Goal: Task Accomplishment & Management: Complete application form

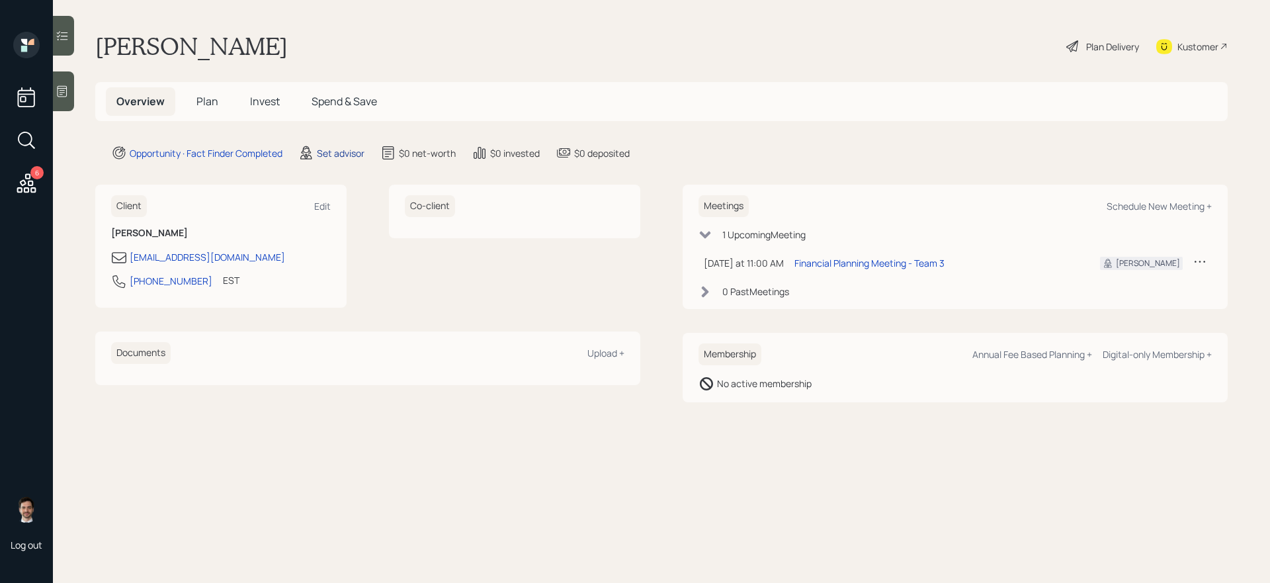
click at [334, 153] on div "Set advisor" at bounding box center [341, 153] width 48 height 14
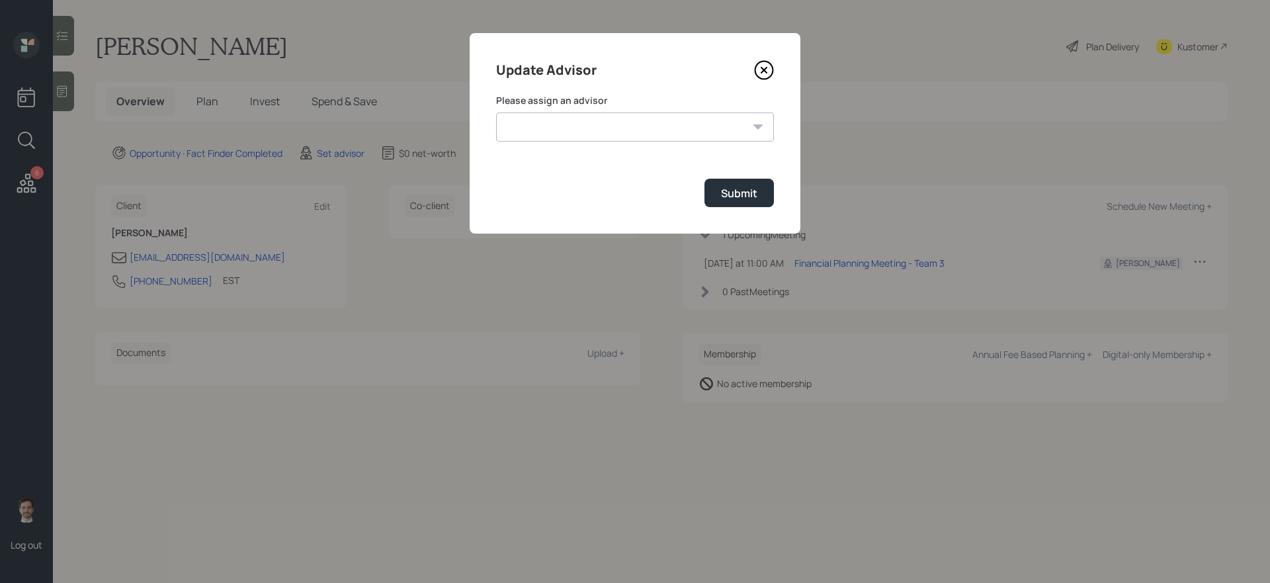
click at [593, 139] on select "[PERSON_NAME] [PERSON_NAME] [PERSON_NAME] End [PERSON_NAME] [PERSON_NAME] [PERS…" at bounding box center [635, 126] width 278 height 29
select select "ef6b64e1-8f62-4a74-b865-a7df4b35b836"
click at [496, 112] on select "[PERSON_NAME] [PERSON_NAME] [PERSON_NAME] End [PERSON_NAME] [PERSON_NAME] [PERS…" at bounding box center [635, 126] width 278 height 29
click at [753, 191] on div "Submit" at bounding box center [739, 193] width 36 height 15
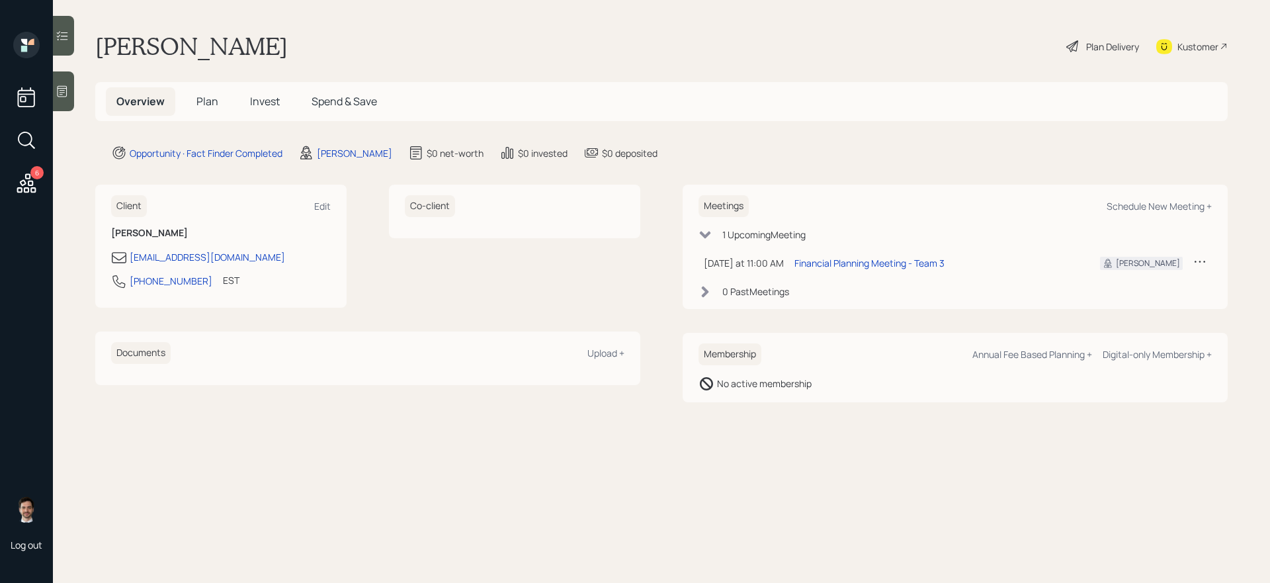
click at [199, 104] on span "Plan" at bounding box center [207, 101] width 22 height 15
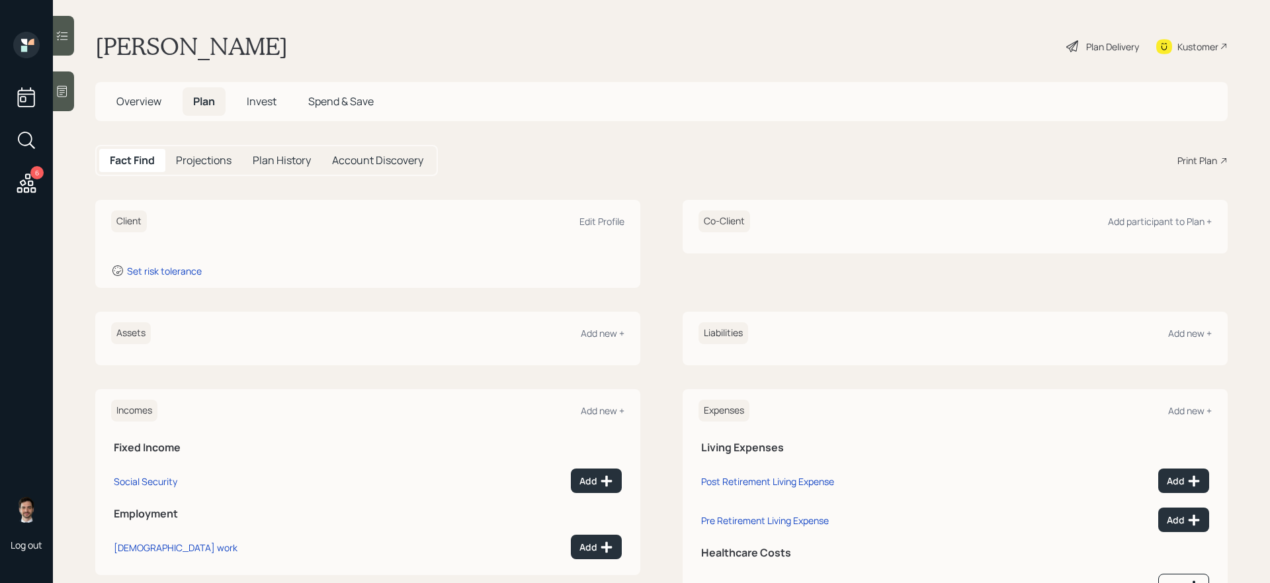
scroll to position [63, 0]
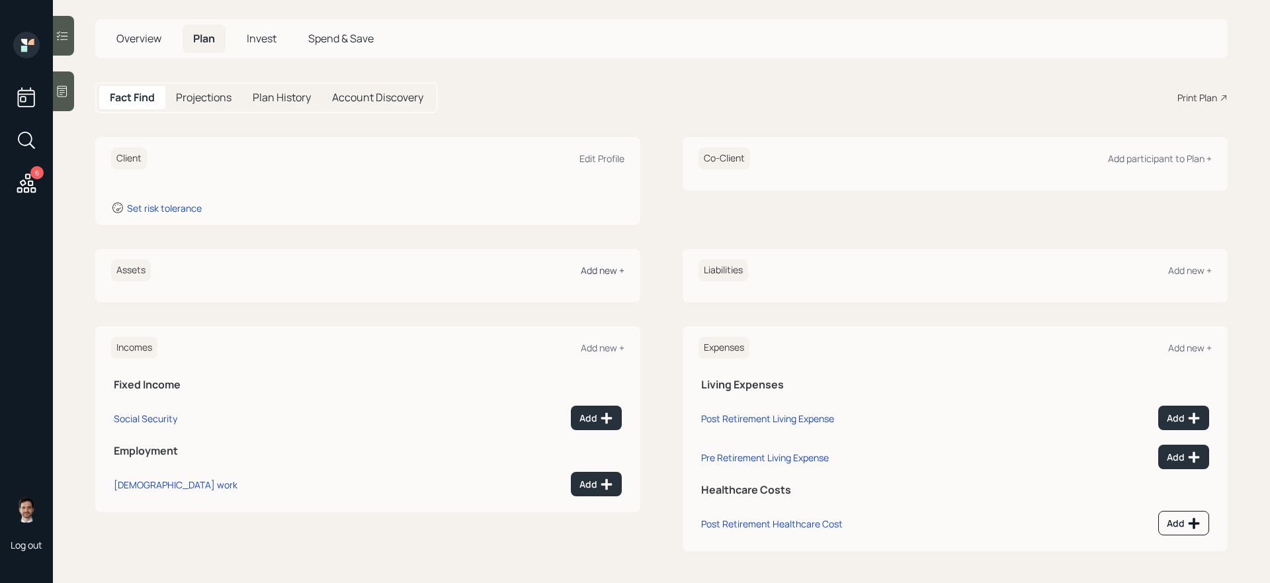
click at [599, 276] on div "Add new +" at bounding box center [603, 270] width 44 height 13
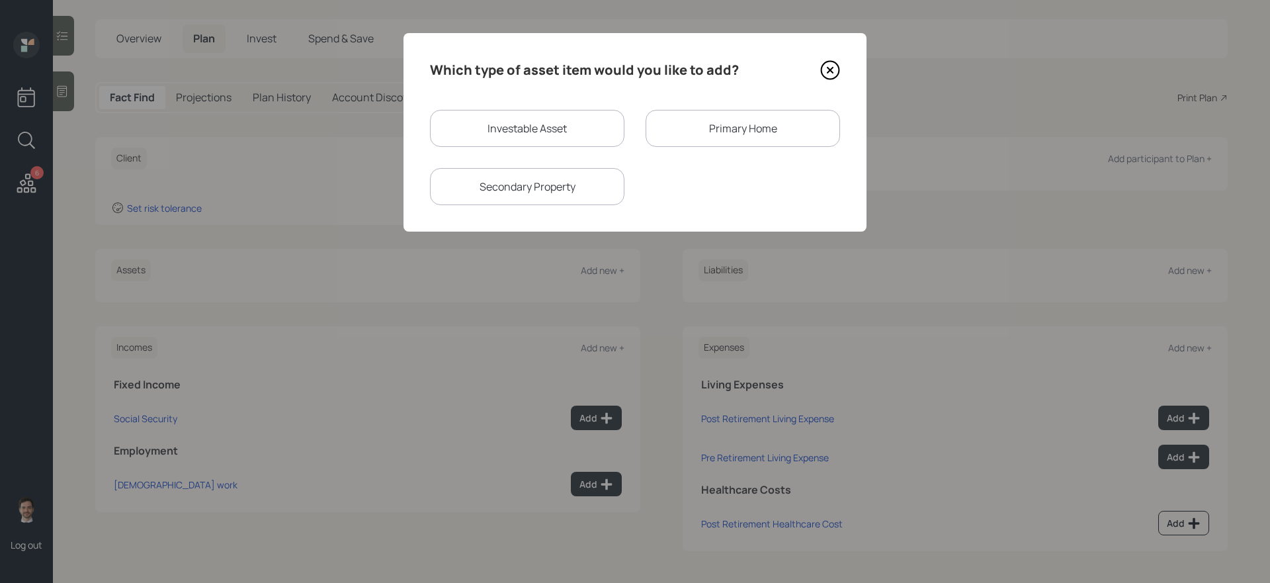
click at [575, 114] on div "Investable Asset" at bounding box center [527, 128] width 194 height 37
select select "taxable"
select select "balanced"
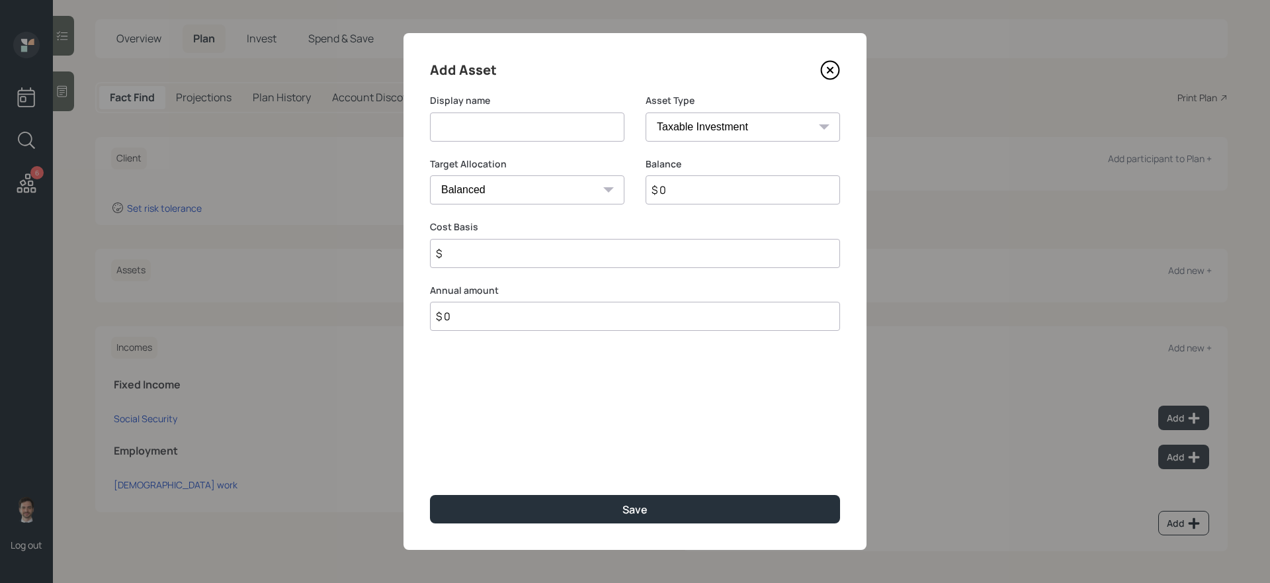
click at [562, 132] on input at bounding box center [527, 126] width 194 height 29
type input "CDs (matures [DATE])"
type input "$ 65,000"
click at [430, 495] on button "Save" at bounding box center [635, 509] width 410 height 28
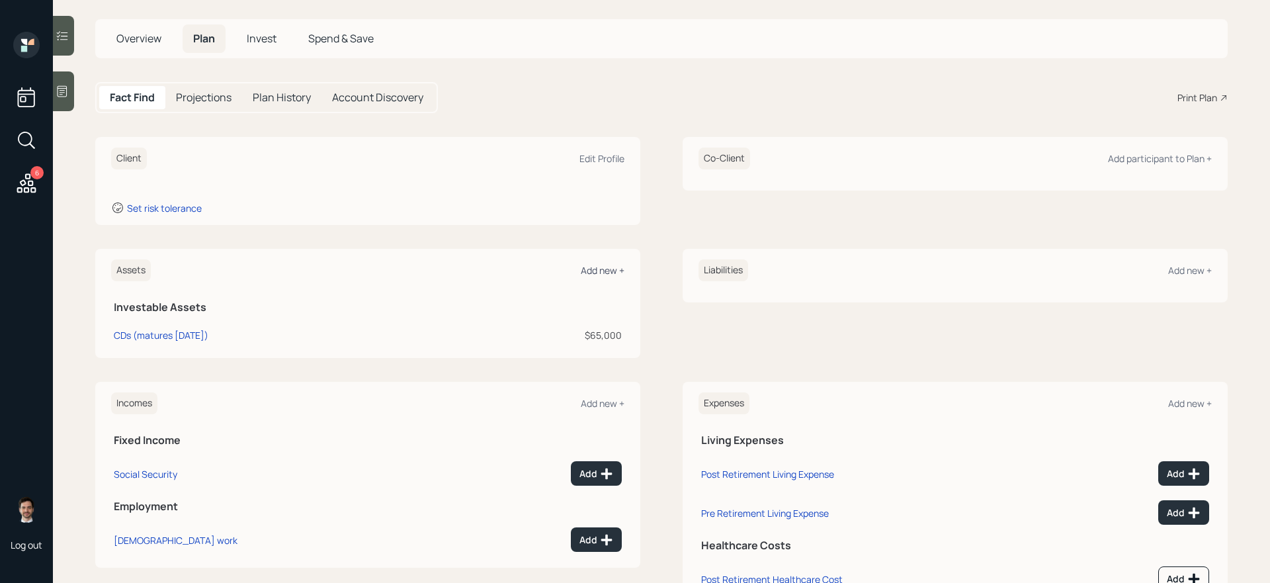
click at [588, 271] on div "Add new +" at bounding box center [603, 270] width 44 height 13
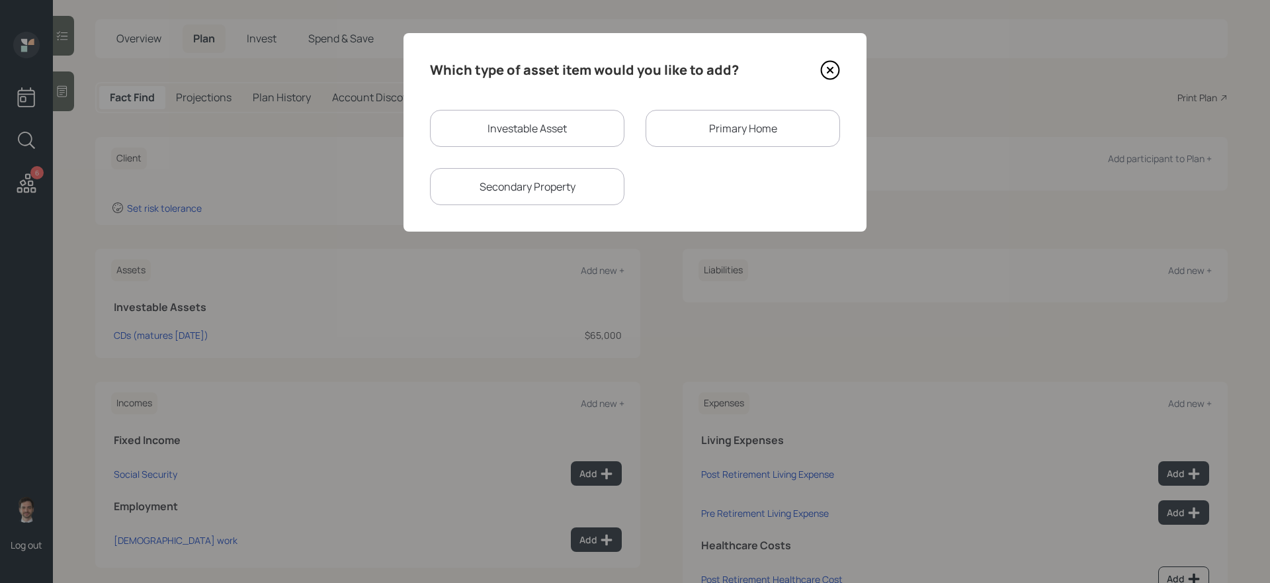
click at [582, 130] on div "Investable Asset" at bounding box center [527, 128] width 194 height 37
select select "taxable"
select select "balanced"
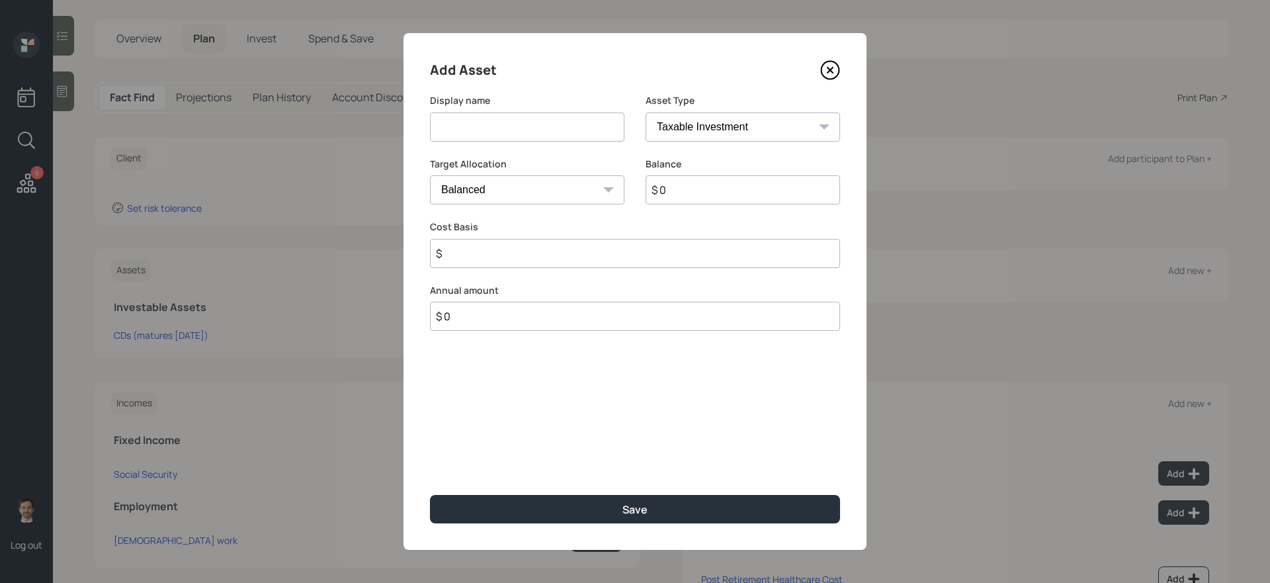
click at [561, 130] on input at bounding box center [527, 126] width 194 height 29
type input "SoFi Trading Account"
type input "$ 5,000"
type input "$ 4,000"
click at [430, 495] on button "Save" at bounding box center [635, 509] width 410 height 28
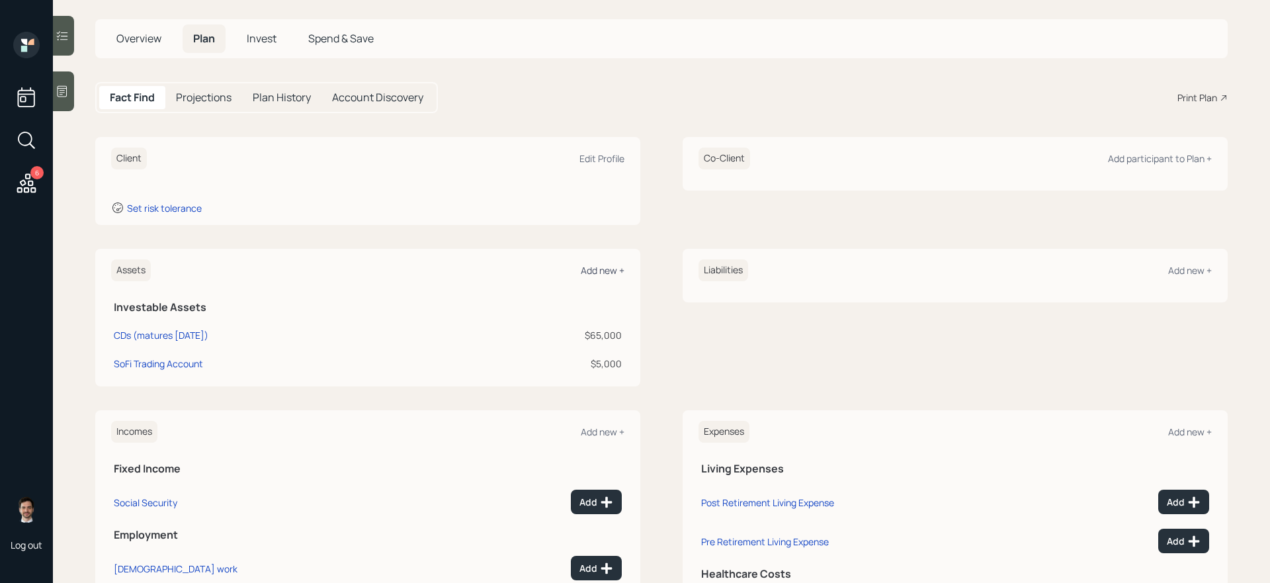
click at [597, 270] on div "Add new +" at bounding box center [603, 270] width 44 height 13
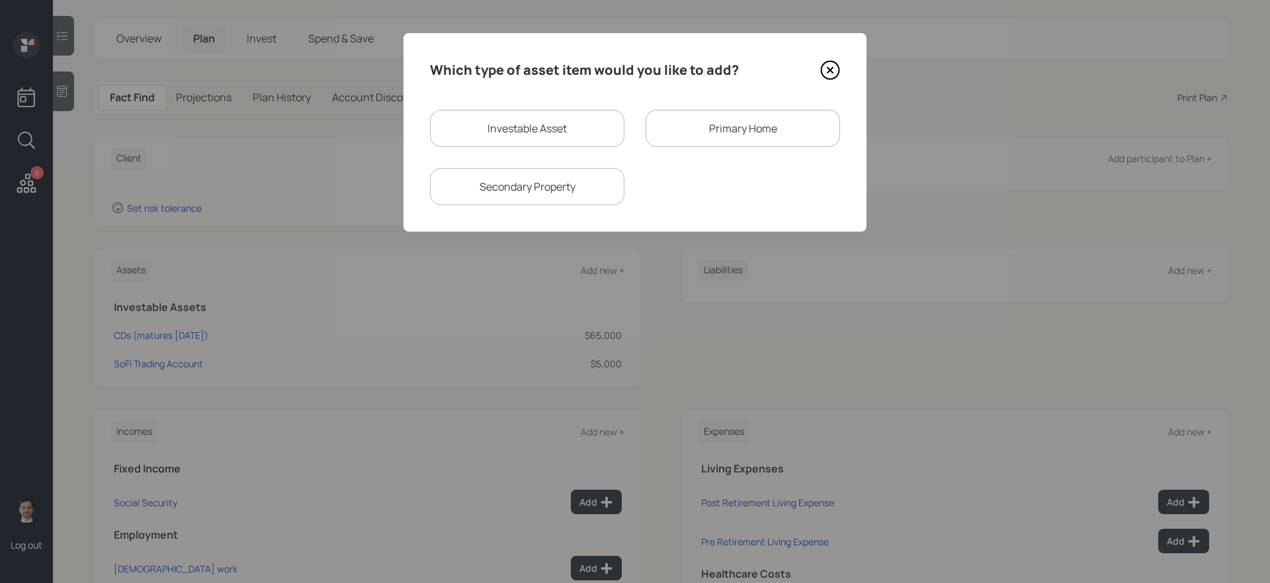
click at [606, 116] on div "Investable Asset" at bounding box center [527, 128] width 194 height 37
select select "taxable"
select select "balanced"
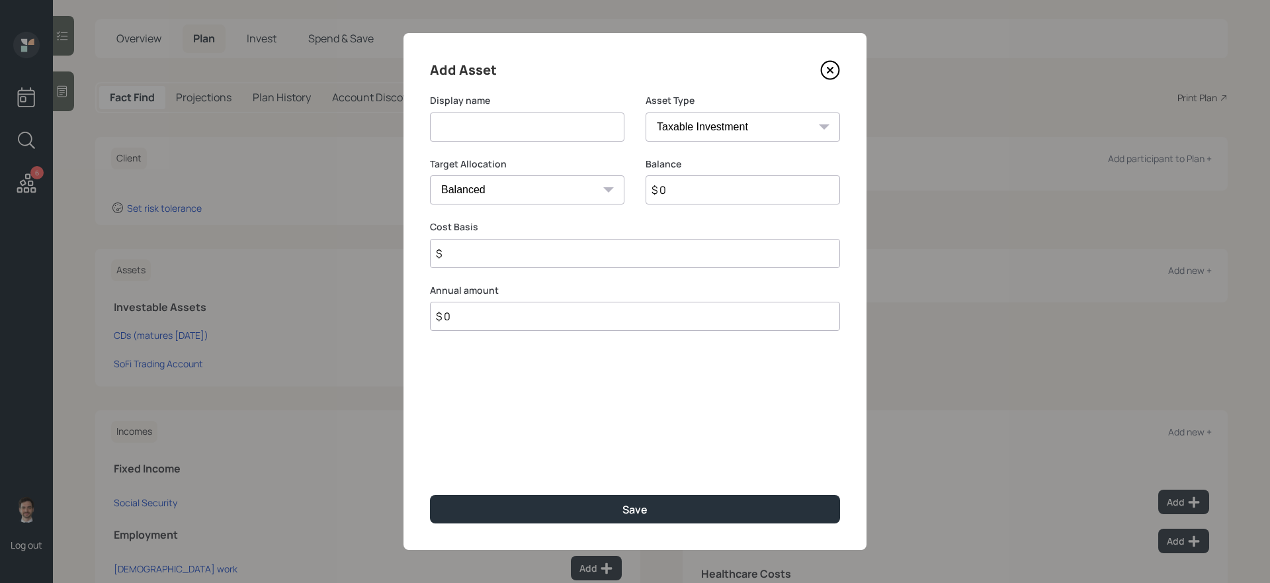
click at [572, 128] on input at bounding box center [527, 126] width 194 height 29
type input "Savings"
select select "emergency_fund"
type input "$ 75,000"
click at [430, 495] on button "Save" at bounding box center [635, 509] width 410 height 28
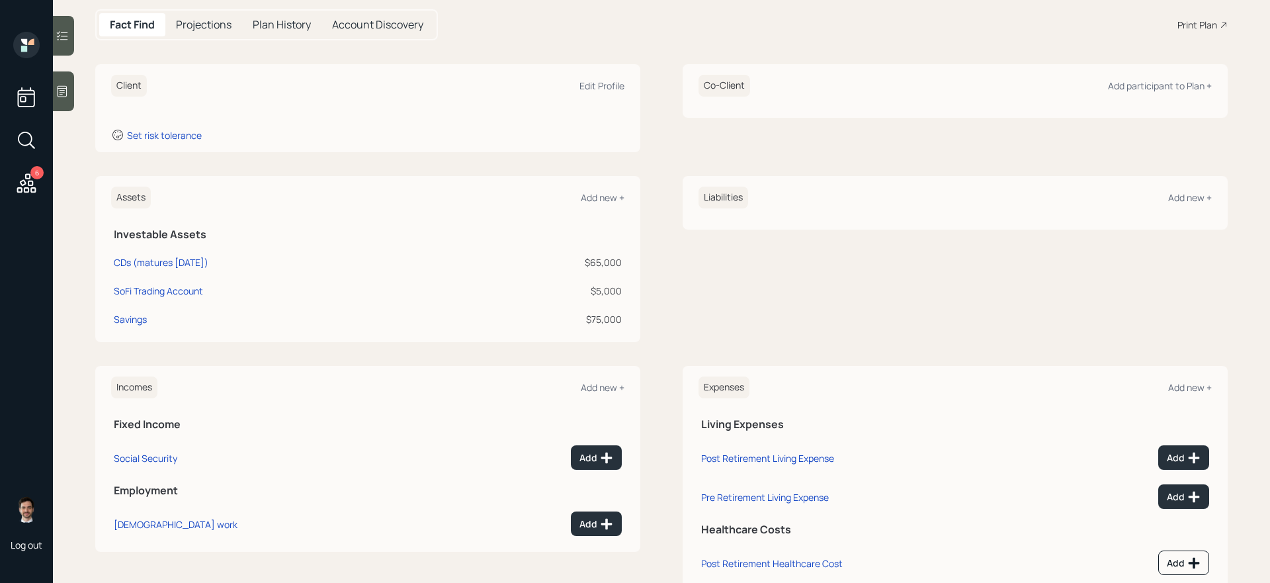
scroll to position [175, 0]
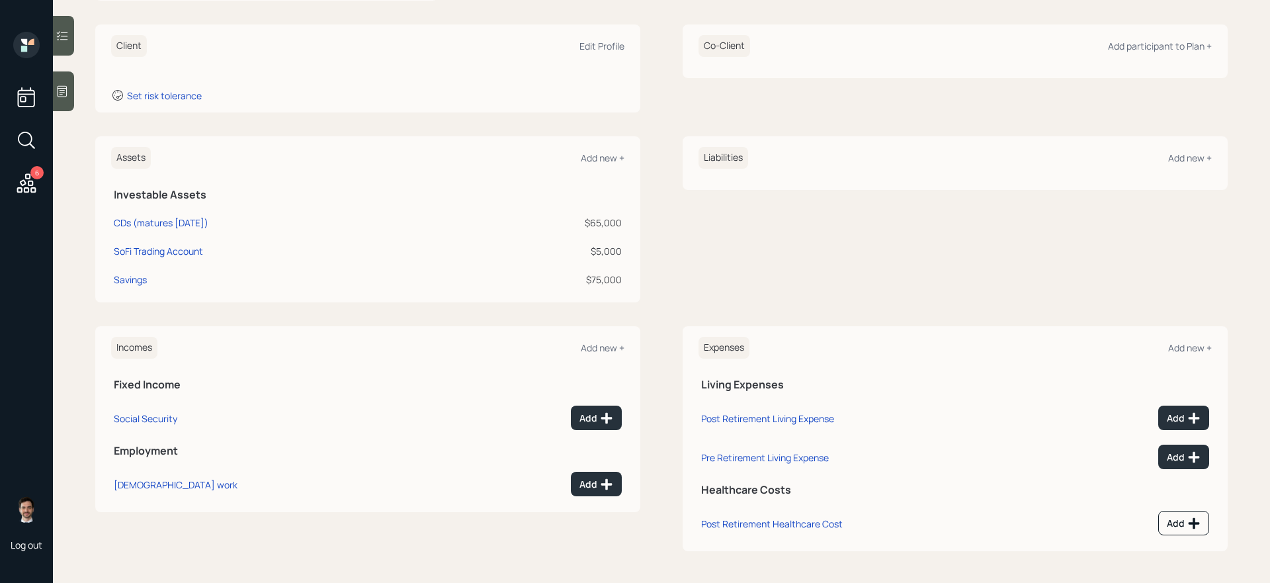
click at [598, 353] on div "Incomes Add new +" at bounding box center [367, 348] width 513 height 22
click at [596, 342] on div "Add new +" at bounding box center [603, 347] width 44 height 13
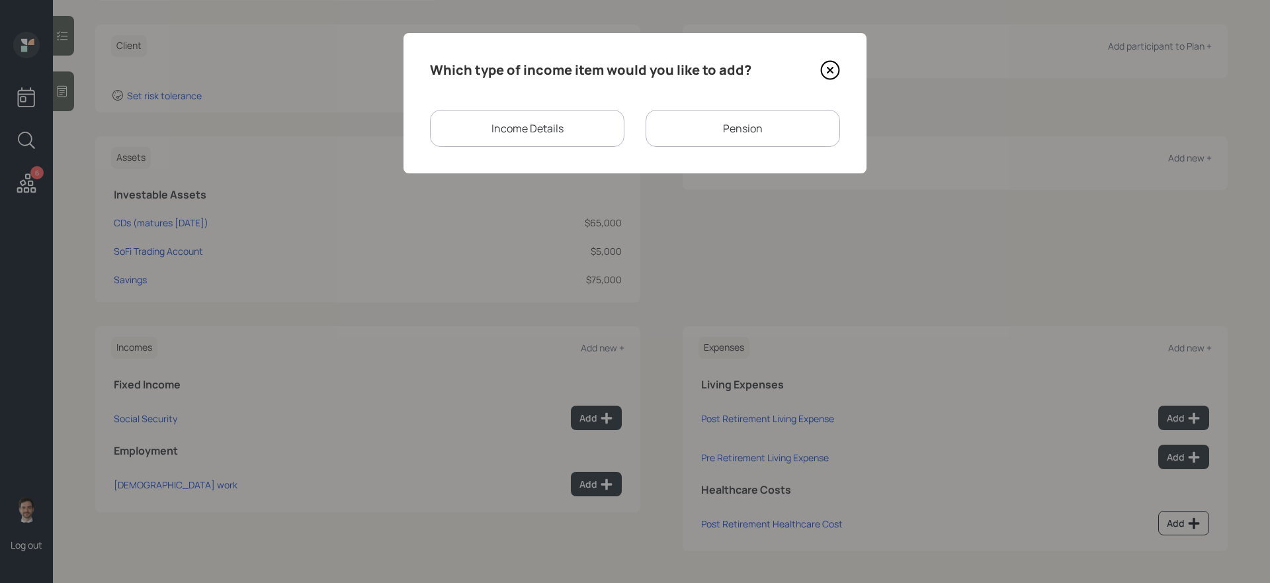
click at [580, 114] on div "Income Details" at bounding box center [527, 128] width 194 height 37
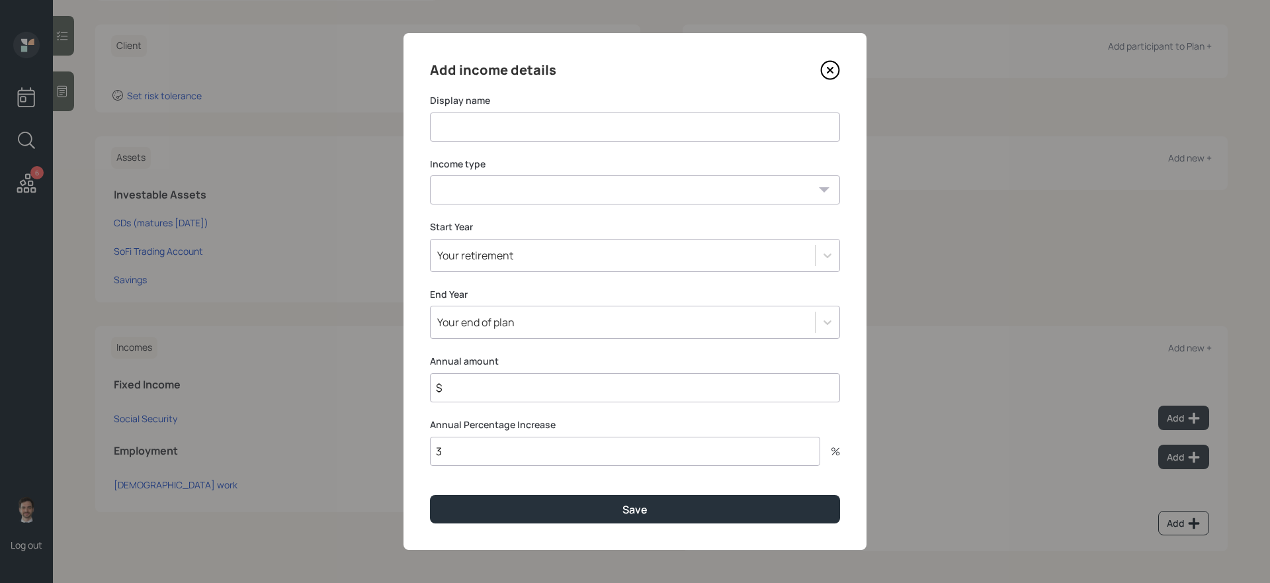
click at [551, 129] on input at bounding box center [635, 126] width 410 height 29
type input "VA Disability"
select select "other"
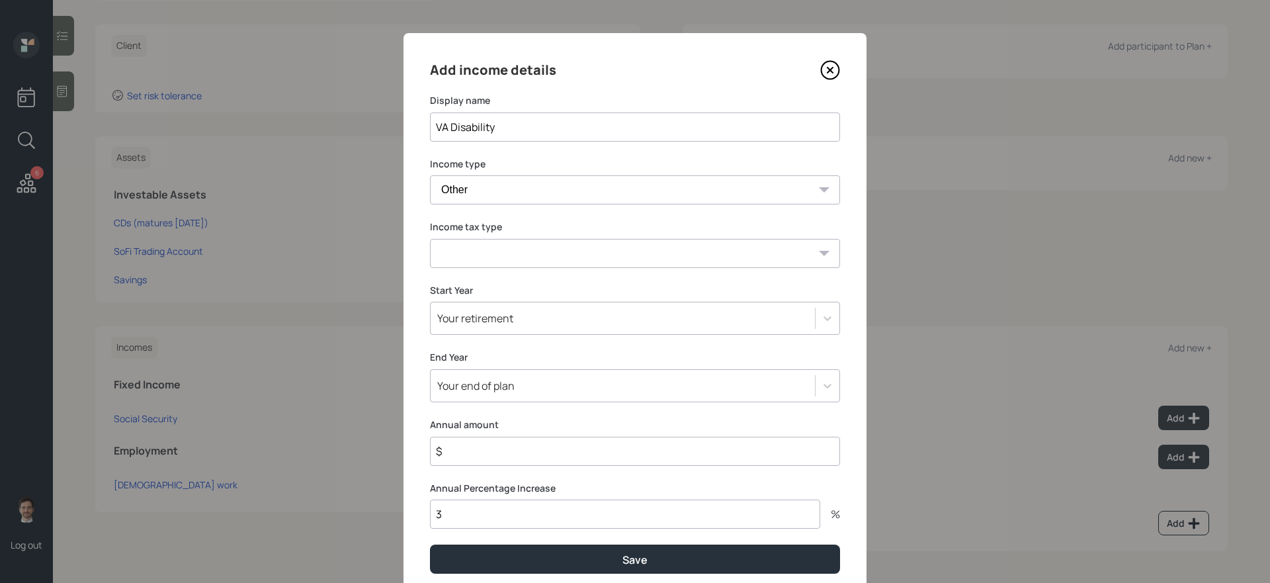
select select "tax_free"
type input "$ 24,000"
click at [430, 544] on button "Save" at bounding box center [635, 558] width 410 height 28
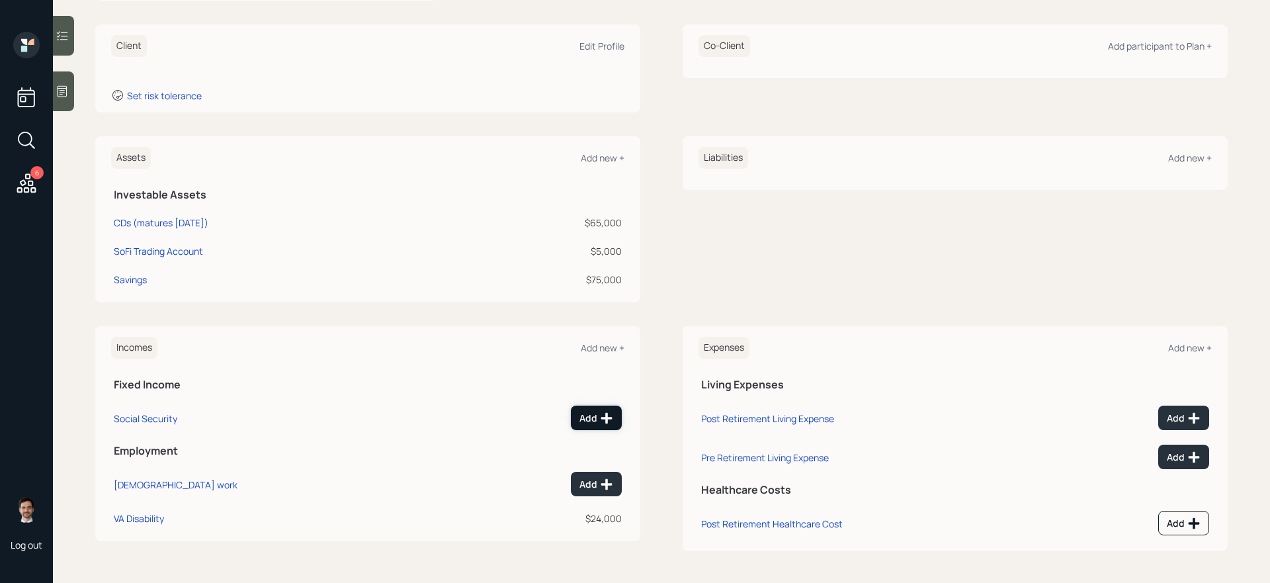
click at [594, 422] on div "Add" at bounding box center [596, 417] width 34 height 13
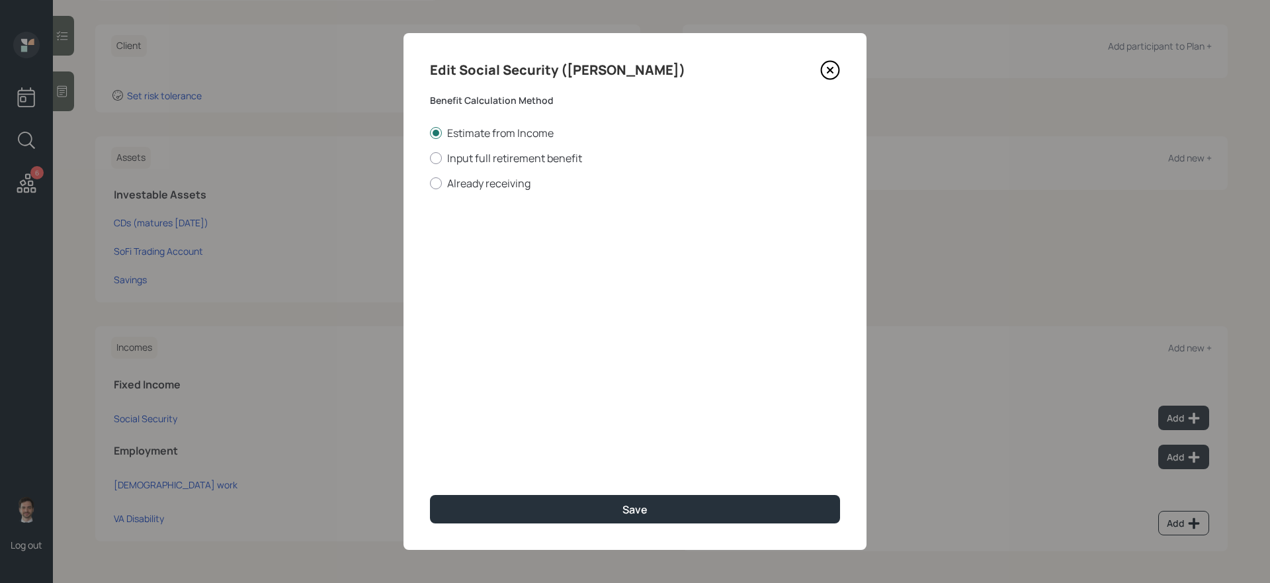
click at [489, 194] on div "Edit Social Security ([PERSON_NAME]) Benefit Calculation Method Estimate from I…" at bounding box center [634, 291] width 463 height 516
click at [491, 181] on label "Already receiving" at bounding box center [635, 183] width 410 height 15
click at [430, 183] on input "Already receiving" at bounding box center [429, 183] width 1 height 1
radio input "true"
click at [495, 239] on input "$" at bounding box center [635, 238] width 410 height 29
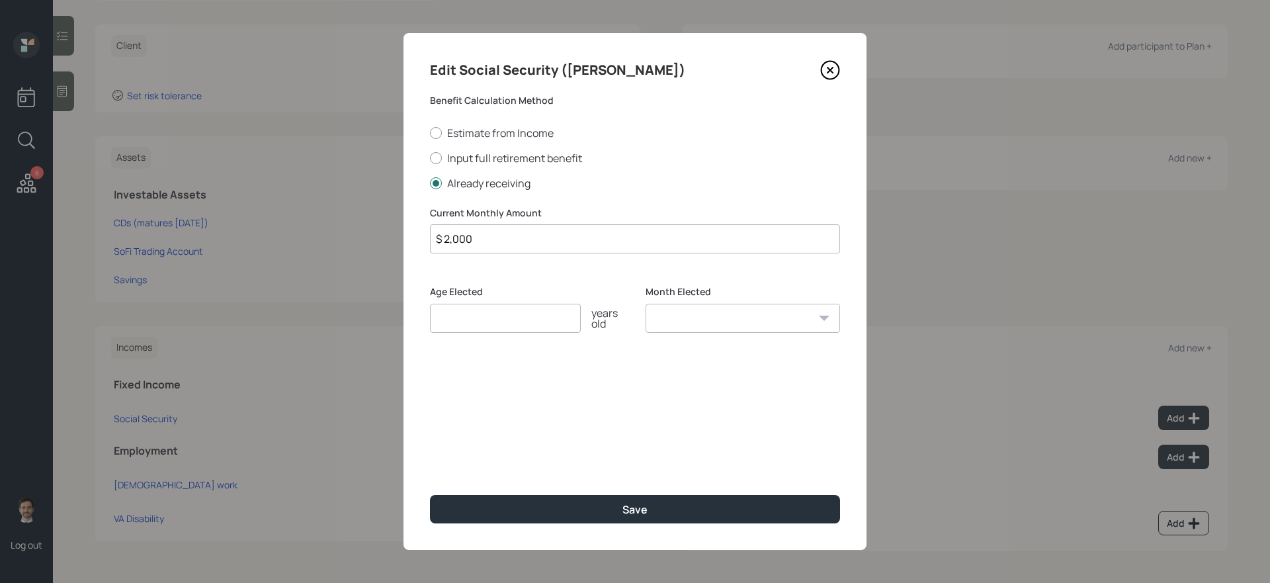
type input "$ 2,000"
type input "67"
click at [430, 495] on button "Save" at bounding box center [635, 509] width 410 height 28
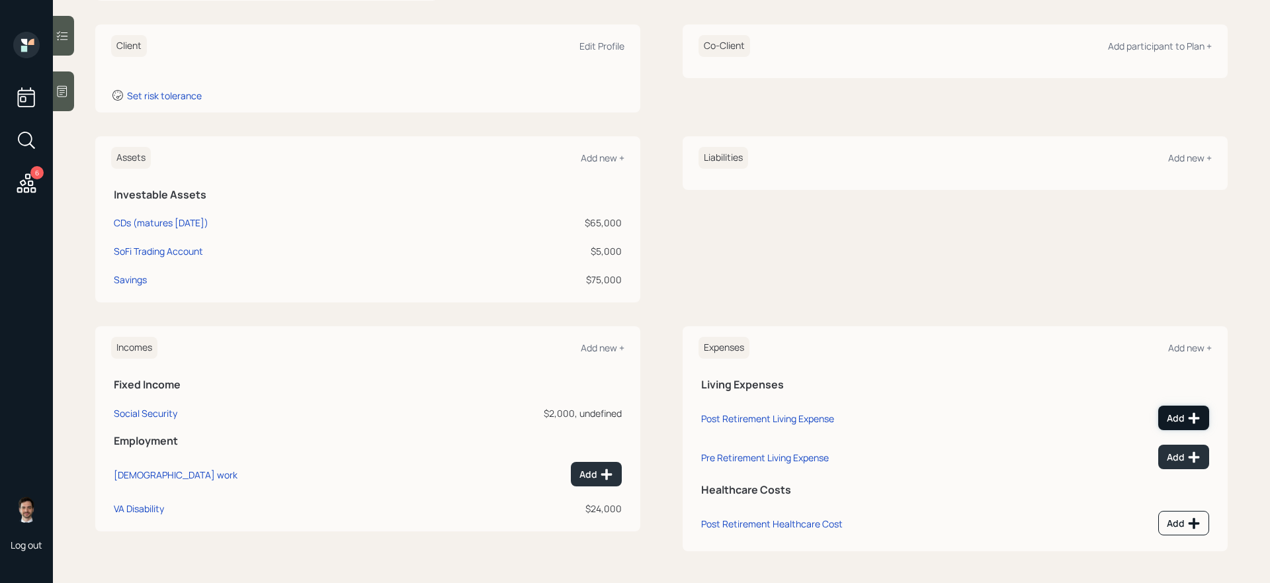
click at [1175, 411] on div "Add" at bounding box center [1184, 417] width 34 height 13
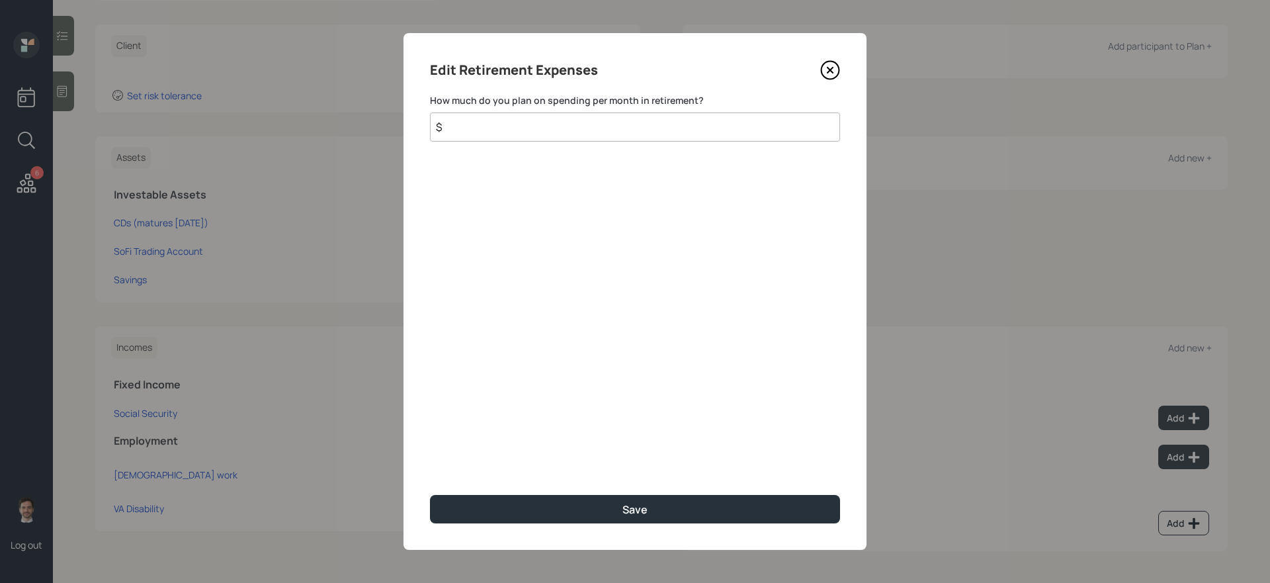
click at [661, 127] on input "$" at bounding box center [635, 126] width 410 height 29
type input "$ 2,000"
click at [430, 495] on button "Save" at bounding box center [635, 509] width 410 height 28
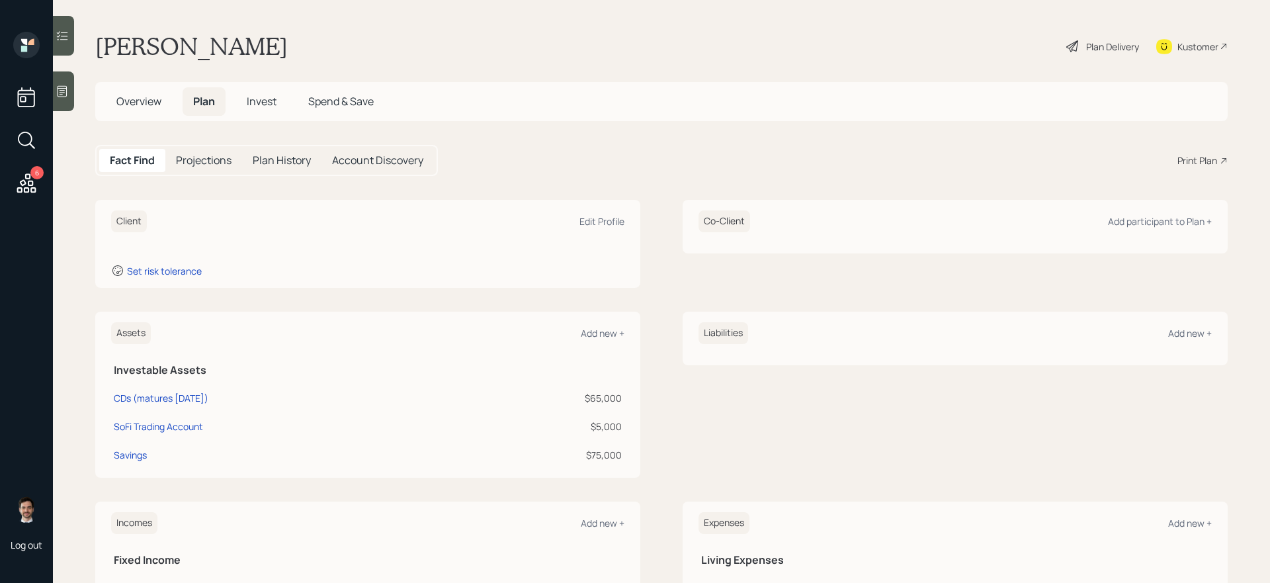
click at [26, 191] on icon at bounding box center [26, 182] width 19 height 19
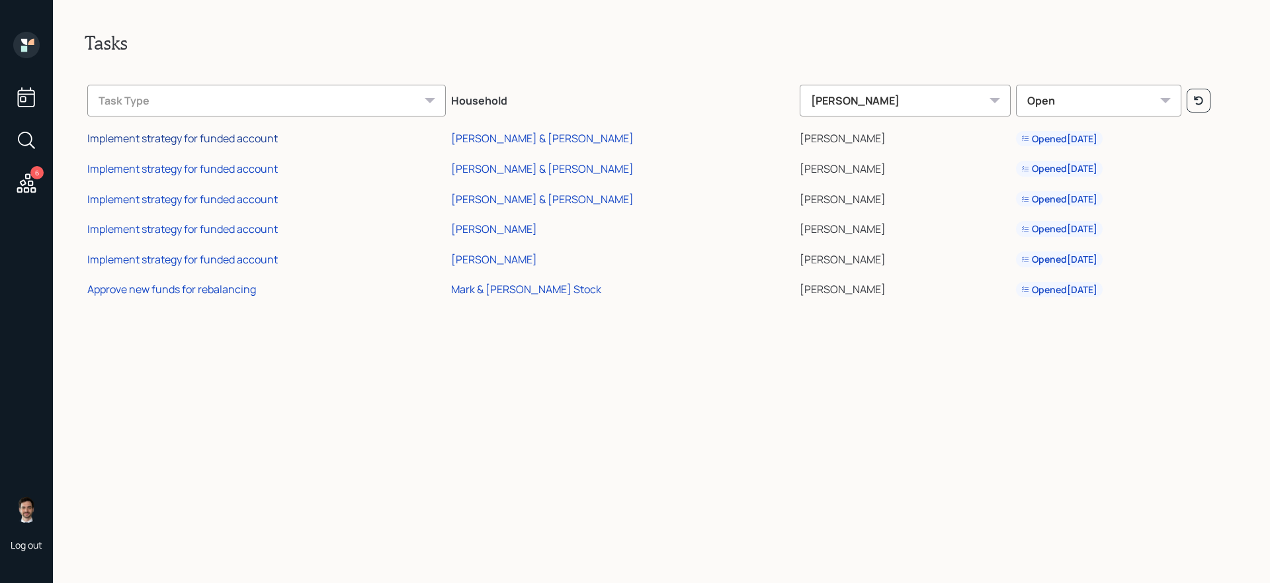
click at [238, 138] on div "Implement strategy for funded account" at bounding box center [182, 138] width 190 height 15
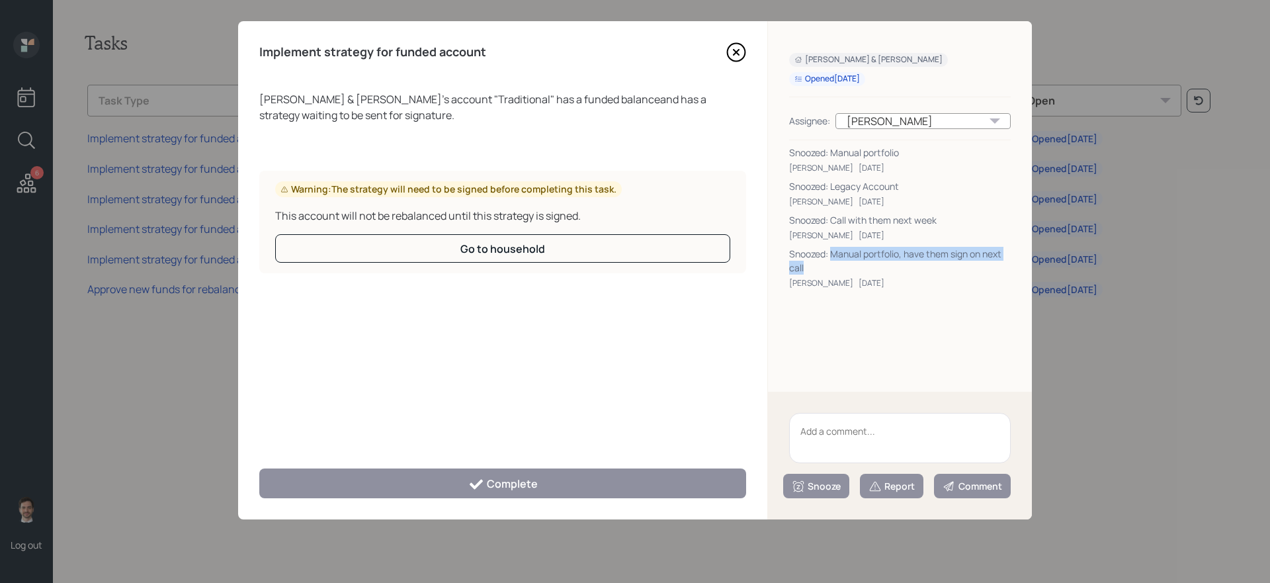
drag, startPoint x: 844, startPoint y: 262, endPoint x: 831, endPoint y: 252, distance: 17.1
click at [831, 252] on div "Snoozed: Manual portfolio, have them sign on next call" at bounding box center [900, 261] width 222 height 28
copy div "Manual portfolio, have them sign on next call"
click at [863, 440] on textarea at bounding box center [900, 438] width 222 height 50
paste textarea "Manual portfolio, have them sign on next call"
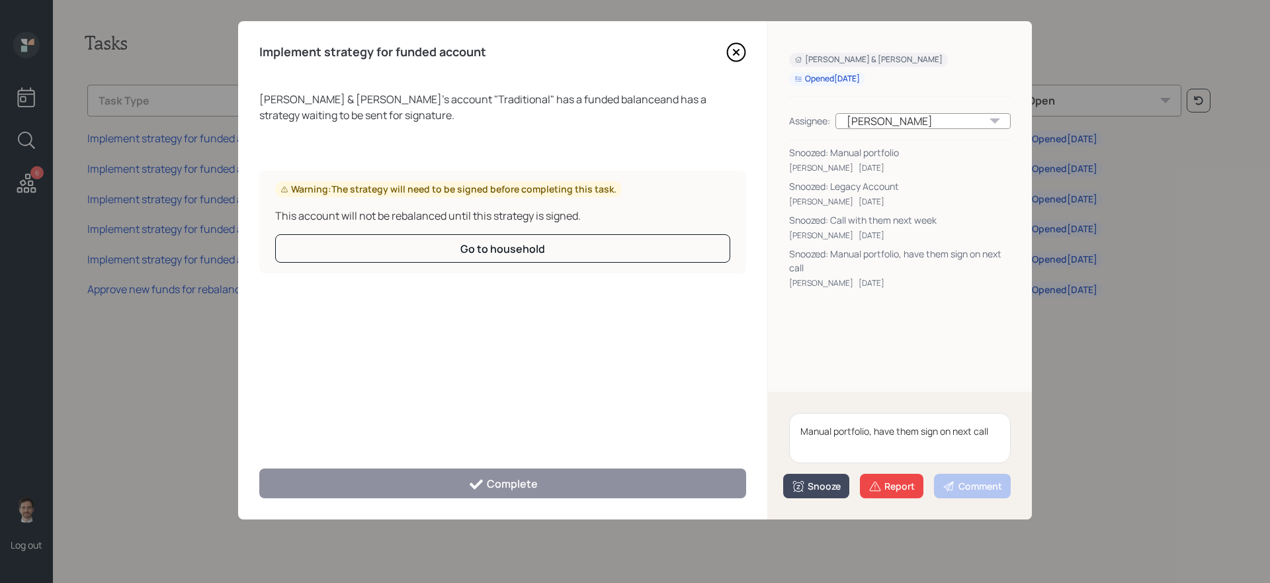
type textarea "Manual portfolio, have them sign on next call"
click at [823, 479] on div "Snooze" at bounding box center [816, 485] width 49 height 13
click at [811, 456] on button "2 weeks" at bounding box center [816, 457] width 65 height 26
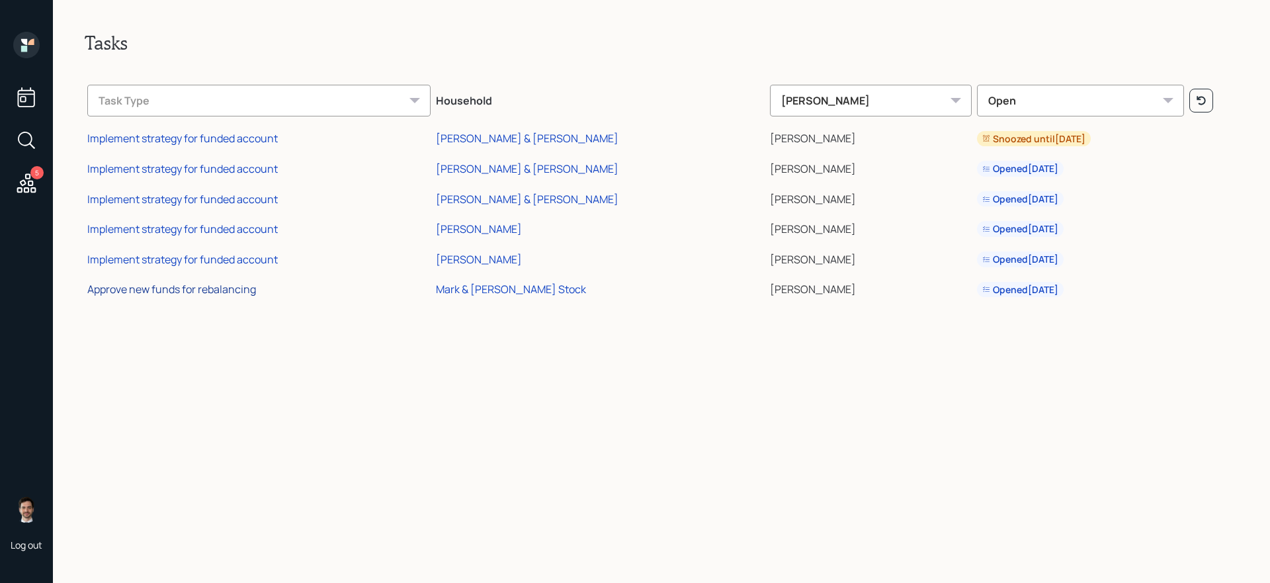
click at [204, 292] on div "Approve new funds for rebalancing" at bounding box center [171, 289] width 169 height 15
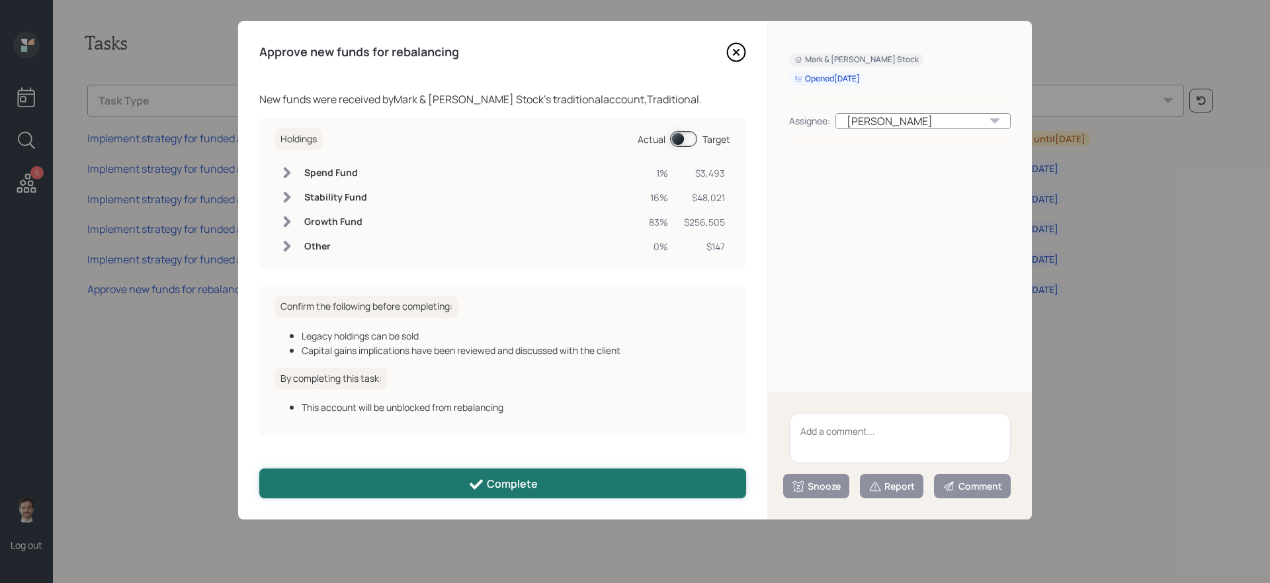
click at [391, 486] on button "Complete" at bounding box center [502, 483] width 487 height 30
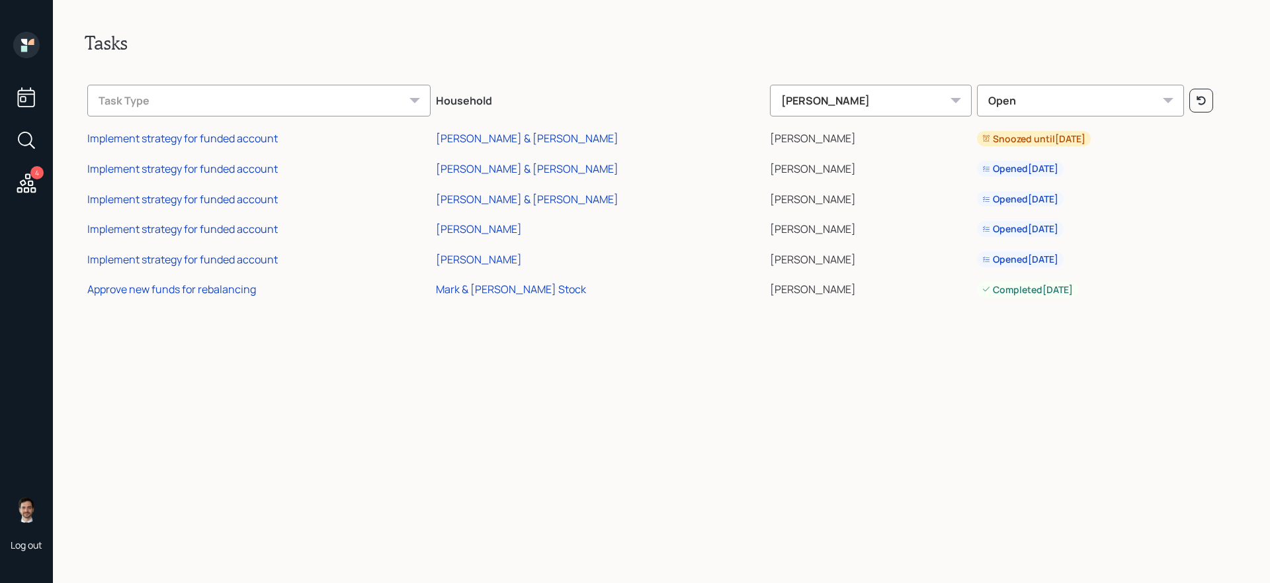
click at [33, 36] on icon at bounding box center [26, 45] width 26 height 26
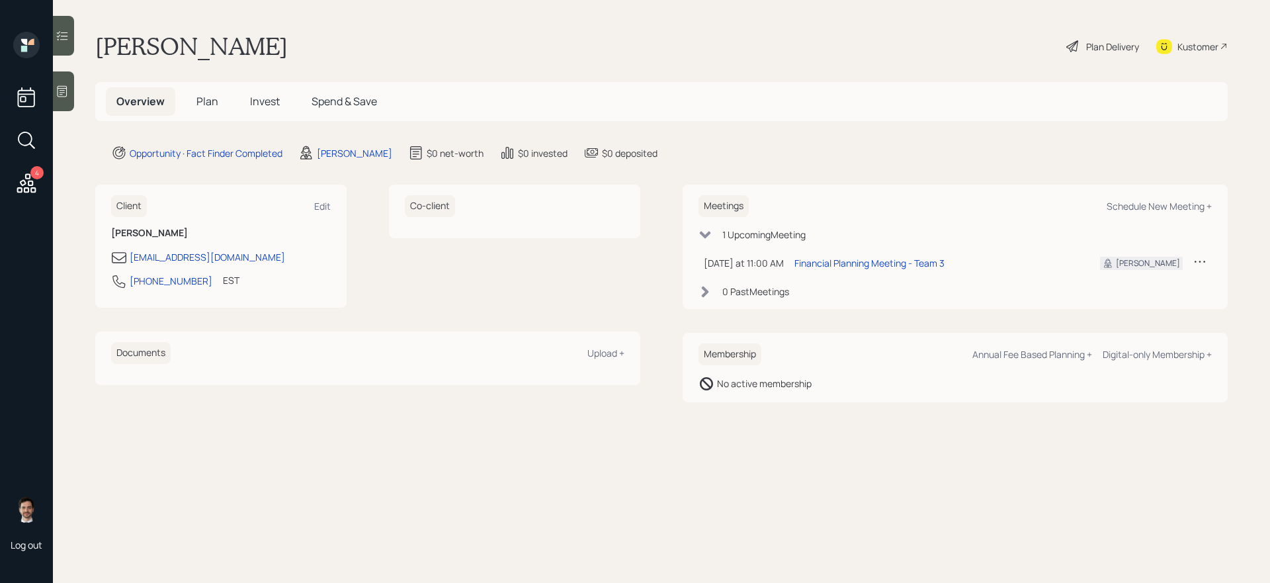
click at [200, 102] on span "Plan" at bounding box center [207, 101] width 22 height 15
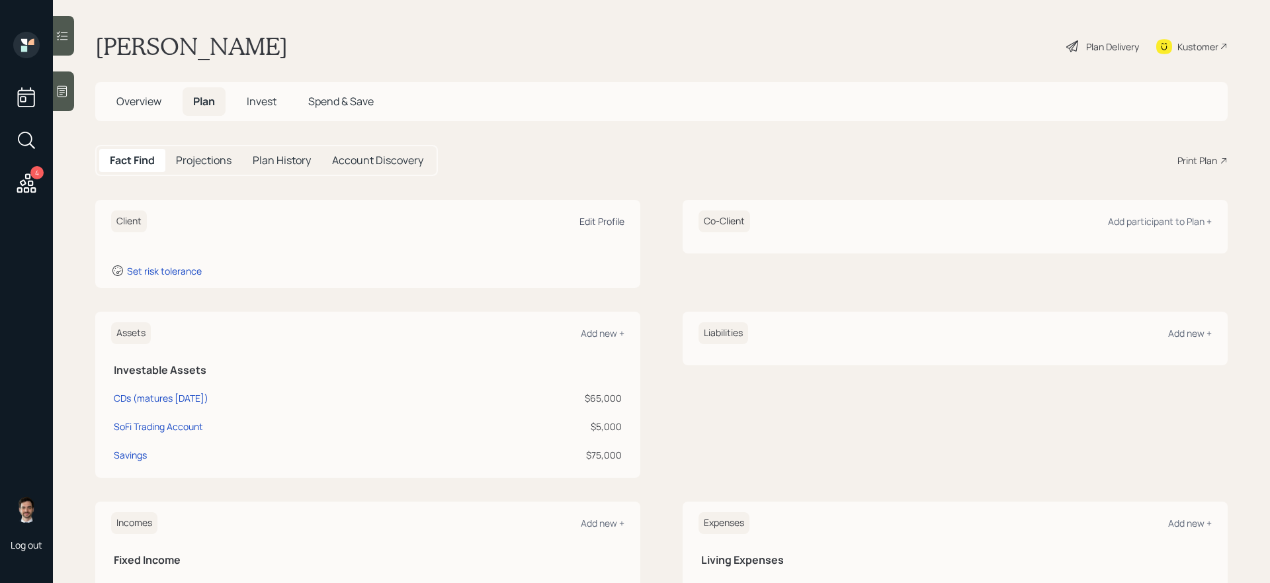
click at [593, 221] on div "Edit Profile" at bounding box center [601, 221] width 45 height 13
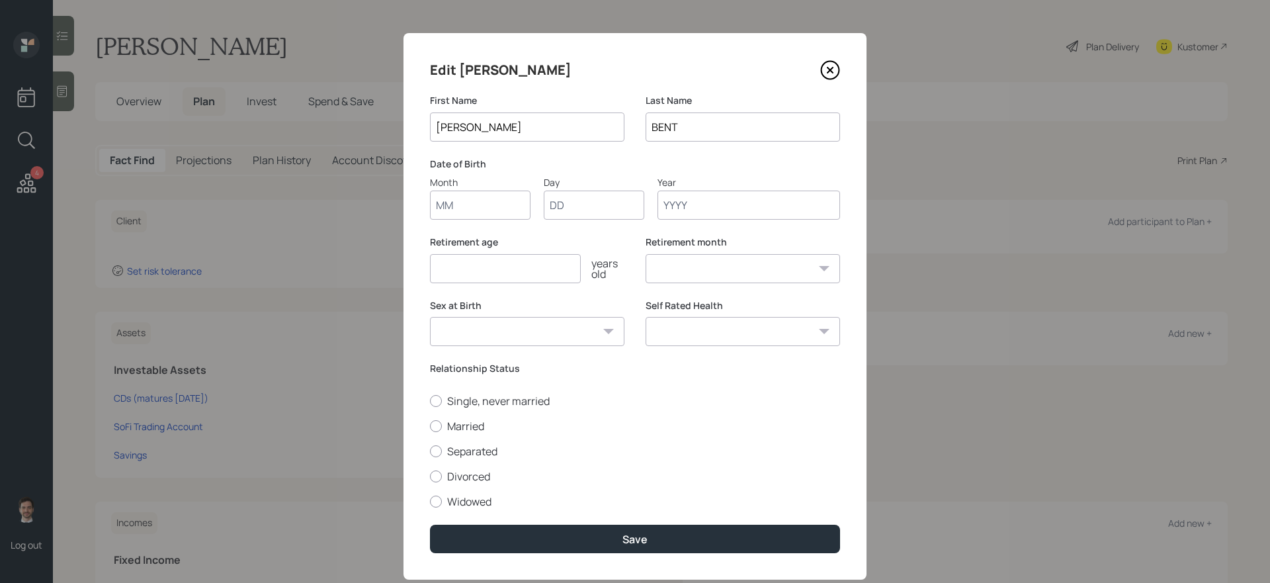
click at [711, 136] on input "BENT" at bounding box center [742, 126] width 194 height 29
type input "Bent"
click at [489, 214] on input "Month" at bounding box center [480, 204] width 101 height 29
type input "01"
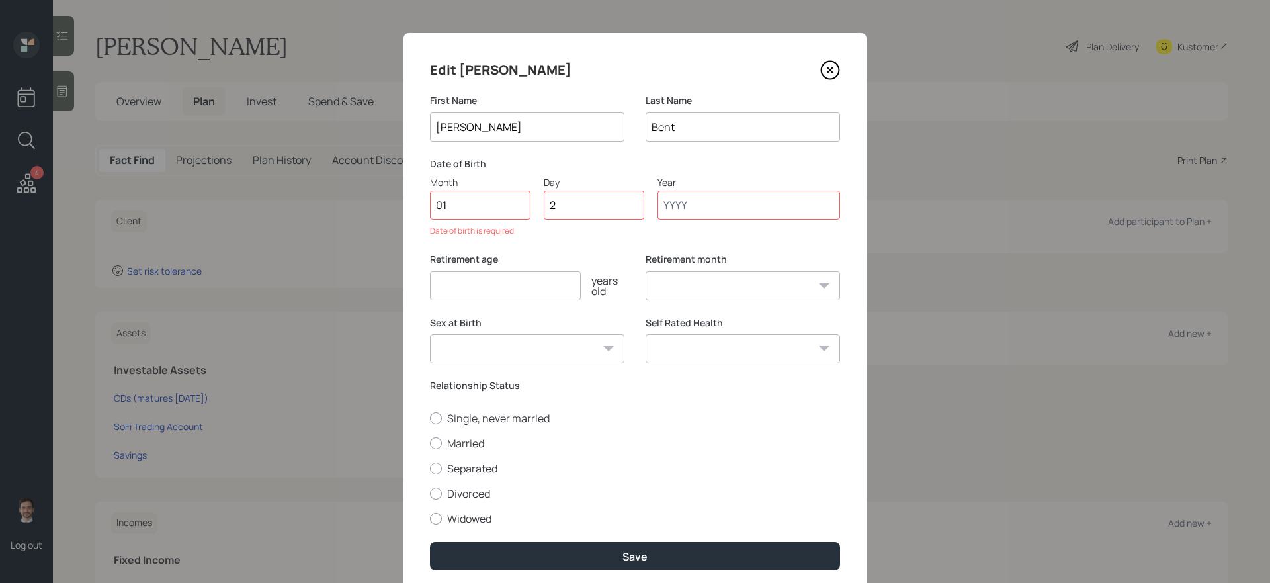
type input "20"
type input "1947"
select select "1"
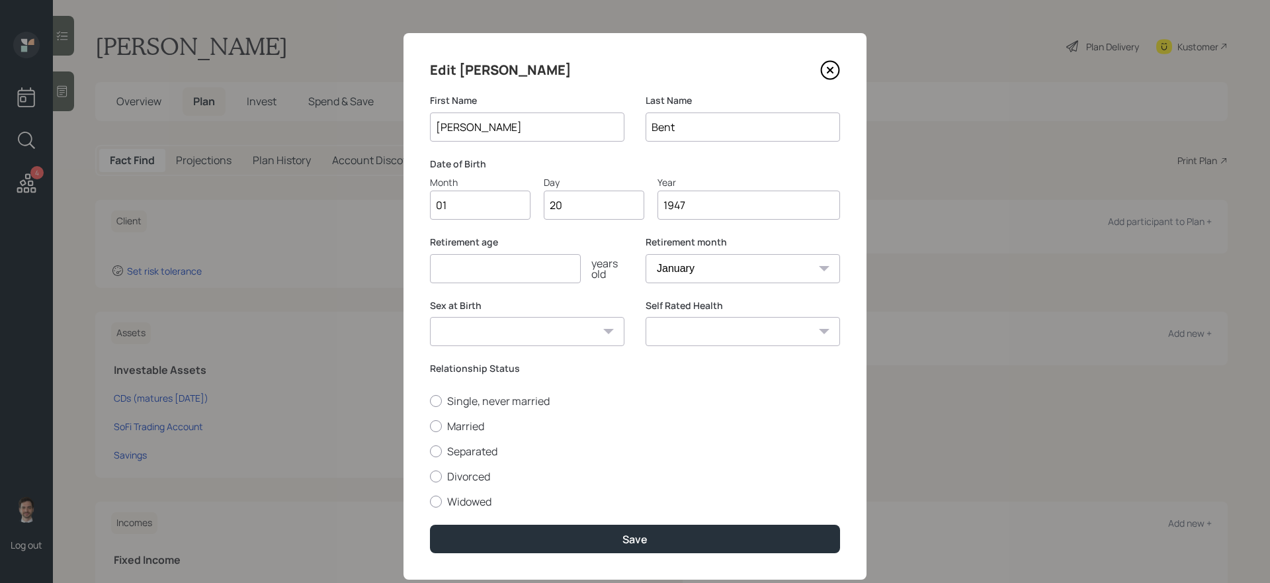
type input "1947"
click at [485, 268] on input "number" at bounding box center [505, 268] width 151 height 29
type input "65"
click at [591, 327] on select "[DEMOGRAPHIC_DATA] [DEMOGRAPHIC_DATA] Other / Prefer not to say" at bounding box center [527, 331] width 194 height 29
select select "[DEMOGRAPHIC_DATA]"
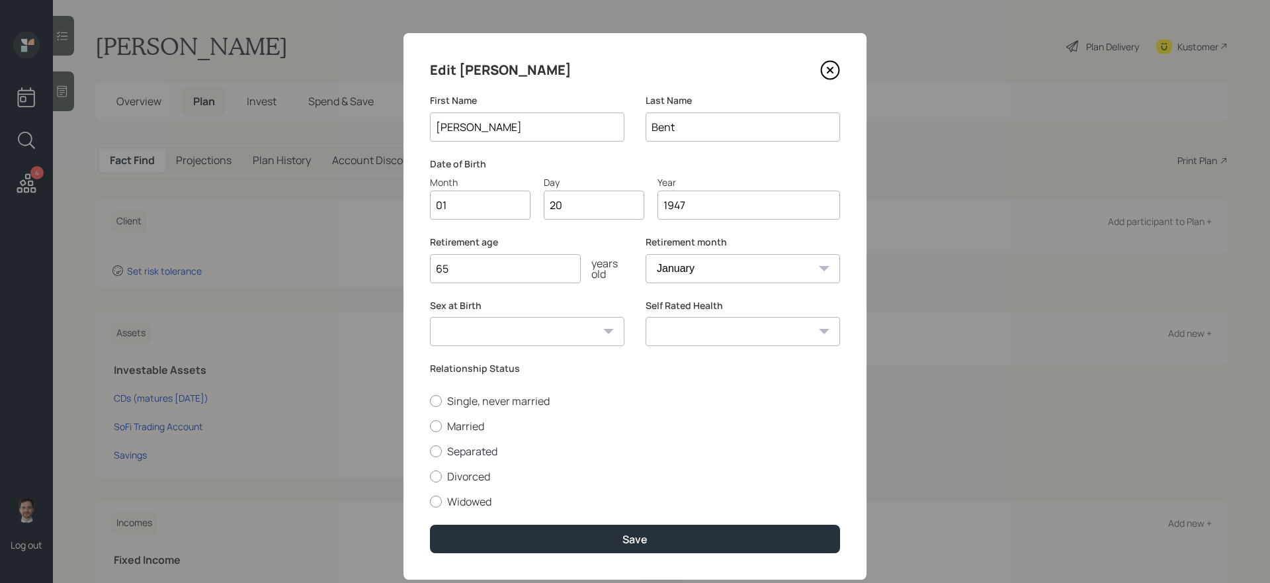
click at [430, 317] on select "[DEMOGRAPHIC_DATA] [DEMOGRAPHIC_DATA] Other / Prefer not to say" at bounding box center [527, 331] width 194 height 29
click at [506, 405] on label "Single, never married" at bounding box center [635, 400] width 410 height 15
click at [430, 401] on input "Single, never married" at bounding box center [429, 400] width 1 height 1
radio input "true"
click at [694, 348] on div "Self Rated Health Excellent Very Good Good Fair Poor" at bounding box center [742, 330] width 194 height 63
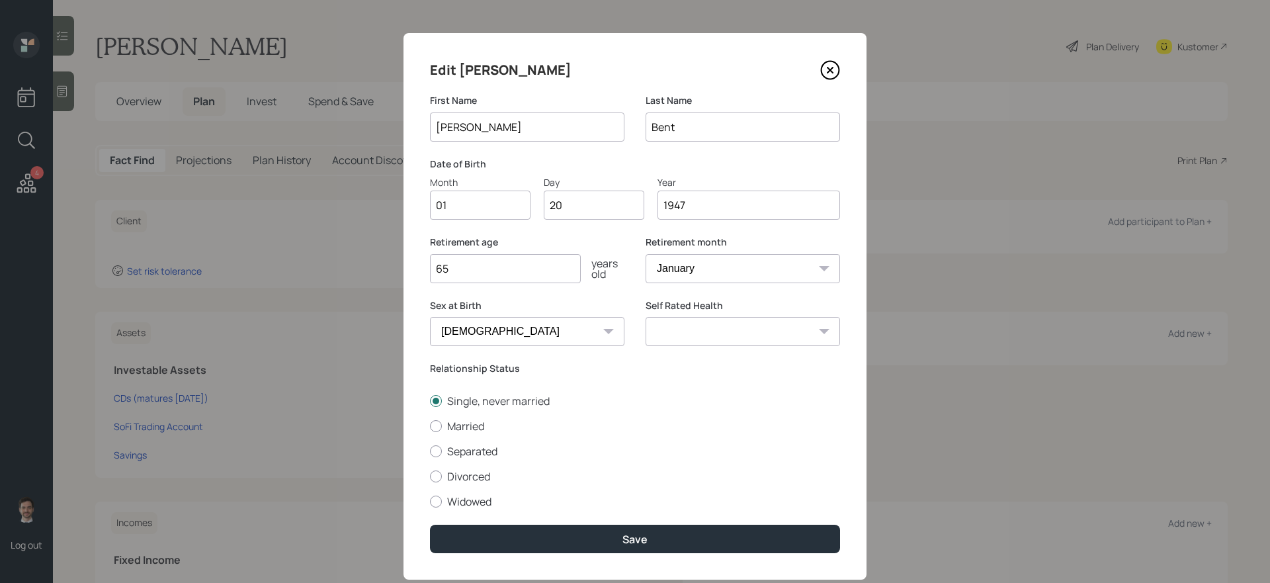
click at [696, 336] on select "Excellent Very Good Good Fair Poor" at bounding box center [742, 331] width 194 height 29
select select "very_good"
click at [645, 317] on select "Excellent Very Good Good Fair Poor" at bounding box center [742, 331] width 194 height 29
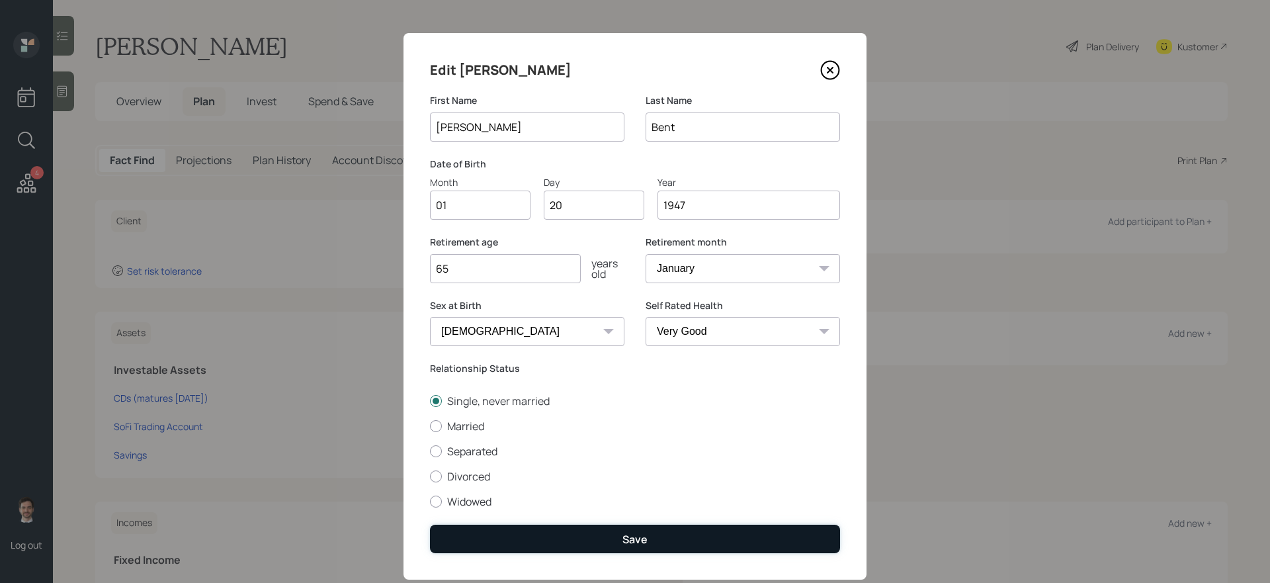
click at [643, 541] on div "Save" at bounding box center [634, 539] width 25 height 15
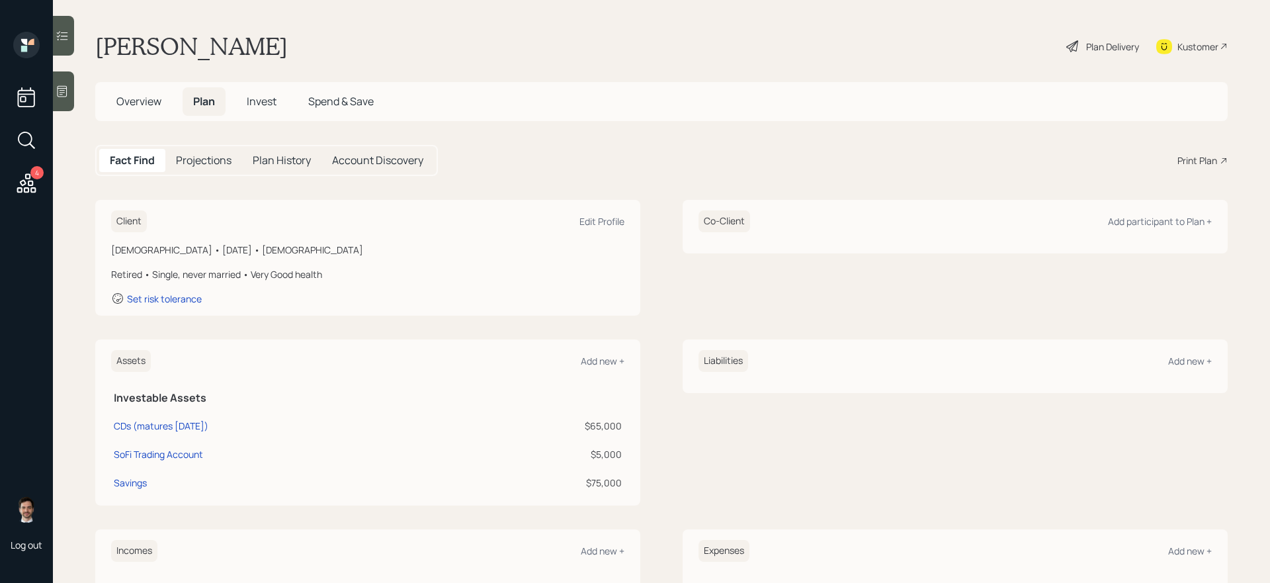
click at [1095, 42] on div "Plan Delivery" at bounding box center [1112, 47] width 53 height 14
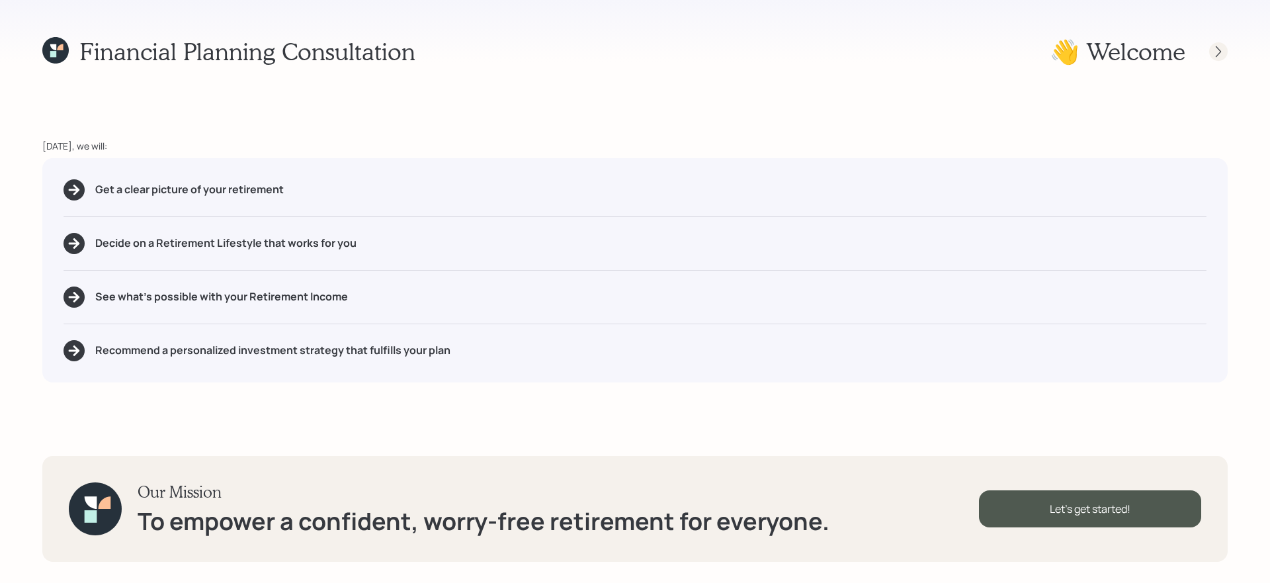
click at [1212, 47] on icon at bounding box center [1217, 51] width 13 height 13
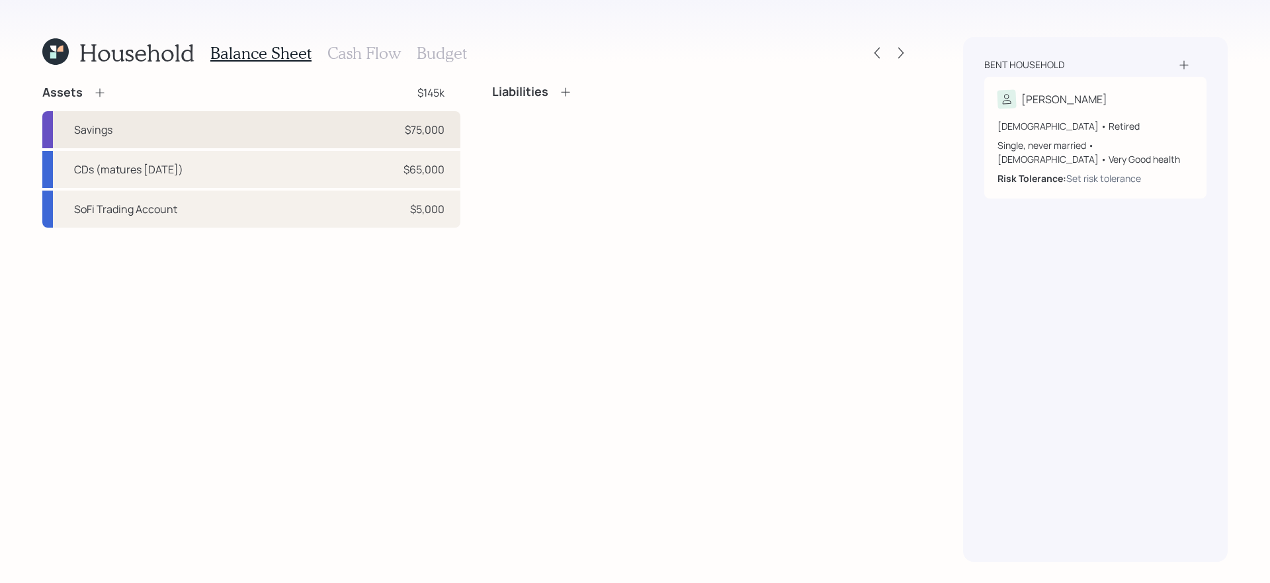
click at [375, 134] on div "Savings $75,000" at bounding box center [251, 129] width 418 height 37
select select "emergency_fund"
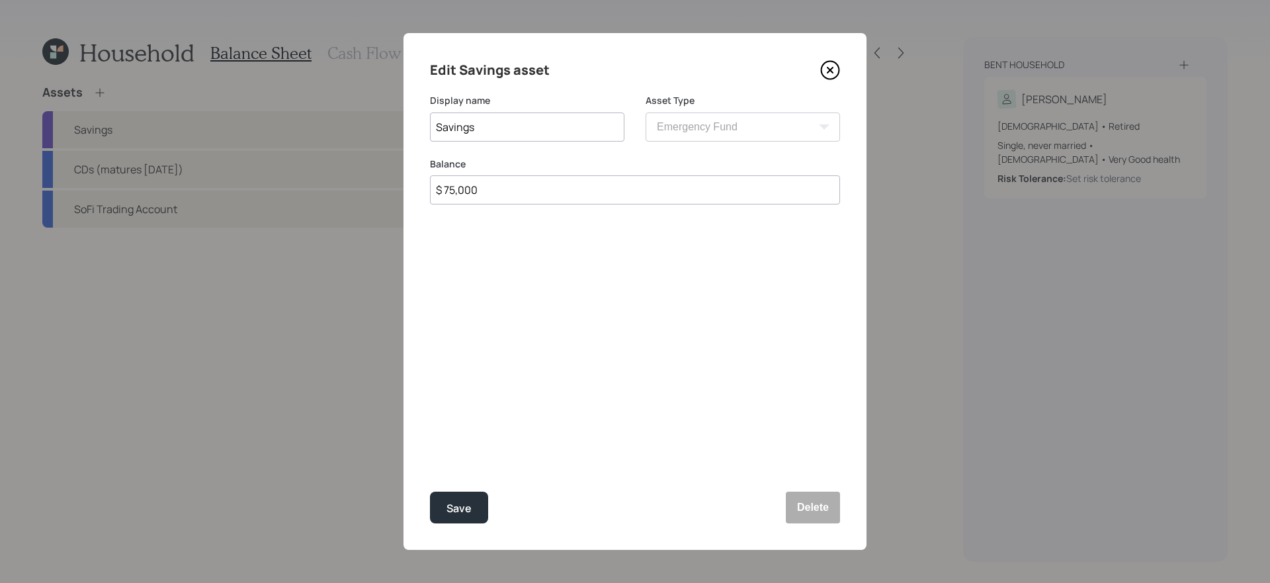
click at [649, 200] on input "$ 75,000" at bounding box center [635, 189] width 410 height 29
type input "$ 18,000"
click at [430, 491] on button "Save" at bounding box center [459, 507] width 58 height 32
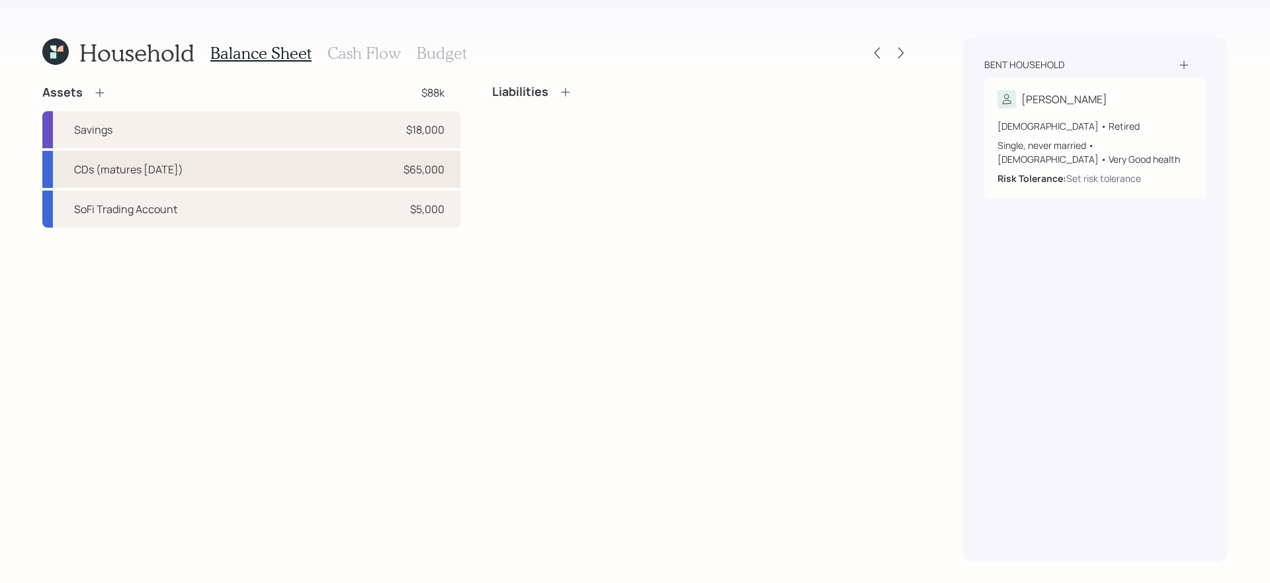
click at [411, 179] on div "CDs (matures [DATE]) $65,000" at bounding box center [251, 169] width 418 height 37
select select "taxable"
select select "balanced"
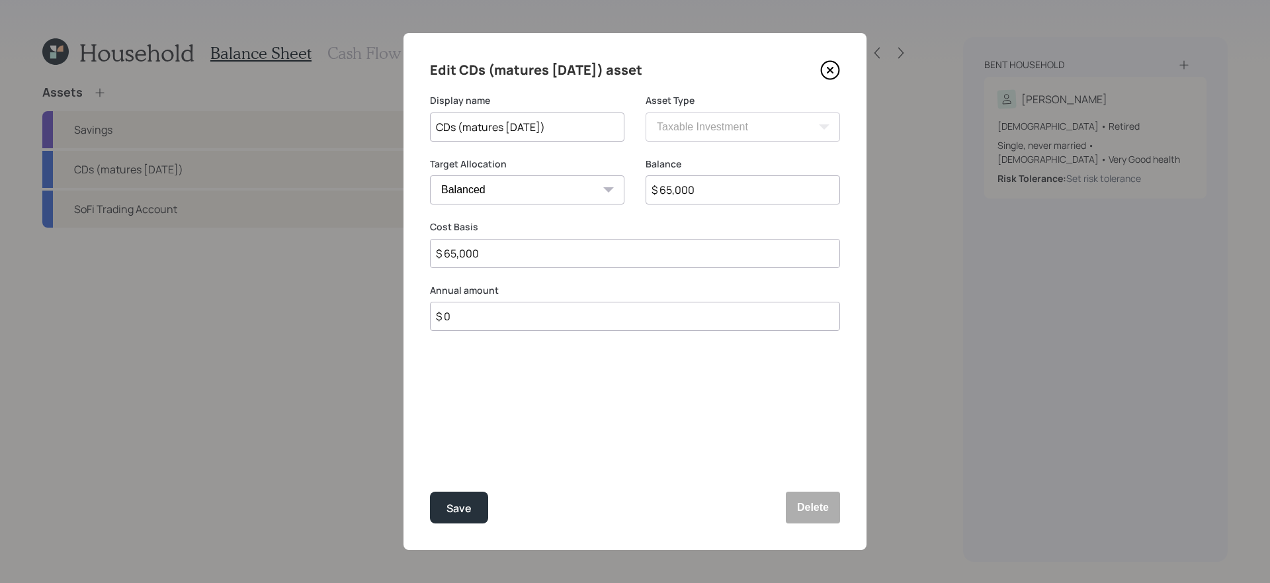
click at [722, 178] on input "$ 65,000" at bounding box center [742, 189] width 194 height 29
type input "$ 60,000"
click at [430, 491] on button "Save" at bounding box center [459, 507] width 58 height 32
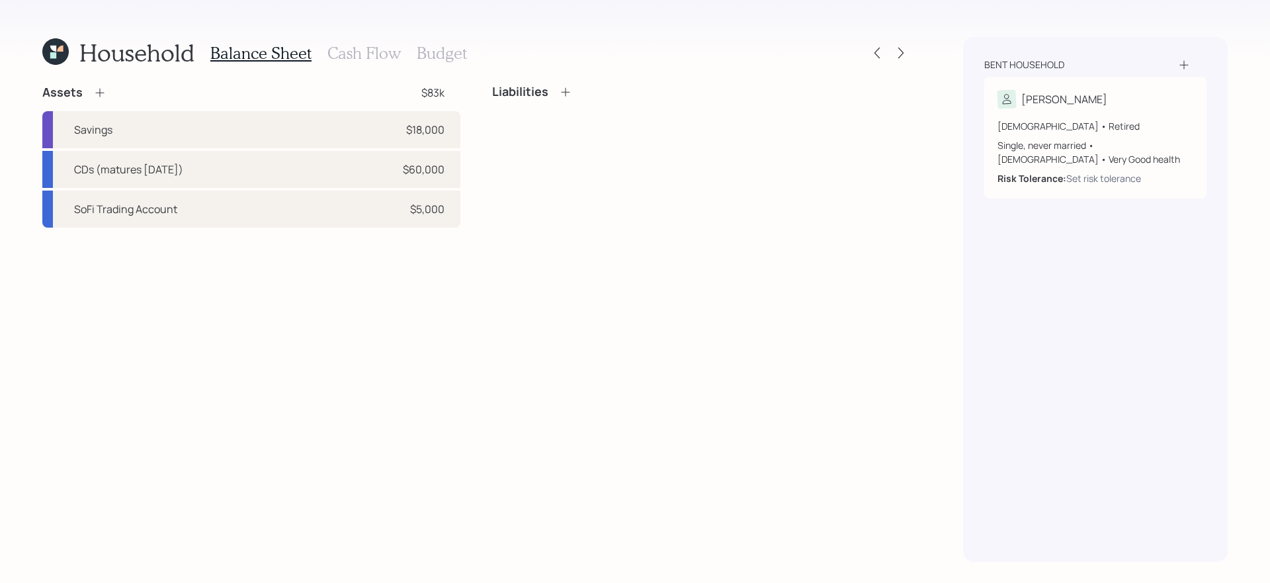
click at [354, 405] on div "Assets $83k Savings $18,000 CDs (matures [DATE]) $60,000 SoFi Trading Account $…" at bounding box center [476, 323] width 868 height 477
click at [133, 284] on div "Assets $83k Savings $18,000 CDs (matures [DATE]) $60,000 SoFi Trading Account $…" at bounding box center [476, 323] width 868 height 477
click at [340, 50] on h3 "Cash Flow" at bounding box center [363, 53] width 73 height 19
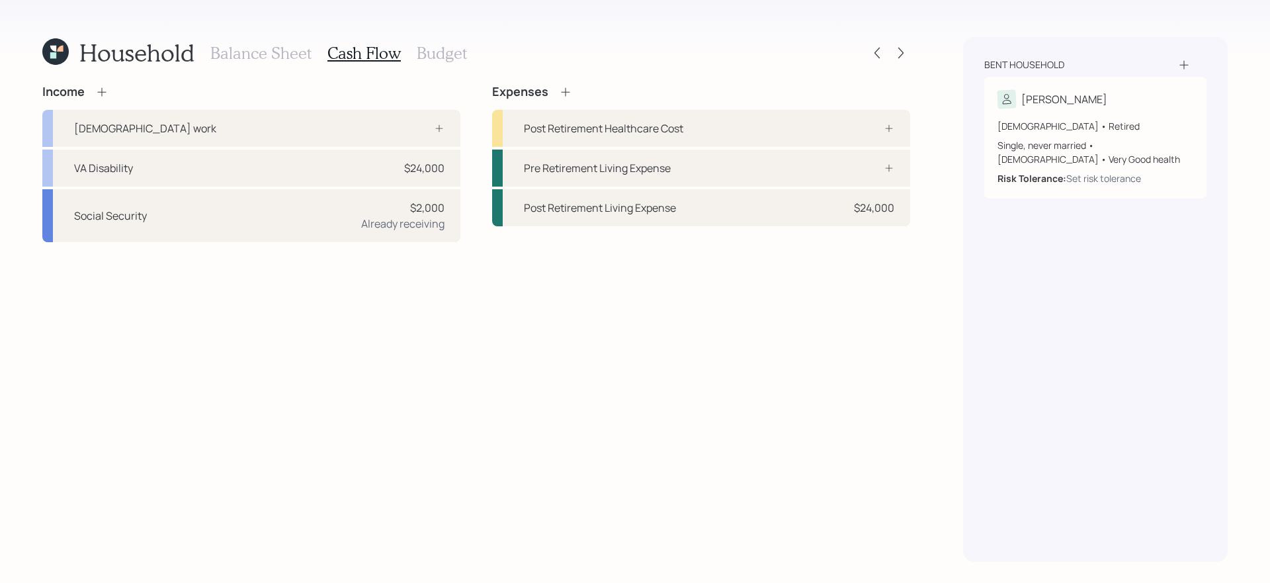
click at [473, 263] on div "Income [DEMOGRAPHIC_DATA] work VA Disability $24,000 Social Security $2,000 Alr…" at bounding box center [476, 323] width 868 height 477
click at [691, 136] on div "Post Retirement Healthcare Cost" at bounding box center [701, 128] width 418 height 37
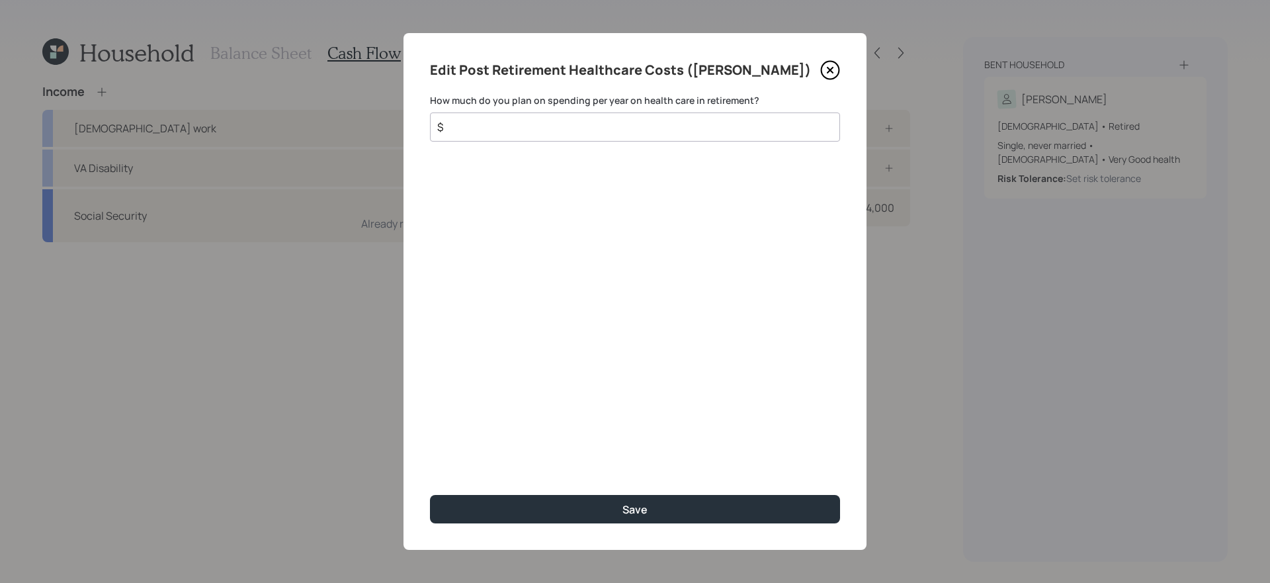
click at [596, 130] on input "$" at bounding box center [630, 127] width 388 height 16
type input "$ 6,300"
click at [430, 495] on button "Save" at bounding box center [635, 509] width 410 height 28
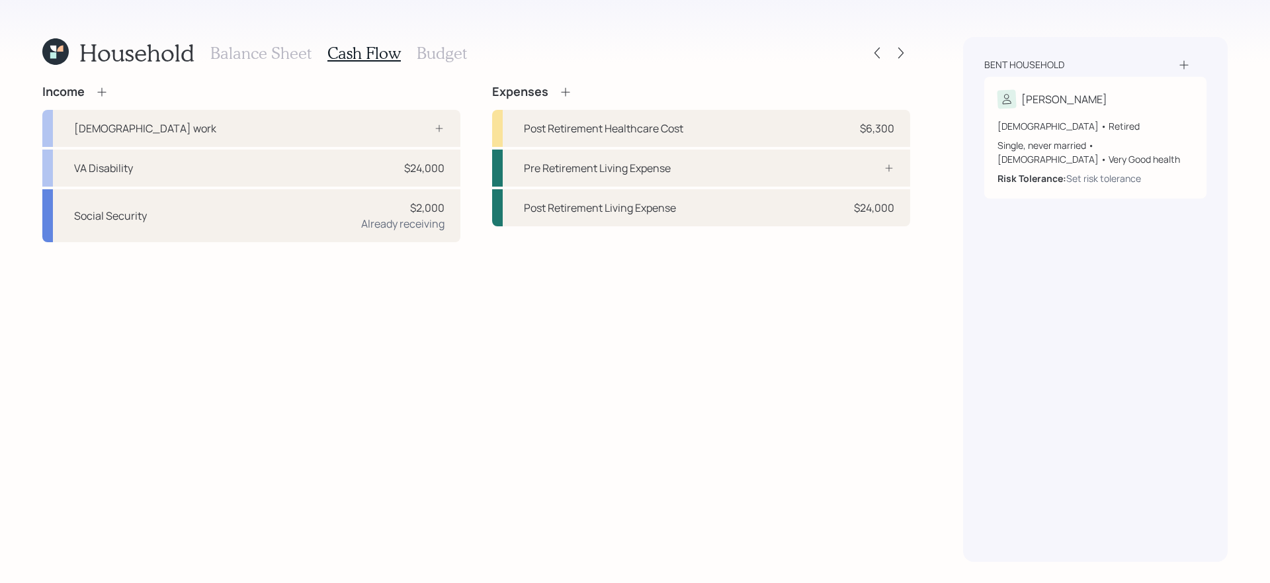
click at [614, 350] on div "Income [DEMOGRAPHIC_DATA] work VA Disability $24,000 Social Security $2,000 Alr…" at bounding box center [476, 323] width 868 height 477
click at [454, 53] on h3 "Budget" at bounding box center [442, 53] width 50 height 19
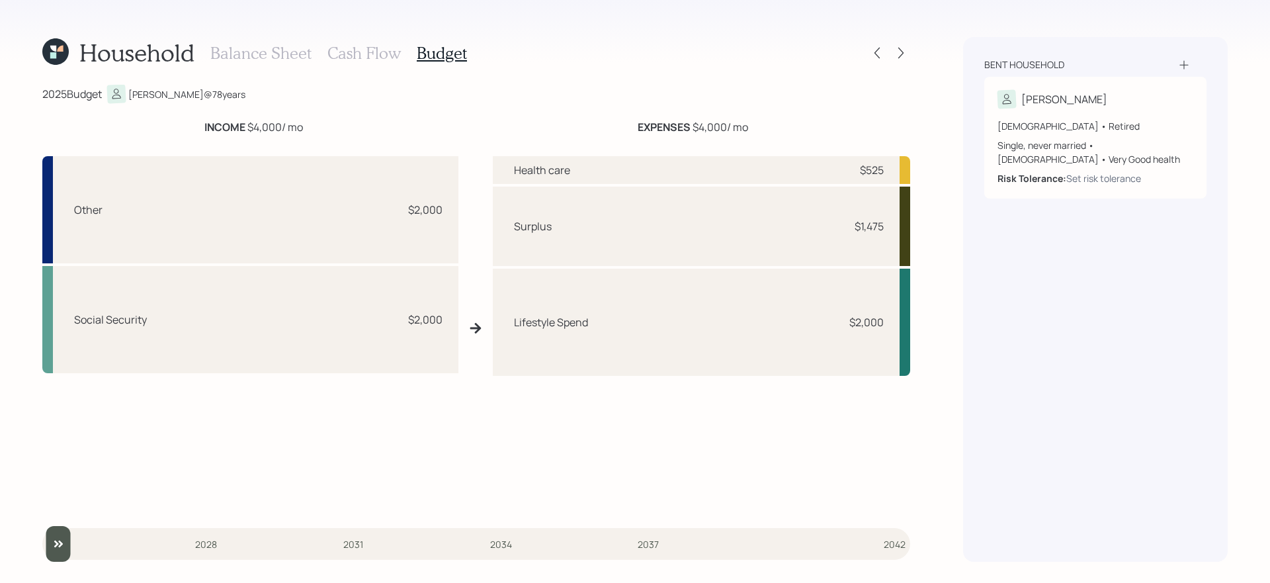
click at [363, 58] on h3 "Cash Flow" at bounding box center [363, 53] width 73 height 19
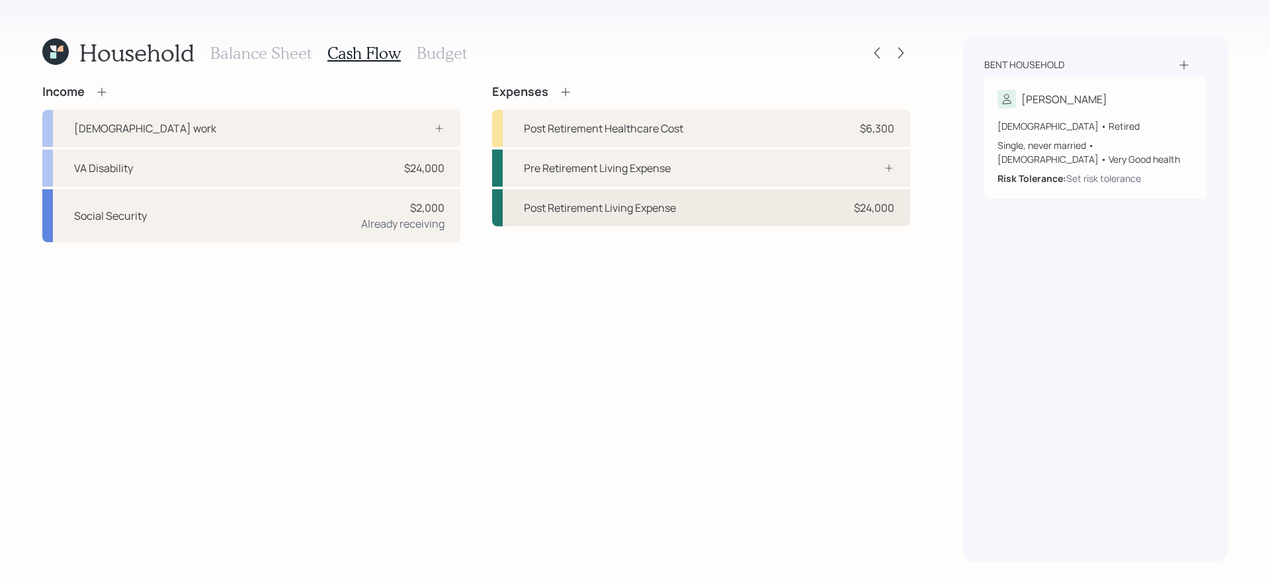
click at [722, 208] on div "Post Retirement Living Expense $24,000" at bounding box center [701, 207] width 418 height 37
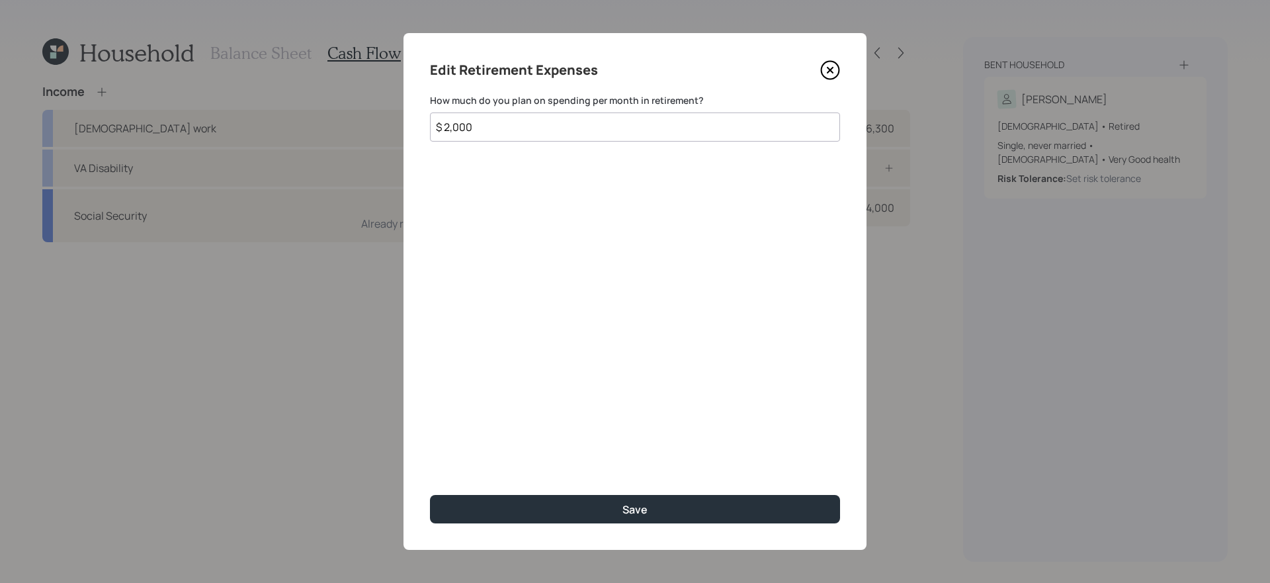
click at [621, 122] on input "$ 2,000" at bounding box center [635, 126] width 410 height 29
type input "$ 1,500"
click at [430, 495] on button "Save" at bounding box center [635, 509] width 410 height 28
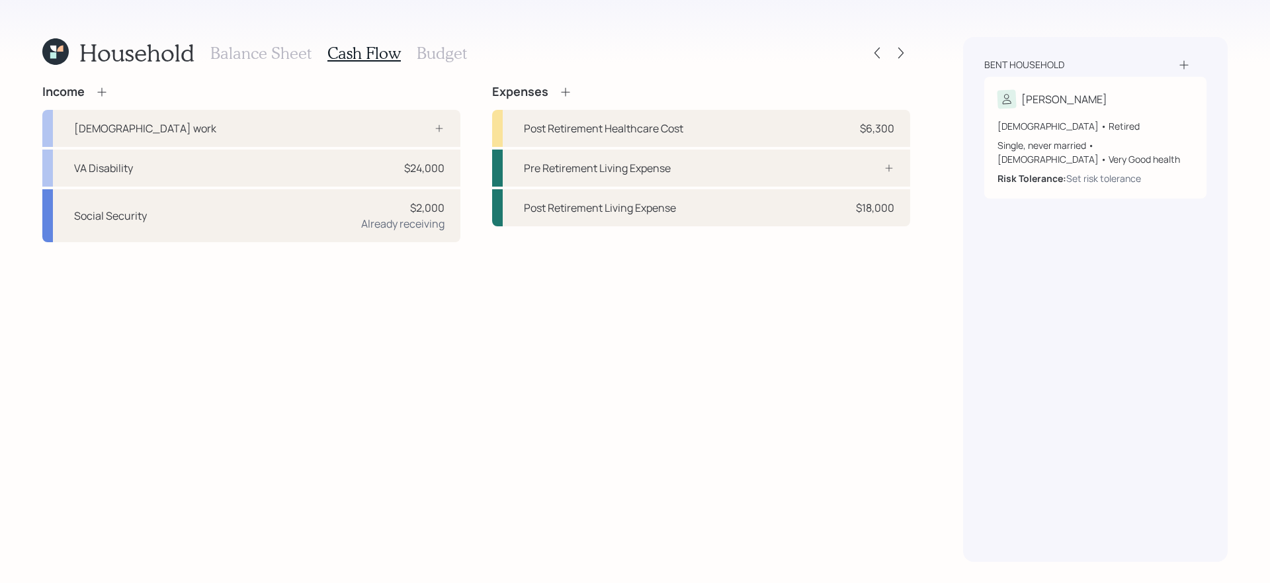
click at [435, 60] on h3 "Budget" at bounding box center [442, 53] width 50 height 19
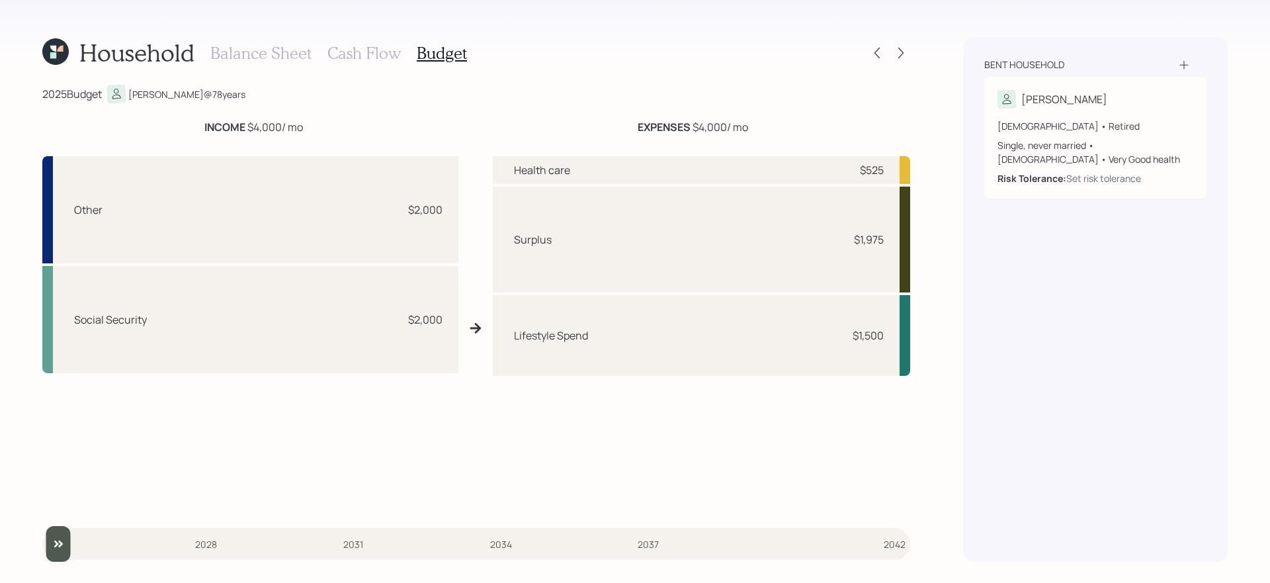
click at [459, 409] on div "Other $2,000 Social Security $2,000 Health care $525 Surplus $1,975 Lifestyle S…" at bounding box center [476, 327] width 868 height 364
click at [276, 57] on h3 "Balance Sheet" at bounding box center [260, 53] width 101 height 19
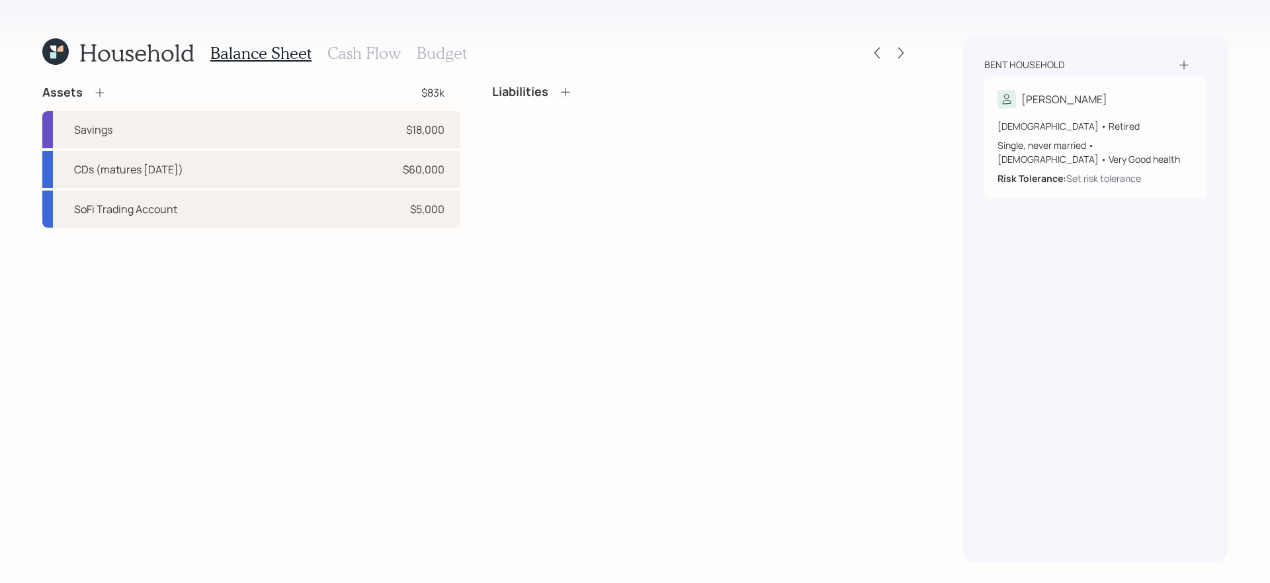
click at [103, 91] on icon at bounding box center [99, 92] width 13 height 13
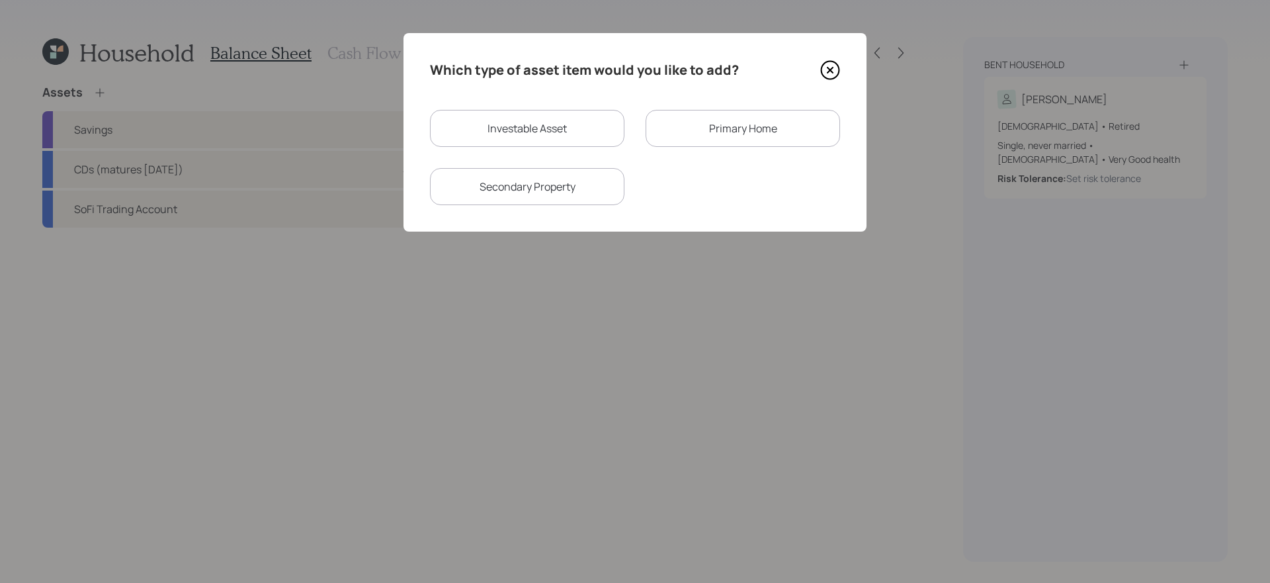
click at [520, 140] on div "Investable Asset" at bounding box center [527, 128] width 194 height 37
select select "taxable"
select select "balanced"
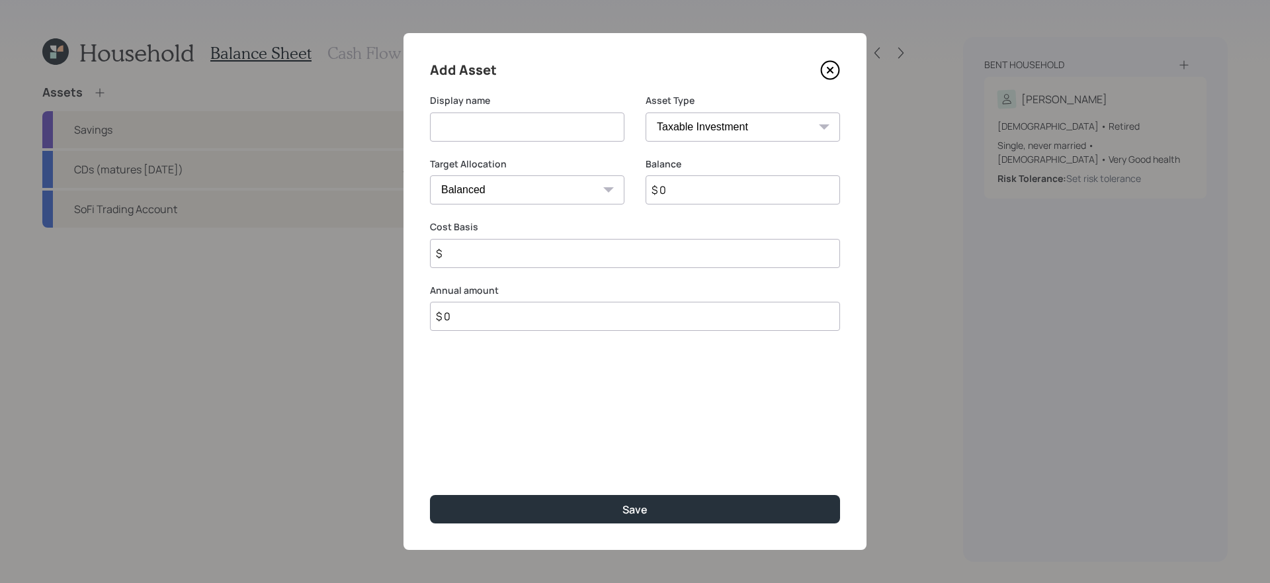
click at [524, 138] on input at bounding box center [527, 126] width 194 height 29
click at [430, 495] on button "Save" at bounding box center [635, 509] width 410 height 28
type input "Excess Savings"
click at [679, 188] on input "$ 0" at bounding box center [742, 189] width 194 height 29
type input "$ 1"
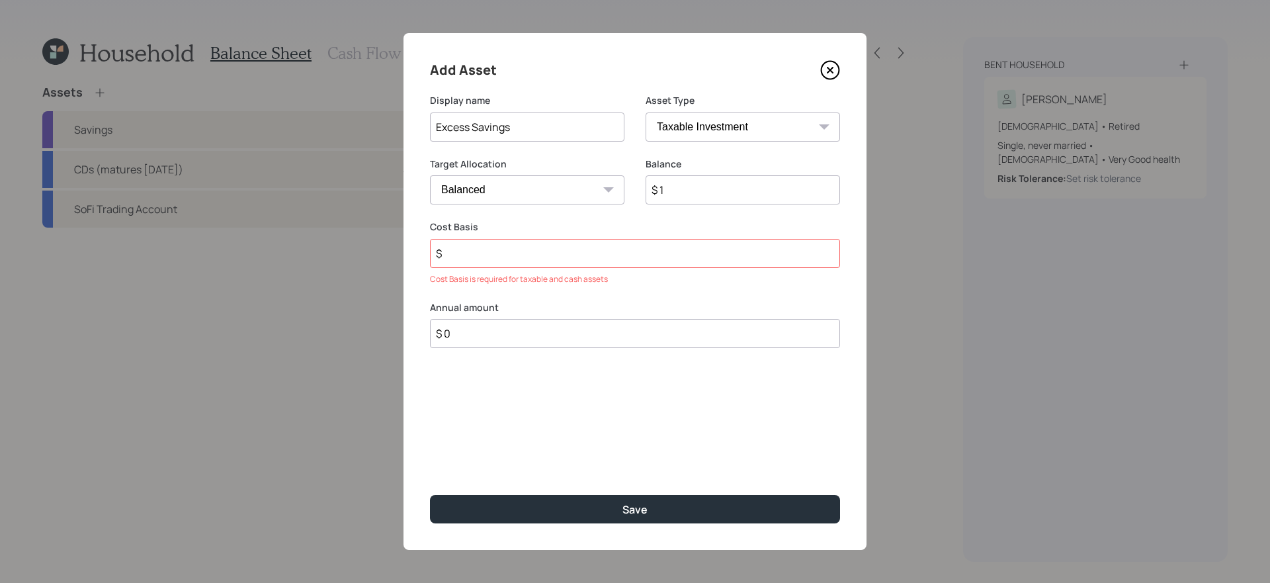
click at [530, 255] on input "$" at bounding box center [635, 253] width 410 height 29
type input "$ 1"
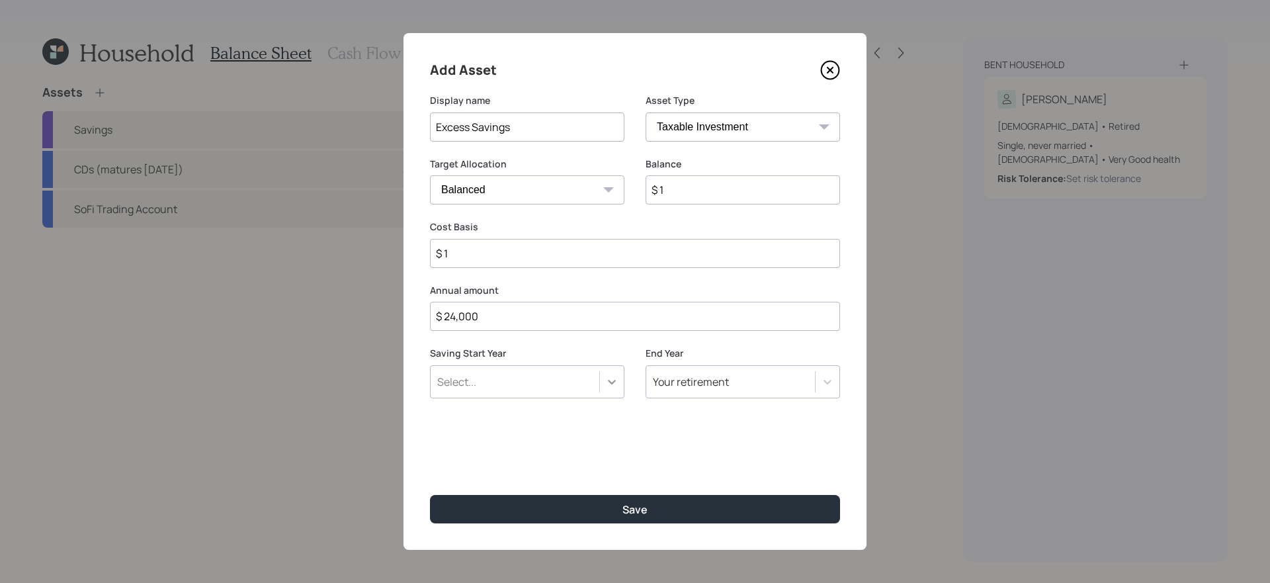
type input "$ 24,000"
click at [606, 378] on icon at bounding box center [611, 381] width 13 height 13
type input "a"
click at [430, 495] on button "Save" at bounding box center [635, 509] width 410 height 28
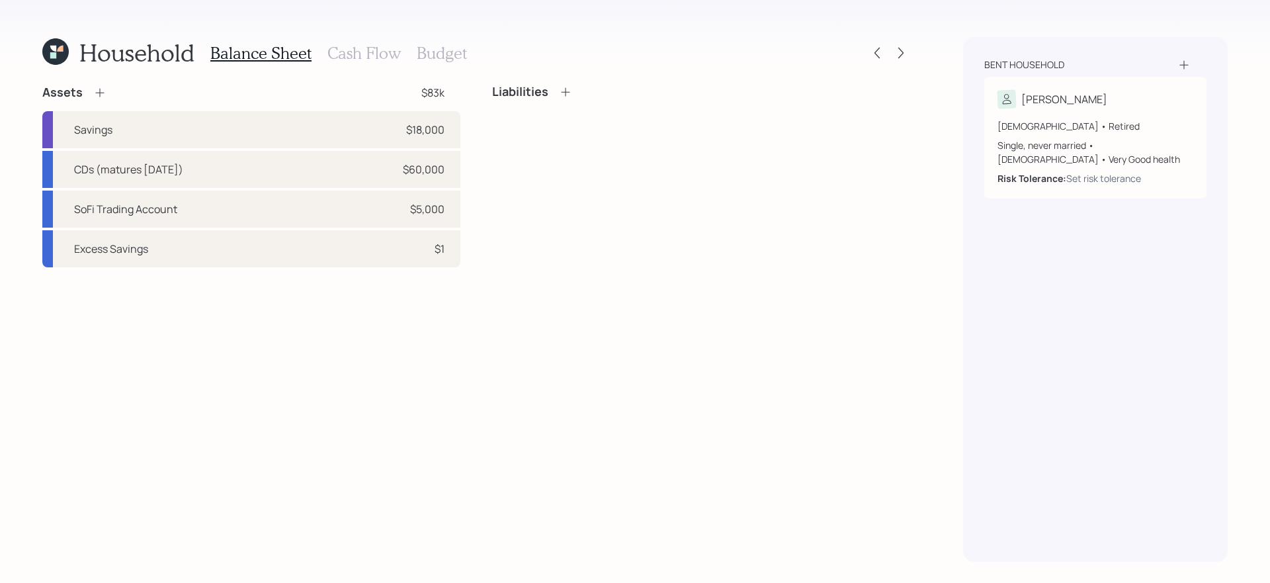
click at [360, 39] on div "Balance Sheet Cash Flow Budget" at bounding box center [338, 53] width 257 height 32
click at [355, 52] on h3 "Cash Flow" at bounding box center [363, 53] width 73 height 19
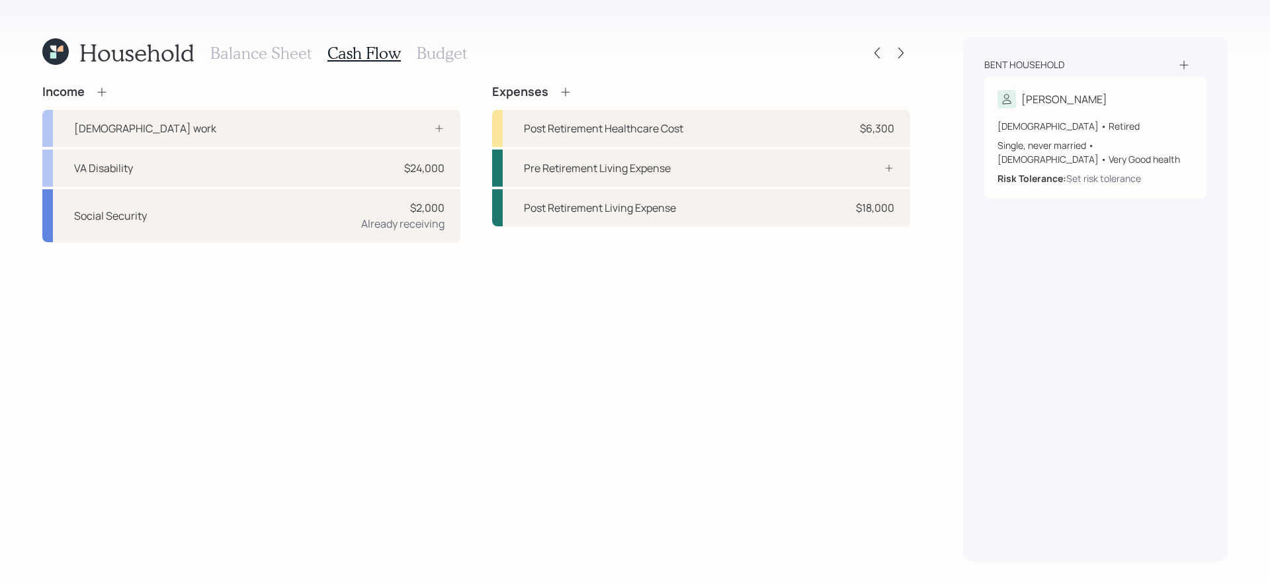
click at [466, 350] on div "Income [DEMOGRAPHIC_DATA] work VA Disability $24,000 Social Security $2,000 Alr…" at bounding box center [476, 323] width 868 height 477
click at [573, 91] on div "Expenses" at bounding box center [701, 92] width 418 height 15
click at [561, 91] on icon at bounding box center [565, 91] width 9 height 9
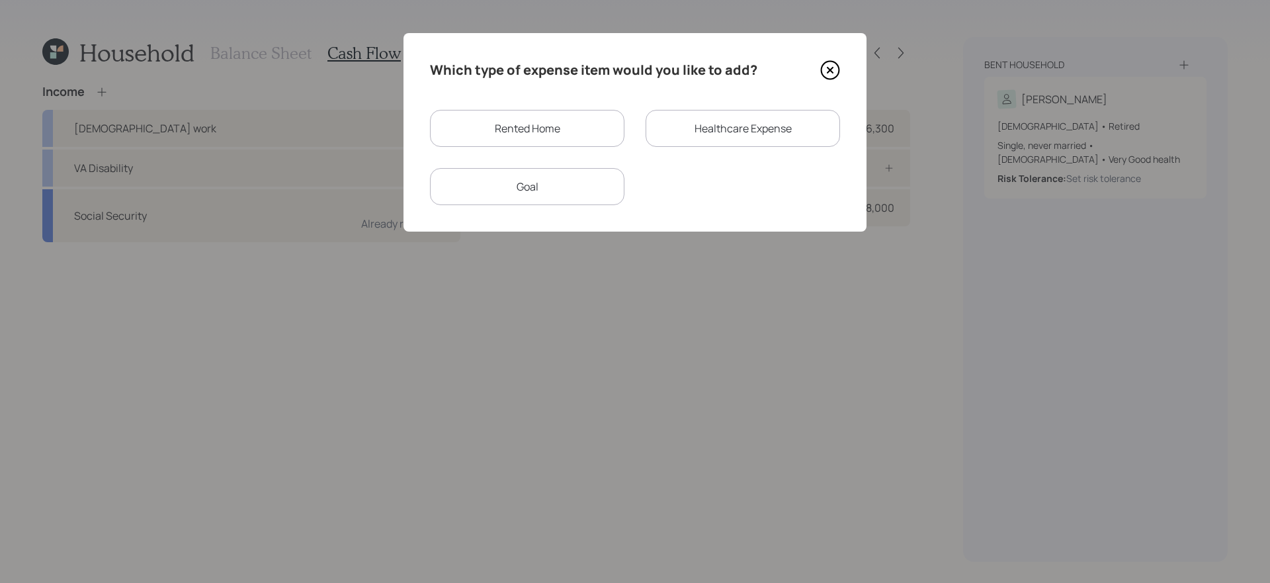
click at [561, 183] on div "Goal" at bounding box center [527, 186] width 194 height 37
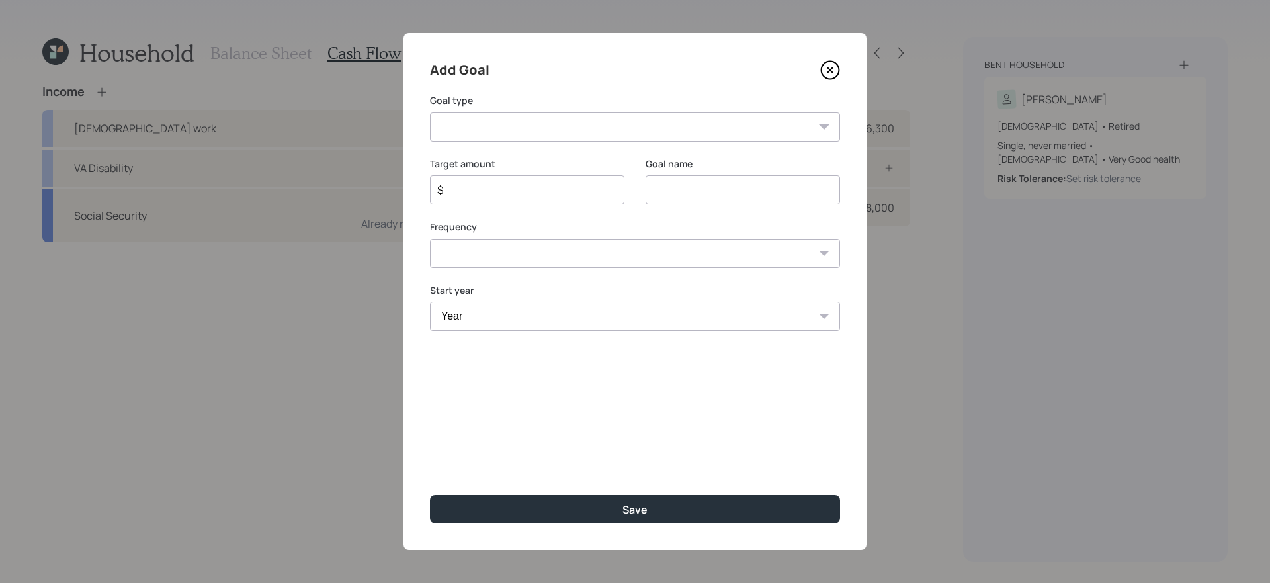
click at [552, 118] on select "Create an emergency fund Donate to charity Purchase a home Make a purchase Supp…" at bounding box center [635, 126] width 410 height 29
click at [583, 189] on div "Target amount $" at bounding box center [527, 181] width 194 height 48
type input "$ 3,000"
click at [612, 124] on select "Create an emergency fund Donate to charity Purchase a home Make a purchase Supp…" at bounding box center [635, 126] width 410 height 29
select select "vacation"
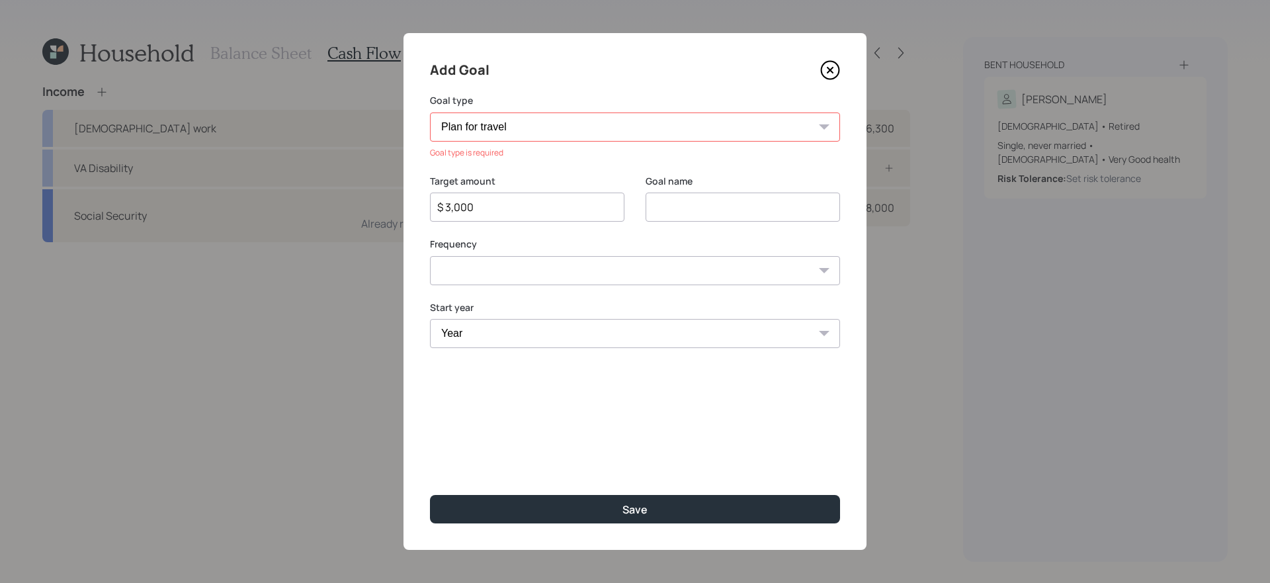
click at [430, 112] on select "Create an emergency fund Donate to charity Purchase a home Make a purchase Supp…" at bounding box center [635, 126] width 410 height 29
type input "Plan for travel"
click at [724, 204] on div "Plan for travel" at bounding box center [742, 189] width 194 height 29
click at [641, 259] on select "One time Every 1 year Every 2 years Every 3 years Every 4 years Every 5 years E…" at bounding box center [635, 253] width 410 height 29
select select "0"
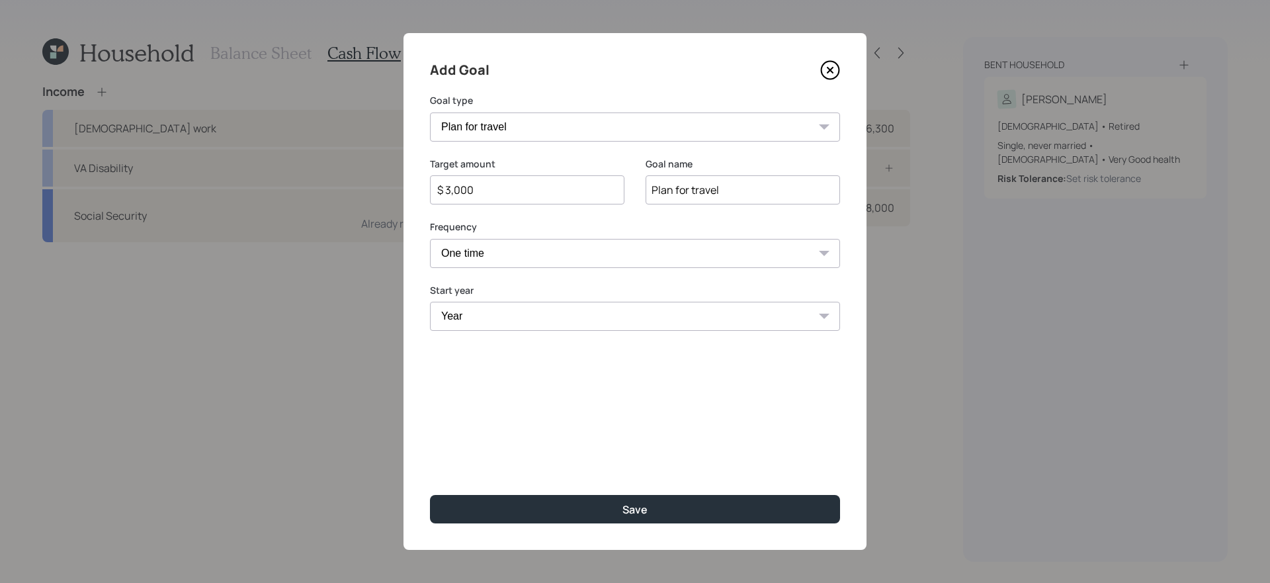
click at [430, 239] on select "One time Every 1 year Every 2 years Every 3 years Every 4 years Every 5 years E…" at bounding box center [635, 253] width 410 height 29
click at [531, 322] on select "Year [DATE] 2026 2027 2028 2029 2030 2031 2032 2033 2034 2035 2036 2037 2038 20…" at bounding box center [635, 316] width 410 height 29
select select "2026"
click at [430, 302] on select "Year [DATE] 2026 2027 2028 2029 2030 2031 2032 2033 2034 2035 2036 2037 2038 20…" at bounding box center [635, 316] width 410 height 29
click at [571, 254] on select "One time Every 1 year Every 2 years Every 3 years Every 4 years Every 5 years E…" at bounding box center [635, 253] width 410 height 29
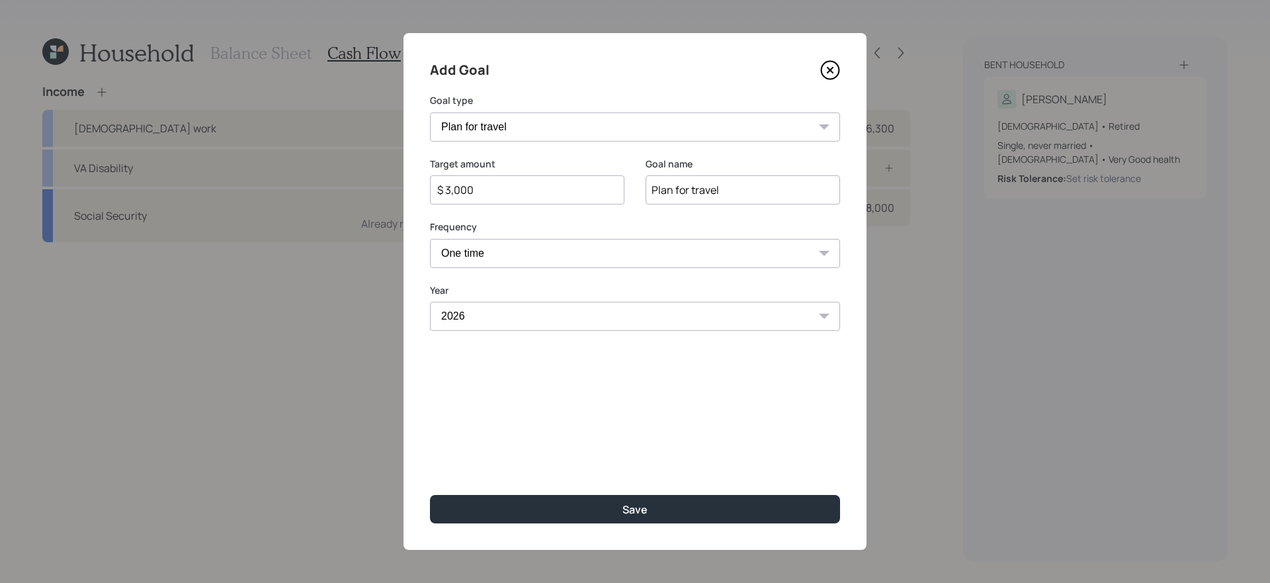
select select "1"
click at [430, 239] on select "One time Every 1 year Every 2 years Every 3 years Every 4 years Every 5 years E…" at bounding box center [635, 253] width 410 height 29
click at [543, 313] on select "2025 2026 2027 2028 2029 2030 2031 2032 2033 2034 2035 2036 2037 2038 2039 2040…" at bounding box center [527, 316] width 194 height 29
select select "2025"
click at [430, 302] on select "2025 2026 2027 2028 2029 2030 2031 2032 2033 2034 2035 2036 2037 2038 2039 2040…" at bounding box center [527, 316] width 194 height 29
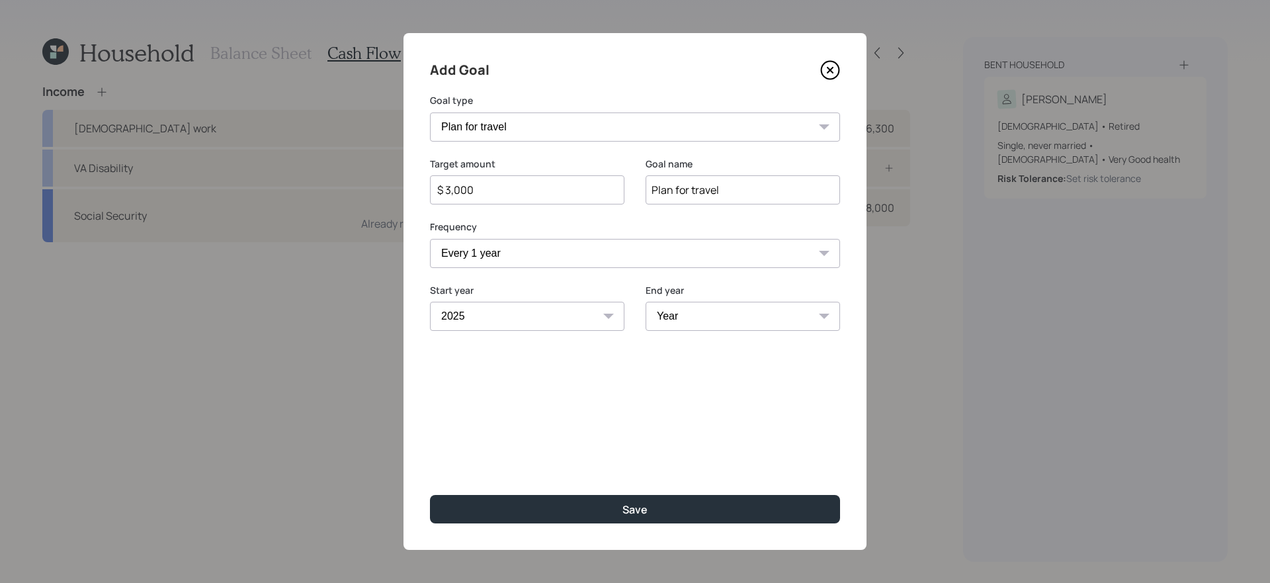
click at [740, 319] on select "Year [DATE] 2026 2027 2028 2029 2030 2031 2032 2033 2034 2035 2036 2037 2038 20…" at bounding box center [742, 316] width 194 height 29
select select "2030"
click at [645, 302] on select "Year [DATE] 2026 2027 2028 2029 2030 2031 2032 2033 2034 2035 2036 2037 2038 20…" at bounding box center [742, 316] width 194 height 29
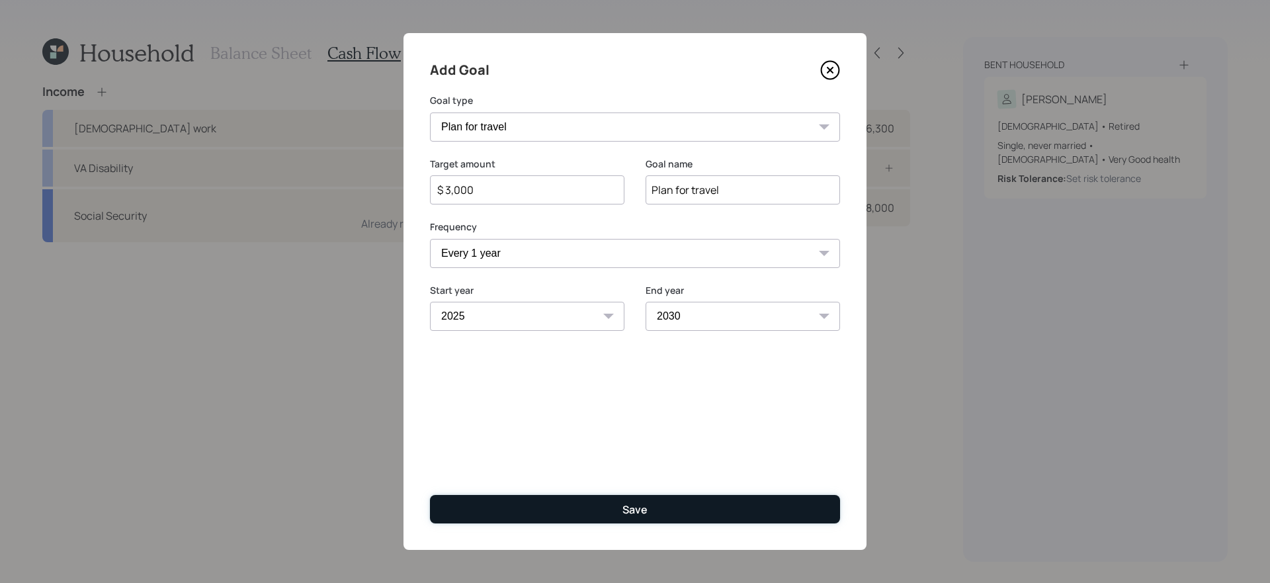
click at [612, 516] on button "Save" at bounding box center [635, 509] width 410 height 28
type input "$"
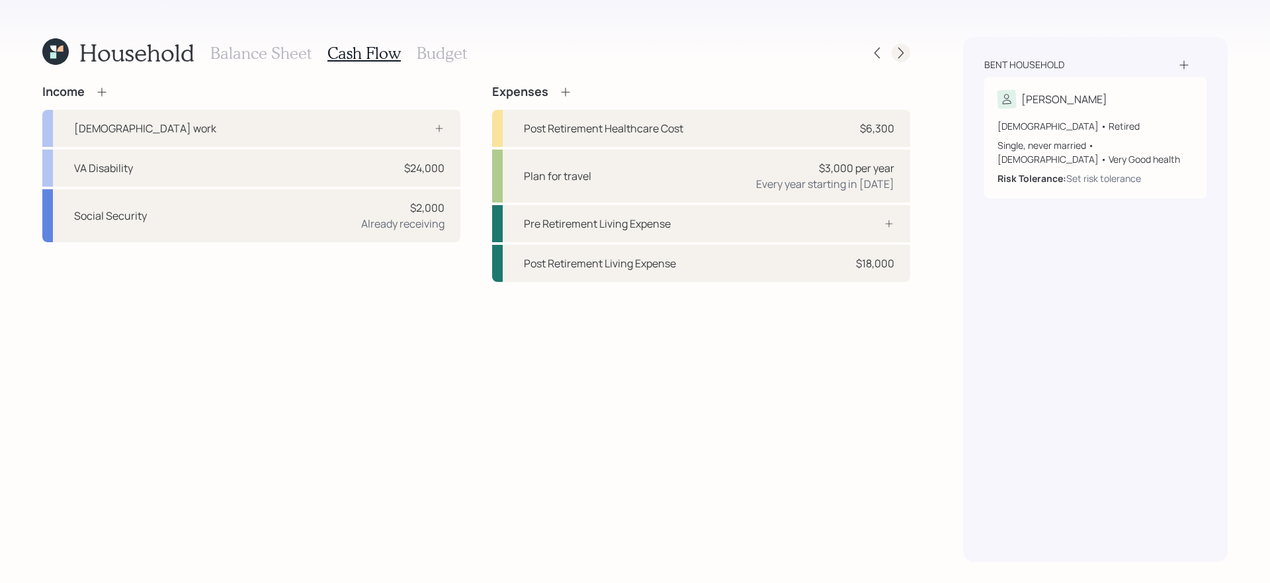
click at [900, 52] on icon at bounding box center [900, 52] width 13 height 13
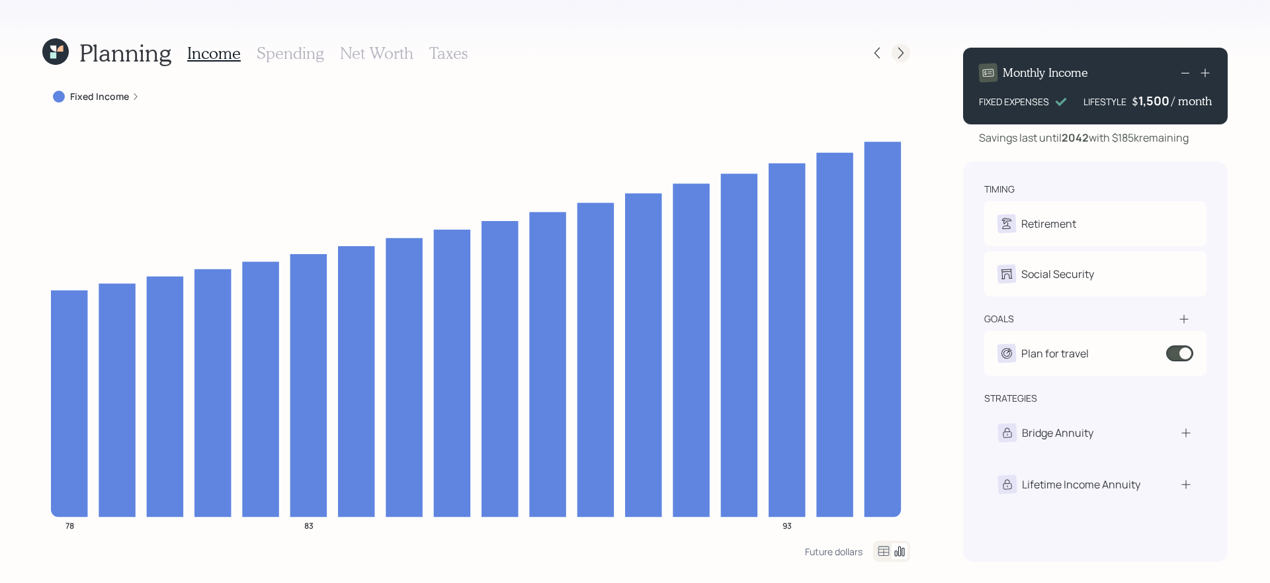
click at [903, 57] on icon at bounding box center [900, 52] width 13 height 13
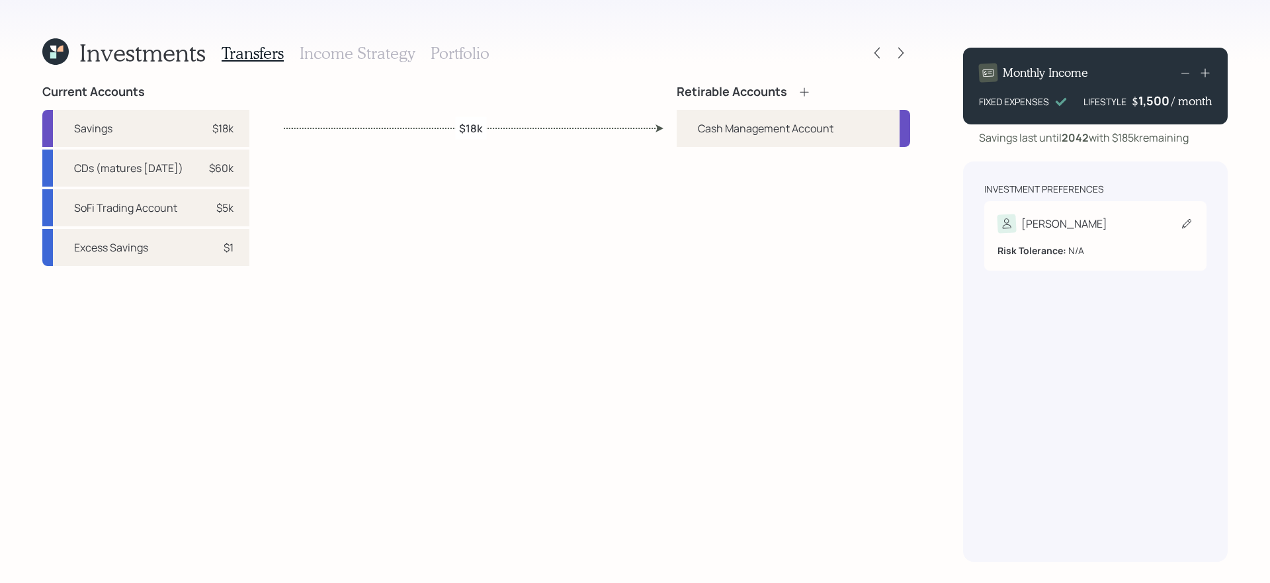
click at [1083, 208] on div "[PERSON_NAME] Tolerance: N/A" at bounding box center [1095, 235] width 222 height 69
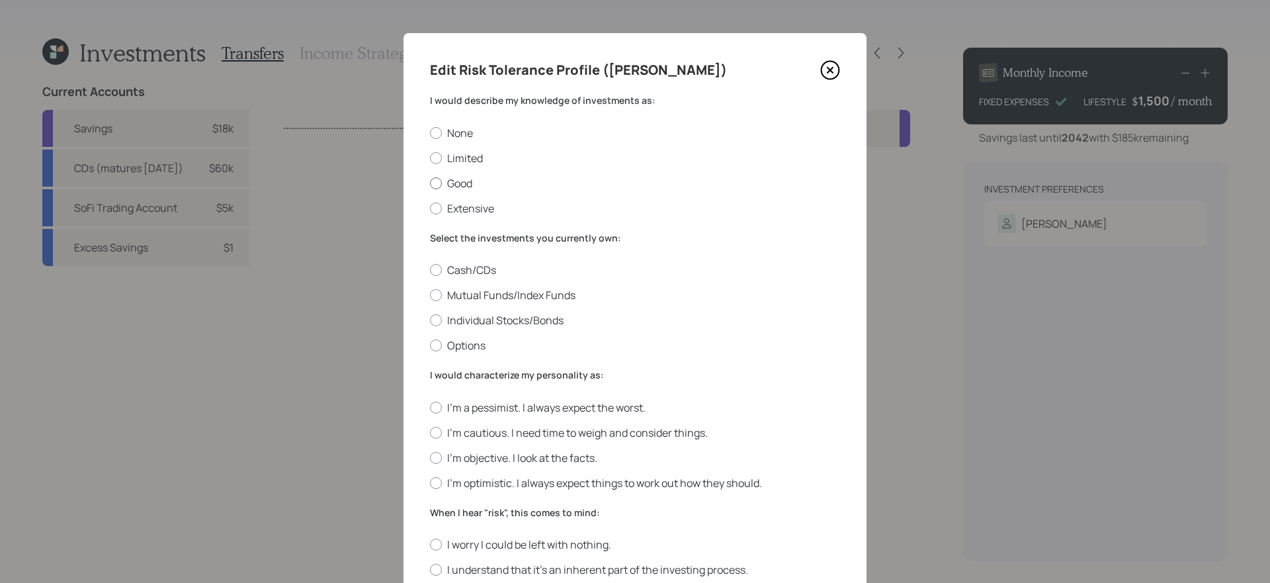
click at [469, 177] on label "Good" at bounding box center [635, 183] width 410 height 15
click at [430, 183] on input "Good" at bounding box center [429, 183] width 1 height 1
radio input "true"
click at [472, 267] on label "Cash/CDs" at bounding box center [635, 270] width 410 height 15
click at [430, 270] on input "Cash/CDs" at bounding box center [429, 270] width 1 height 1
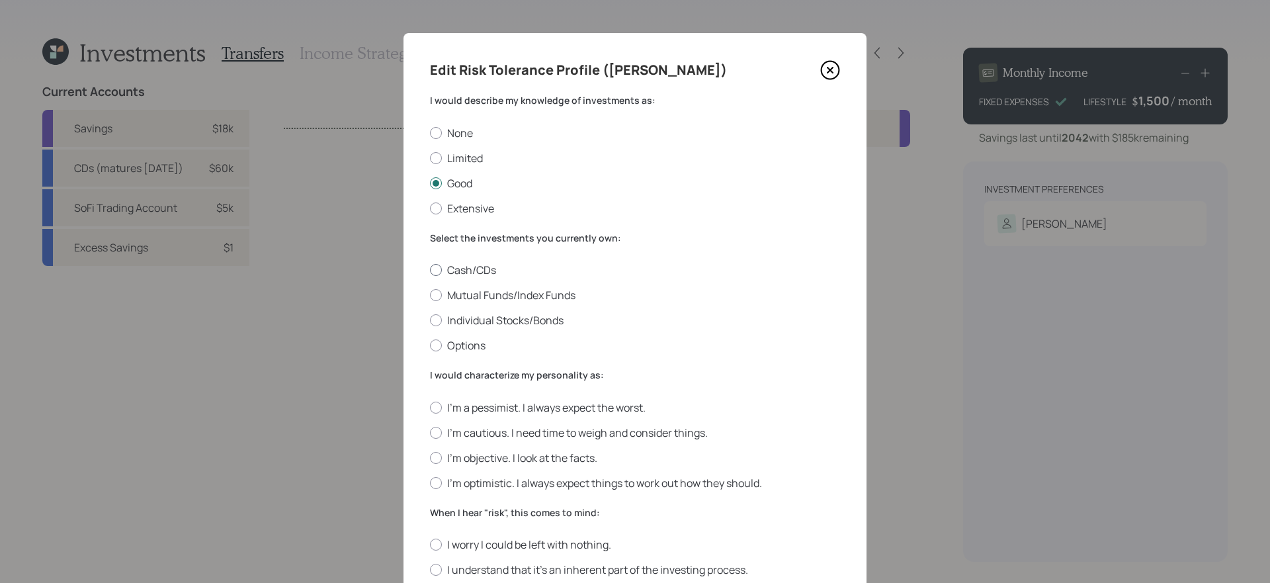
radio input "true"
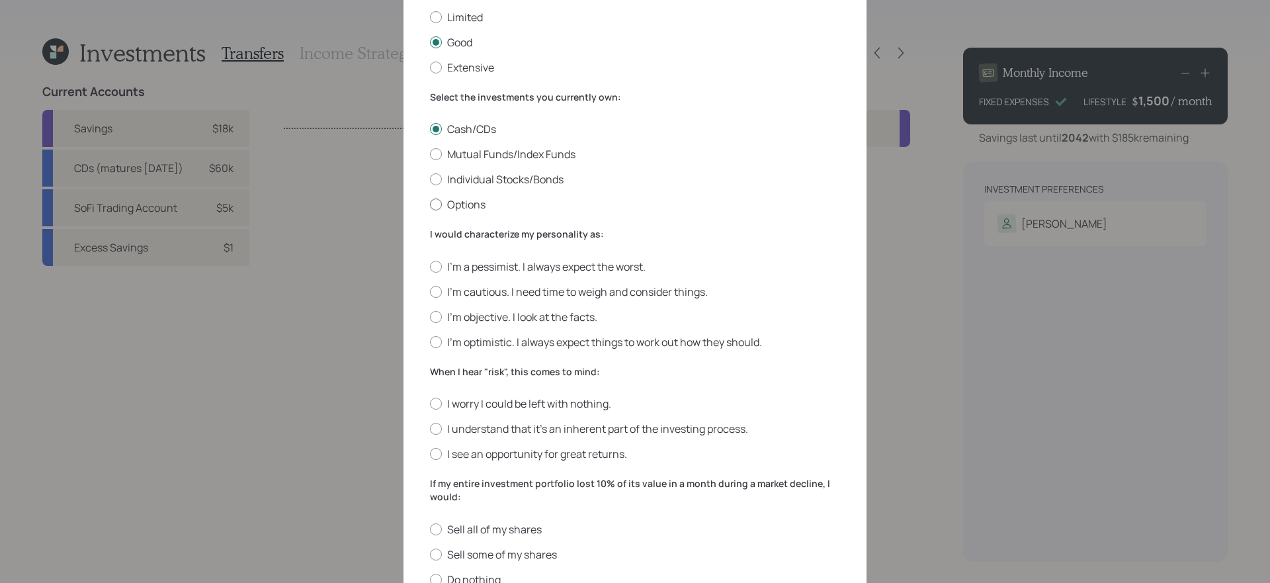
scroll to position [140, 0]
click at [549, 294] on label "I'm cautious. I need time to weigh and consider things." at bounding box center [635, 293] width 410 height 15
click at [430, 293] on input "I'm cautious. I need time to weigh and consider things." at bounding box center [429, 292] width 1 height 1
radio input "true"
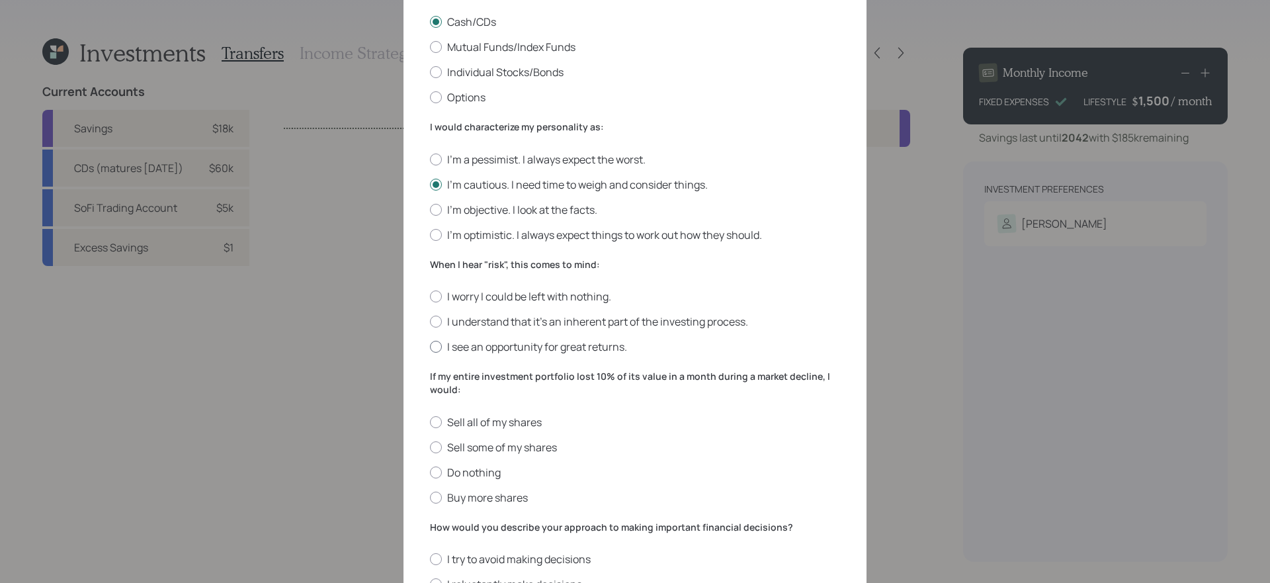
scroll to position [247, 0]
click at [740, 319] on label "I understand that it’s an inherent part of the investing process." at bounding box center [635, 322] width 410 height 15
click at [430, 322] on input "I understand that it’s an inherent part of the investing process." at bounding box center [429, 322] width 1 height 1
radio input "true"
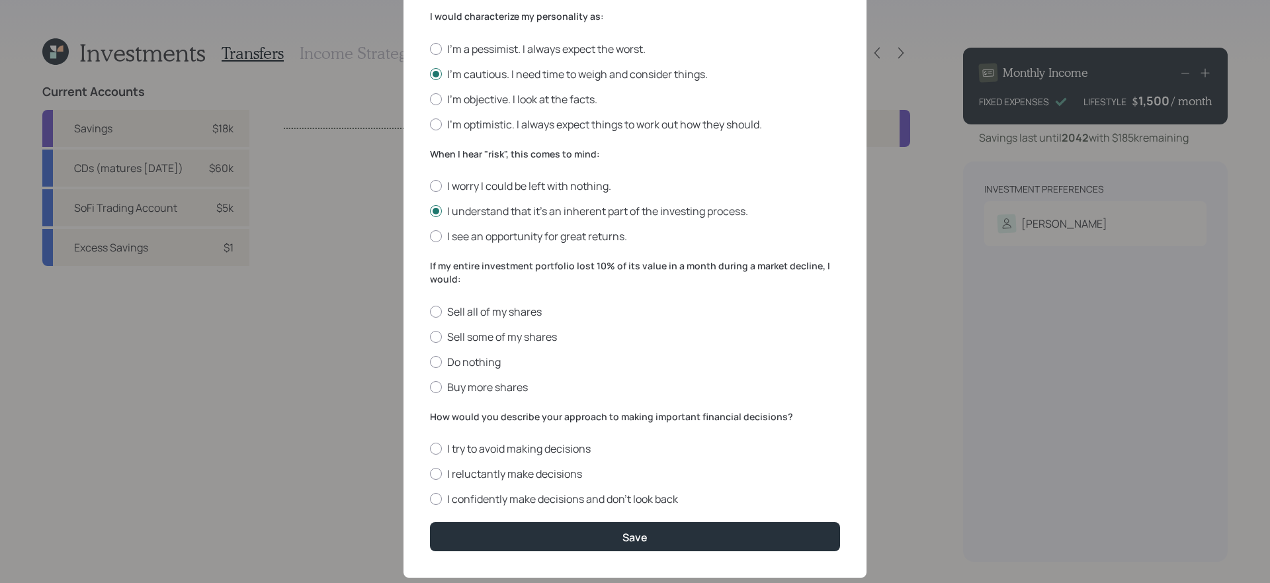
scroll to position [386, 0]
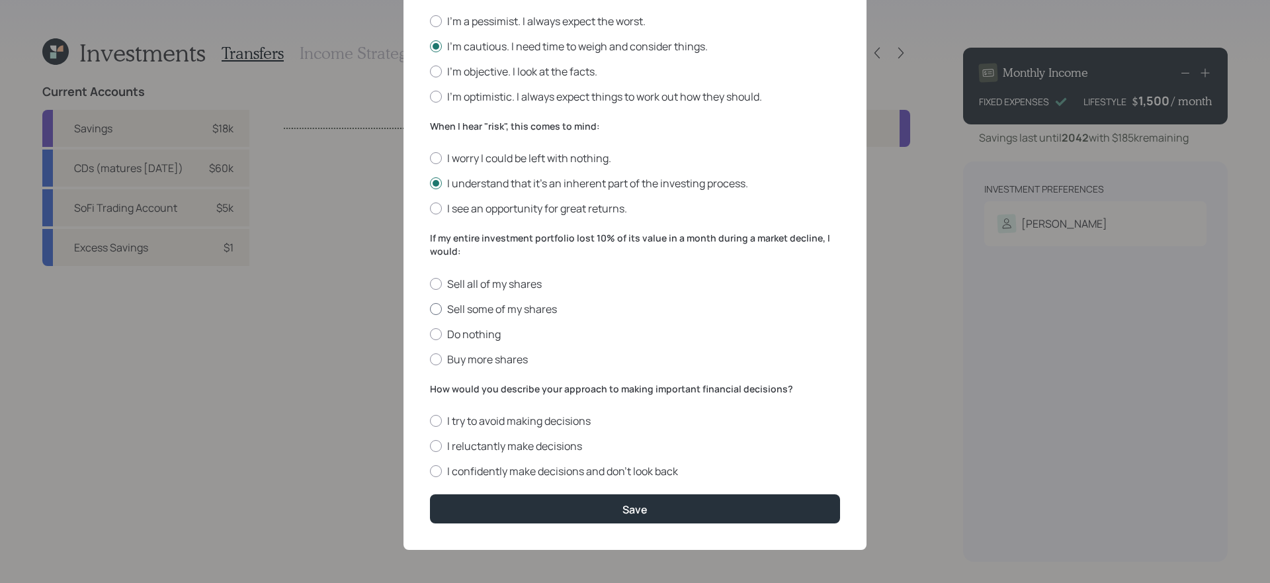
click at [482, 306] on label "Sell some of my shares" at bounding box center [635, 309] width 410 height 15
click at [430, 308] on input "Sell some of my shares" at bounding box center [429, 308] width 1 height 1
radio input "true"
click at [522, 466] on label "I confidently make decisions and don’t look back" at bounding box center [635, 471] width 410 height 15
click at [430, 471] on input "I confidently make decisions and don’t look back" at bounding box center [429, 471] width 1 height 1
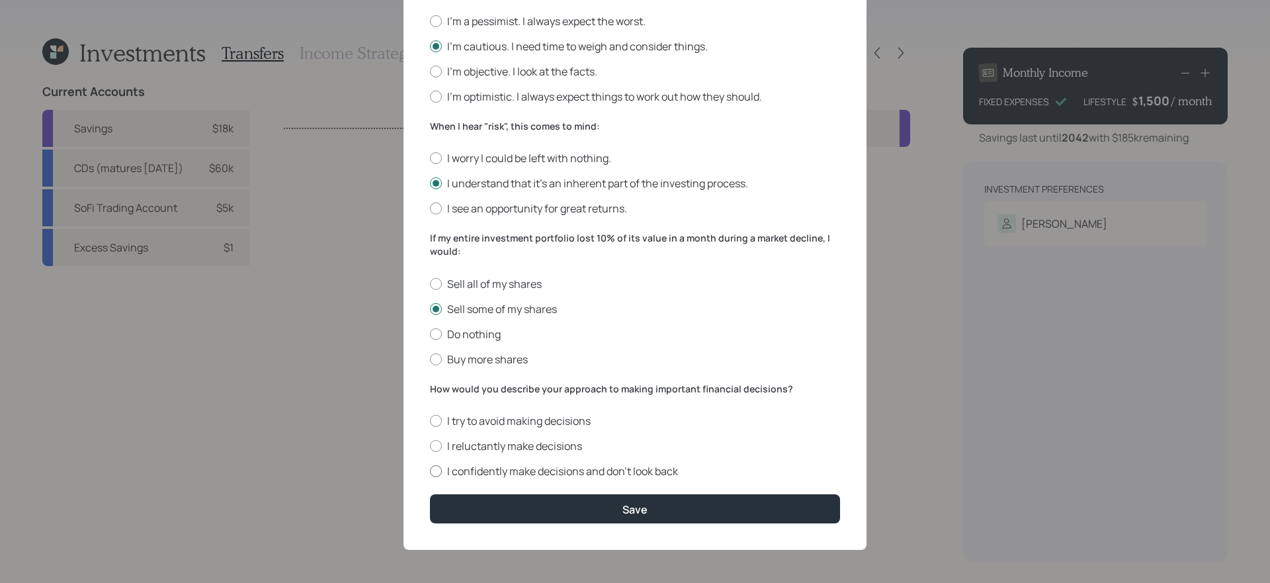
radio input "true"
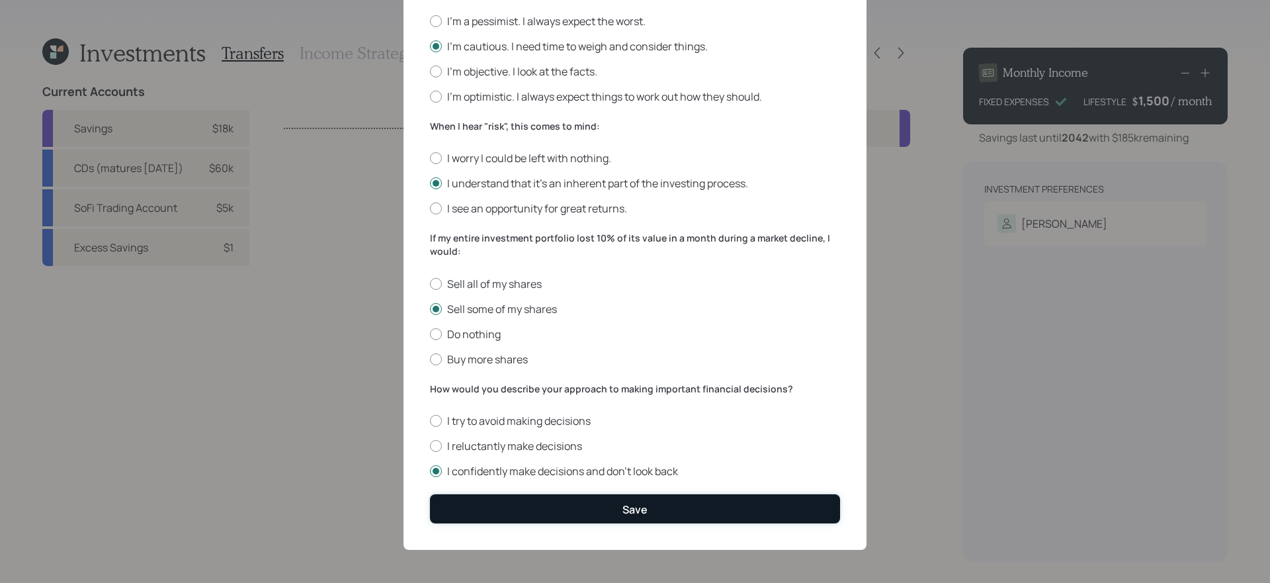
click at [519, 505] on button "Save" at bounding box center [635, 508] width 410 height 28
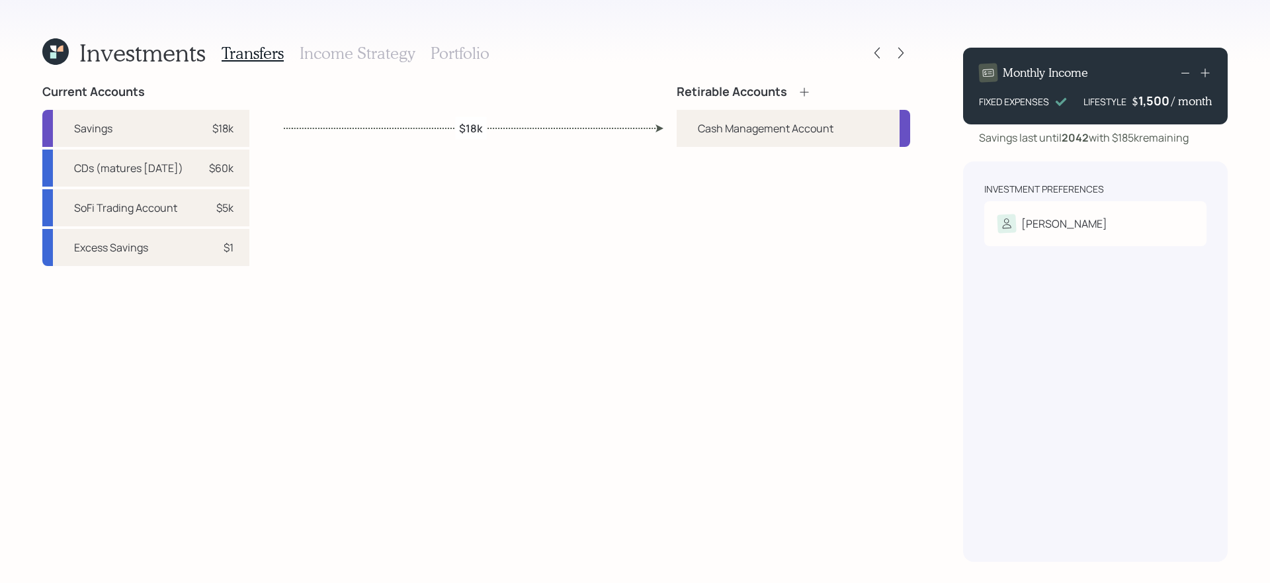
click at [806, 90] on icon at bounding box center [804, 91] width 13 height 13
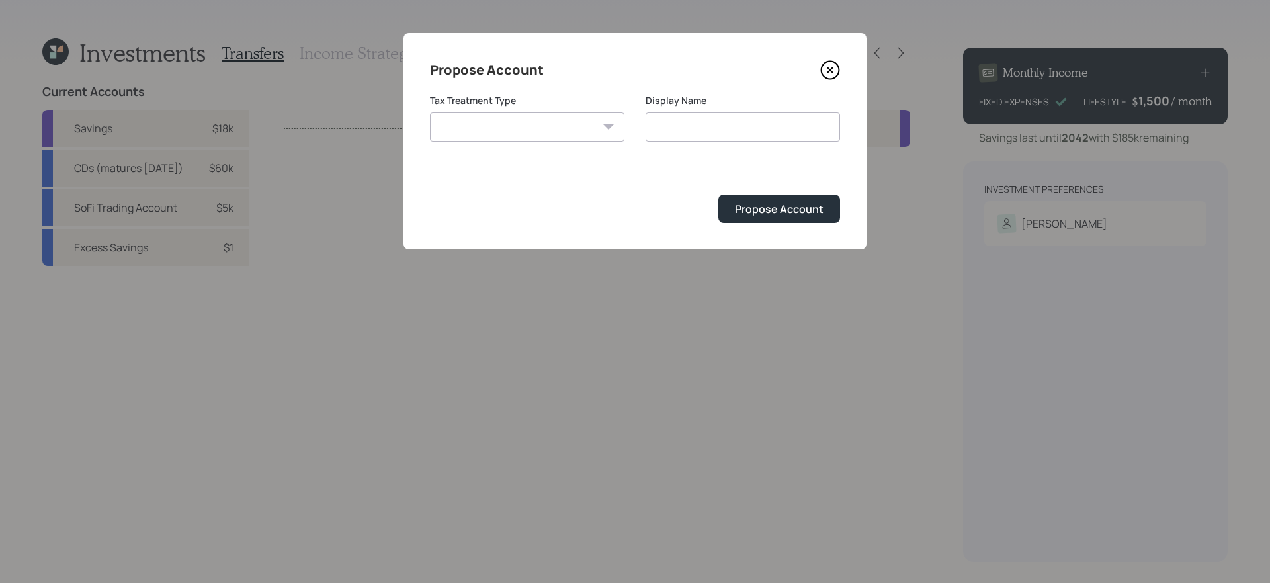
click at [577, 119] on select "[PERSON_NAME] Taxable Traditional" at bounding box center [527, 126] width 194 height 29
select select "taxable"
click at [430, 112] on select "[PERSON_NAME] Taxable Traditional" at bounding box center [527, 126] width 194 height 29
type input "Taxable"
click at [749, 207] on div "Propose Account" at bounding box center [779, 209] width 89 height 15
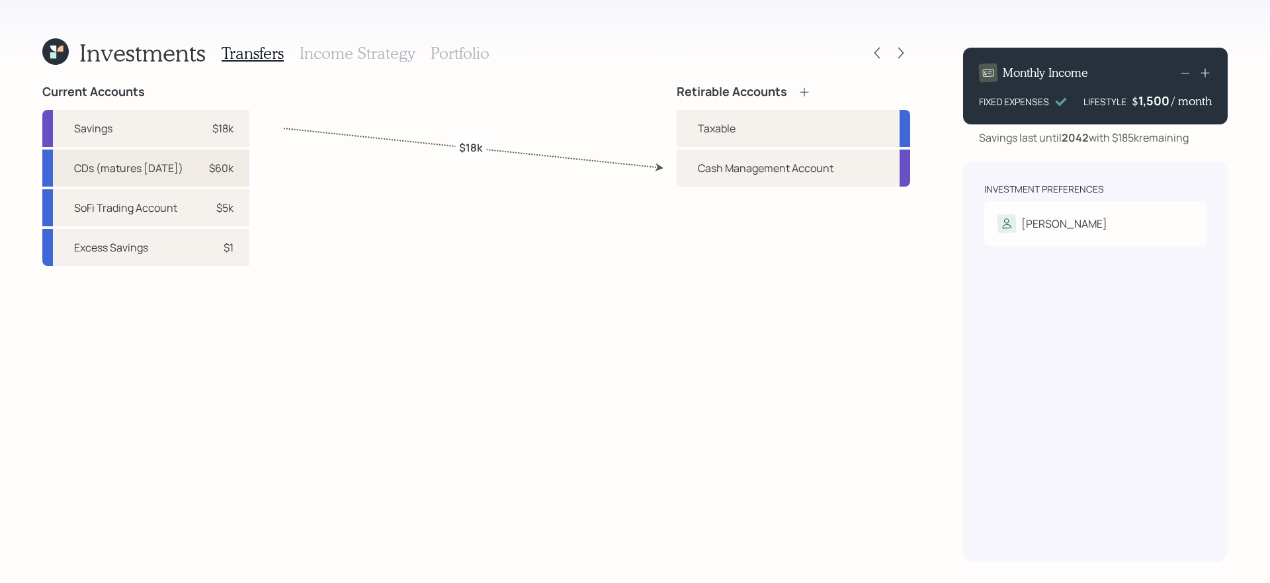
click at [181, 176] on div "CDs (matures [DATE]) $60k" at bounding box center [145, 167] width 207 height 37
click at [768, 131] on div "Taxable" at bounding box center [792, 128] width 233 height 37
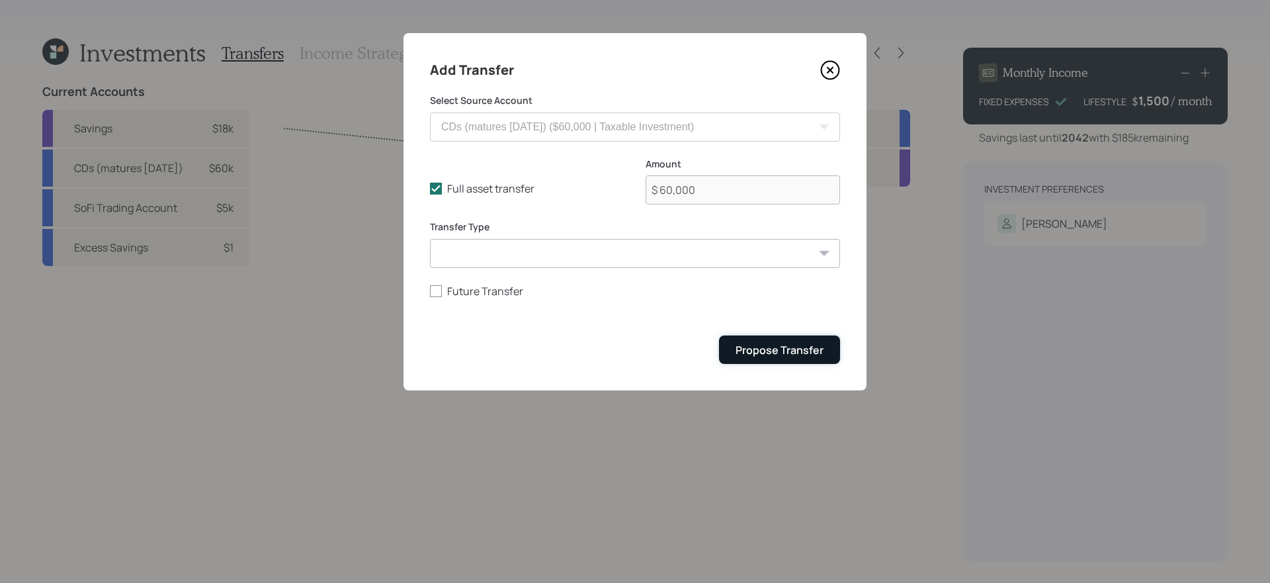
click at [774, 345] on div "Propose Transfer" at bounding box center [779, 350] width 88 height 15
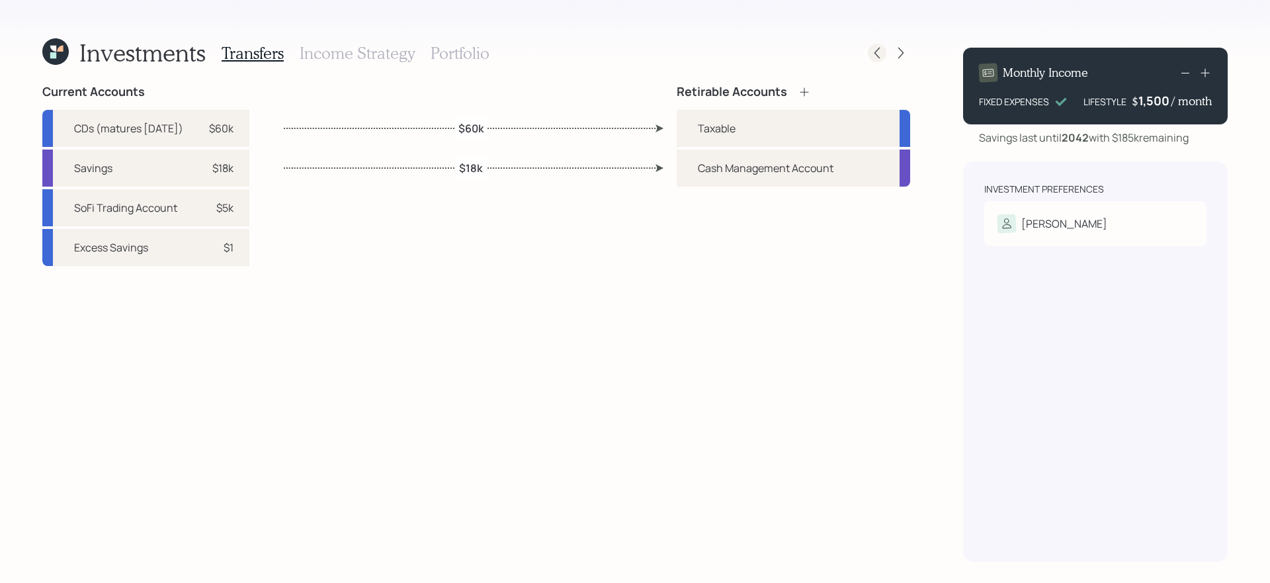
click at [879, 54] on icon at bounding box center [876, 52] width 13 height 13
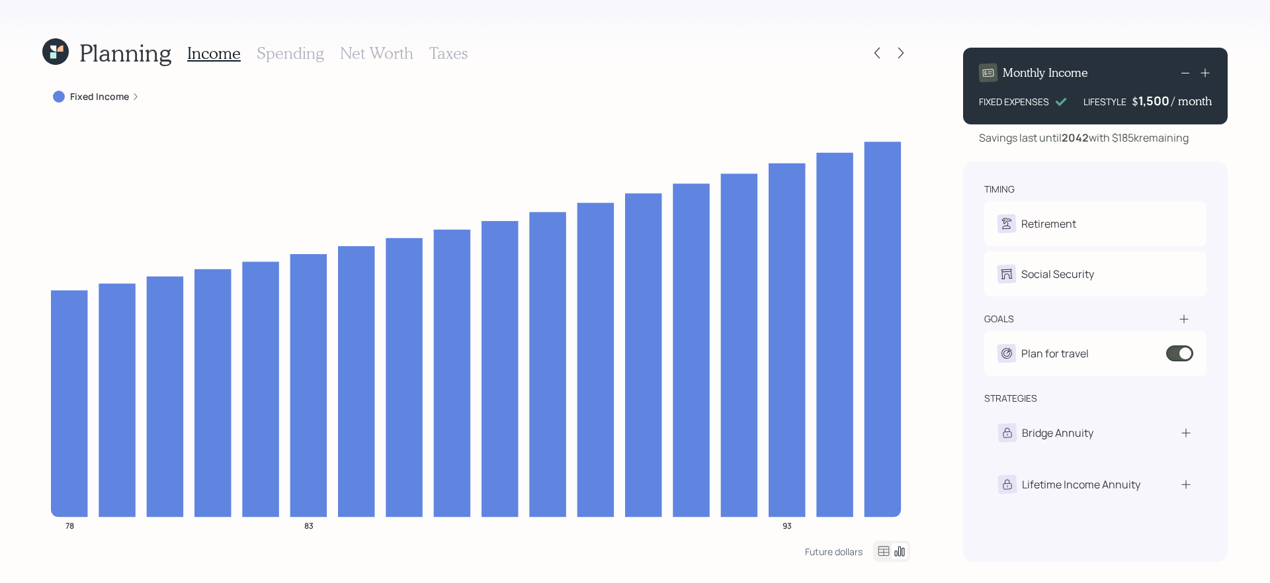
click at [879, 54] on icon at bounding box center [876, 52] width 13 height 13
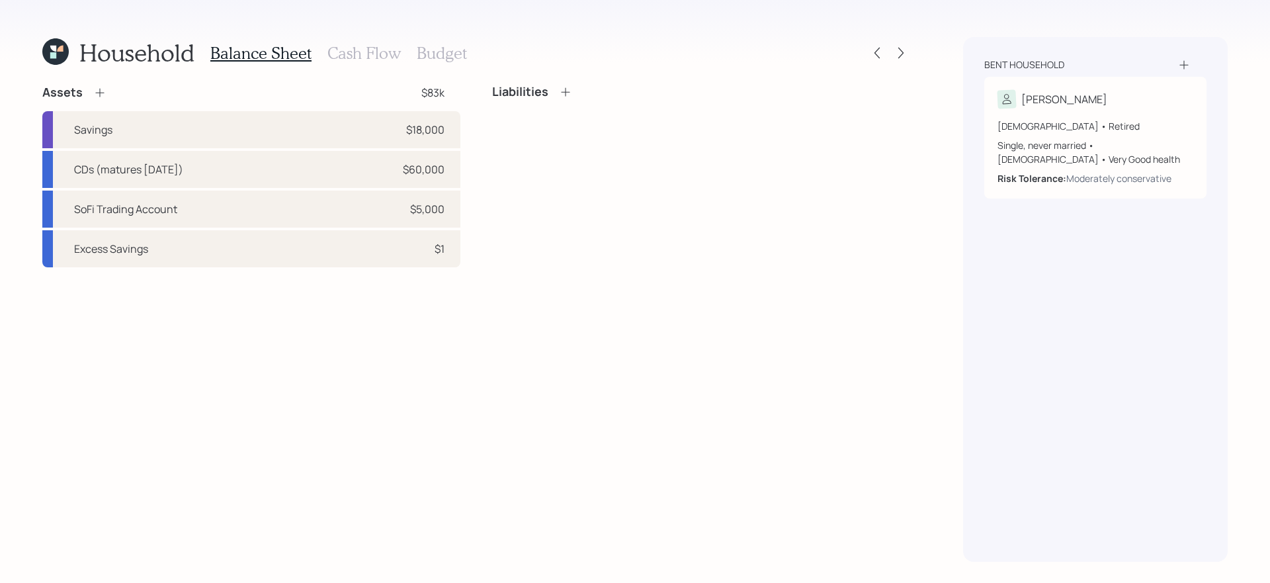
click at [371, 50] on h3 "Cash Flow" at bounding box center [363, 53] width 73 height 19
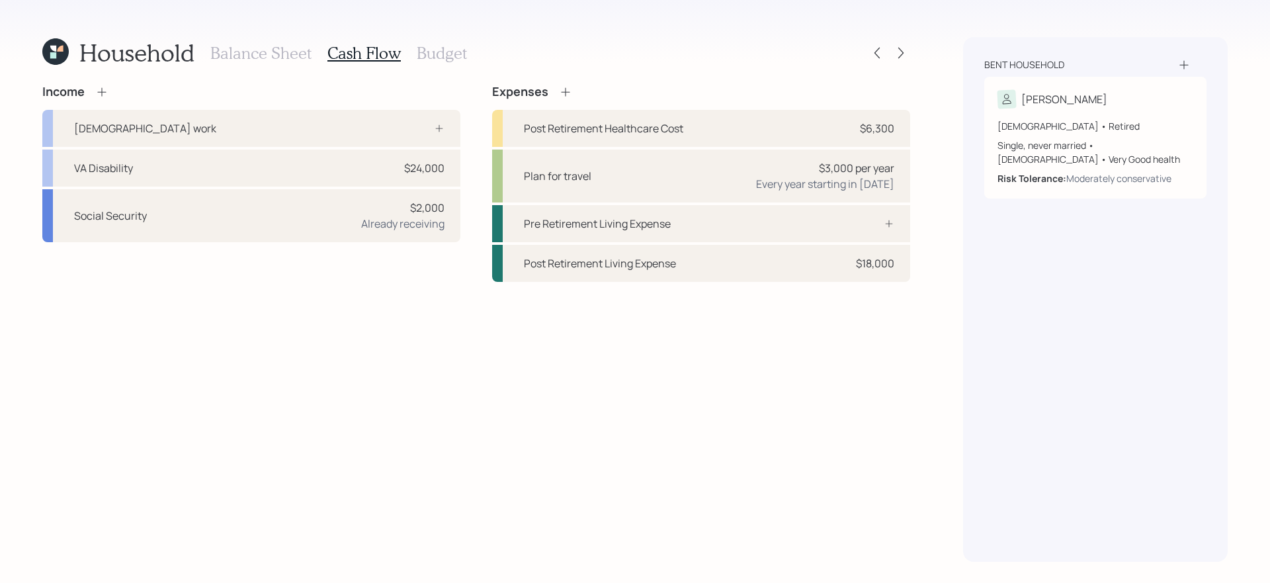
click at [432, 54] on h3 "Budget" at bounding box center [442, 53] width 50 height 19
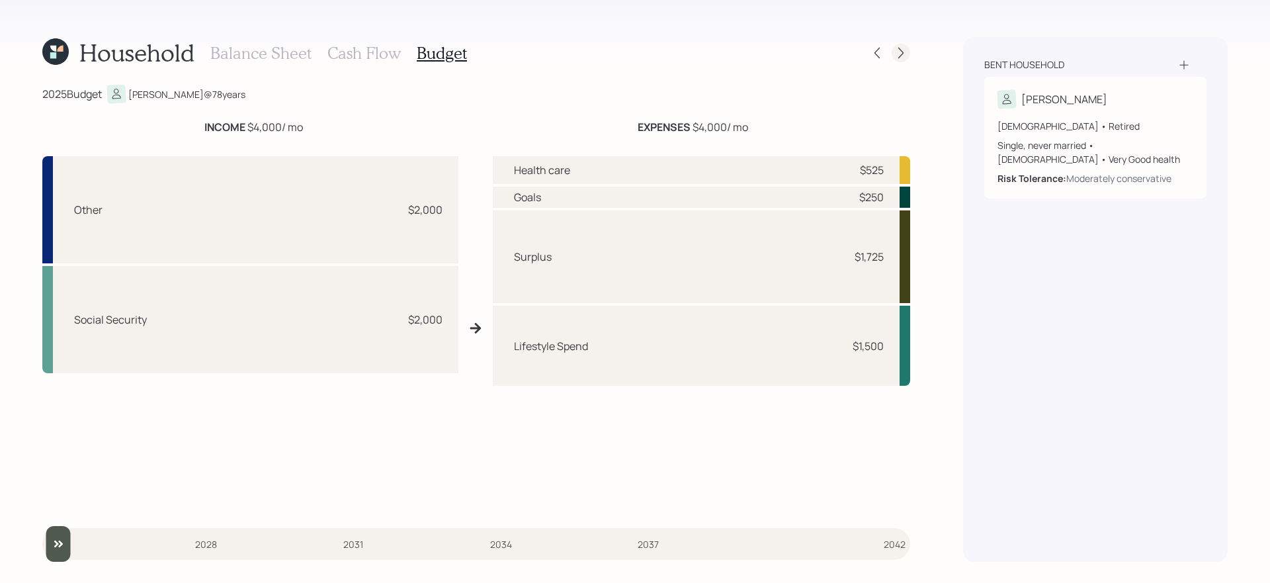
click at [897, 52] on icon at bounding box center [900, 52] width 13 height 13
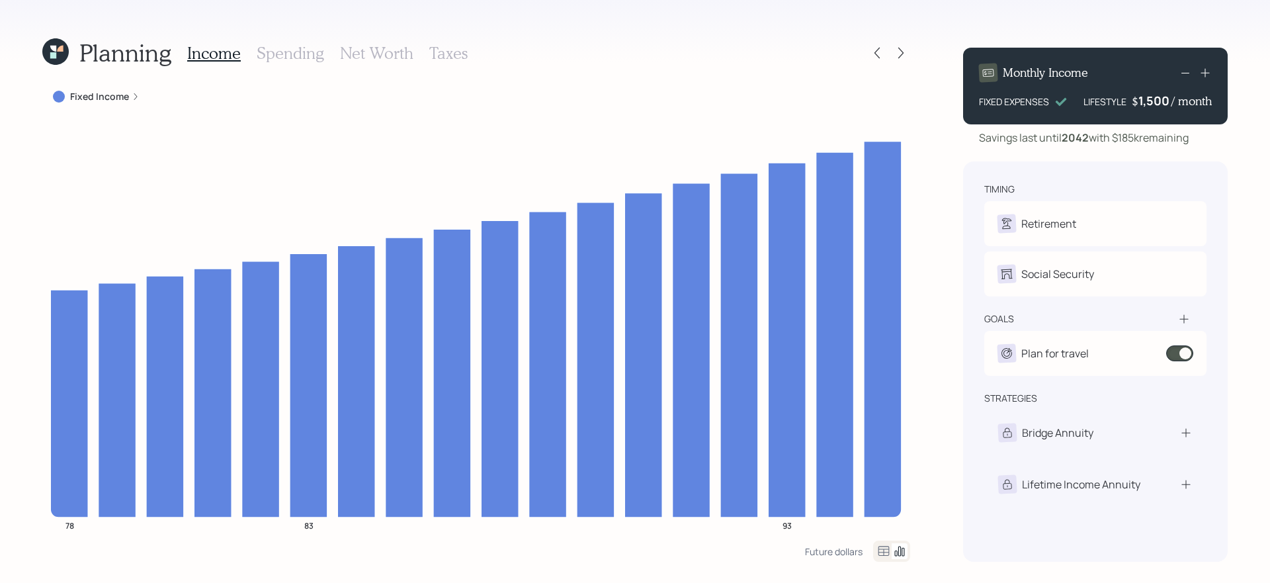
click at [897, 52] on icon at bounding box center [900, 52] width 13 height 13
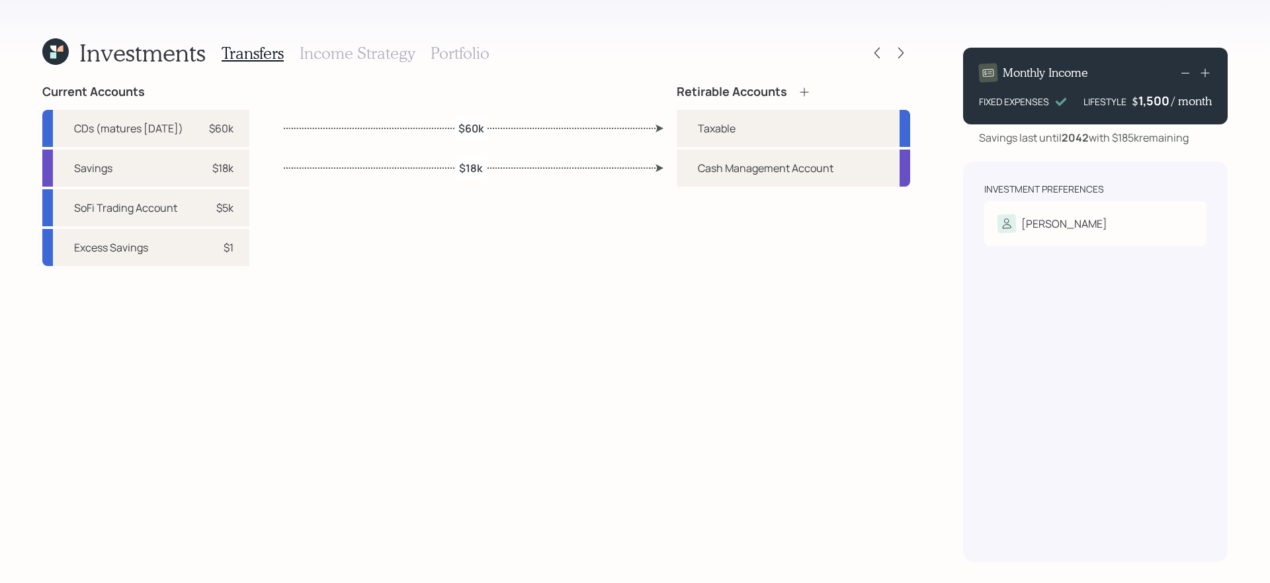
click at [454, 49] on h3 "Portfolio" at bounding box center [459, 53] width 59 height 19
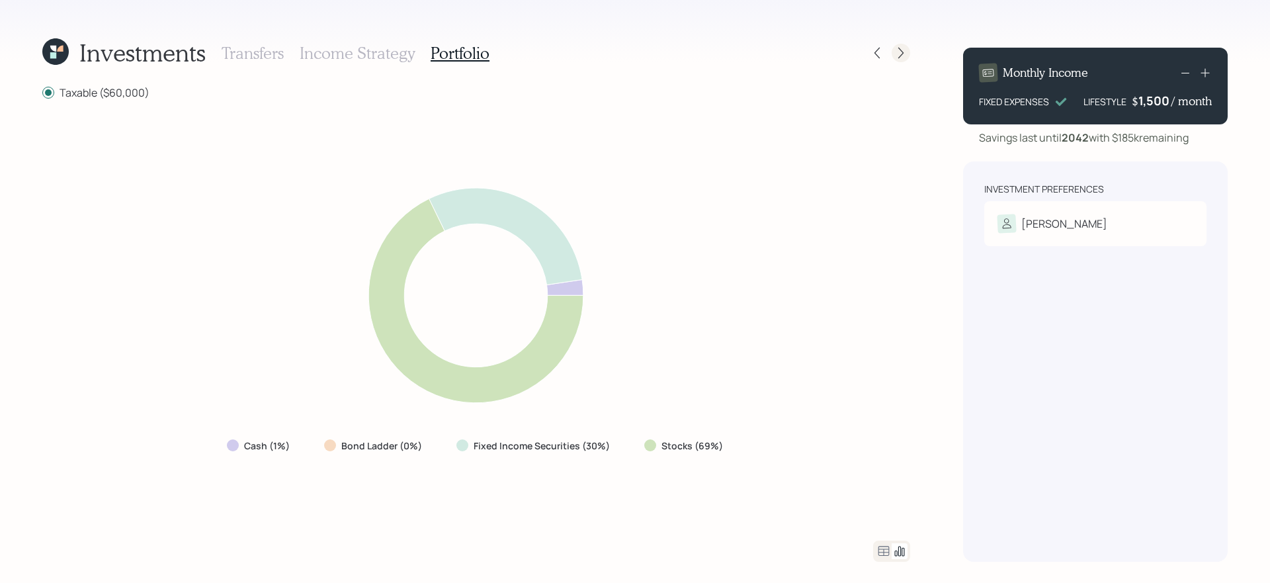
click at [905, 52] on icon at bounding box center [900, 52] width 13 height 13
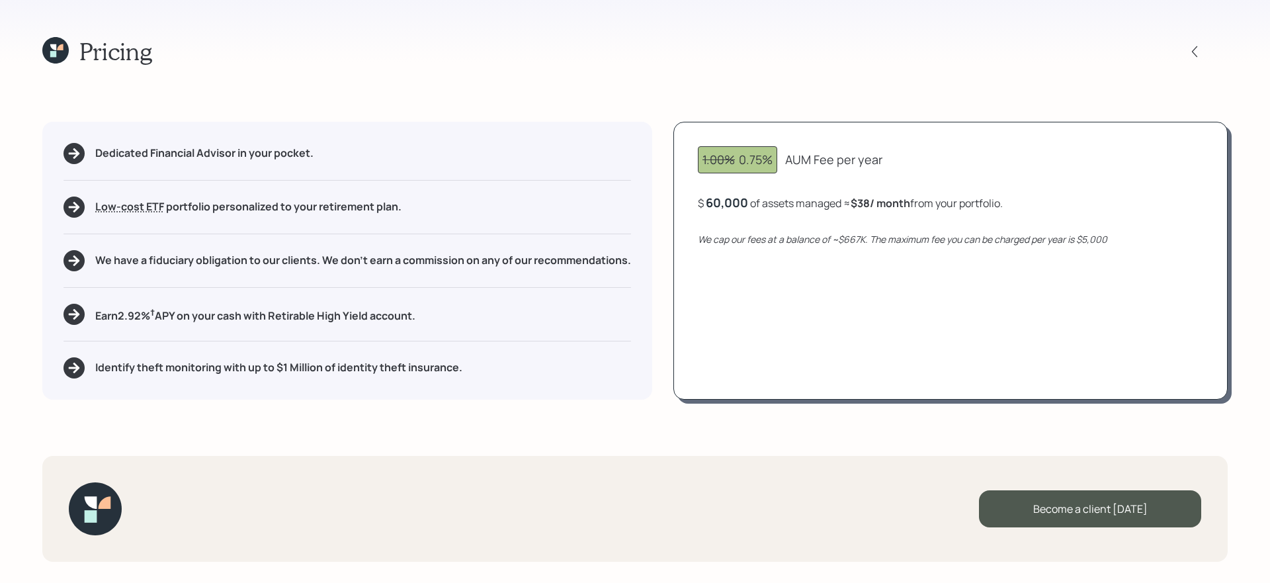
click at [61, 50] on icon at bounding box center [60, 47] width 6 height 6
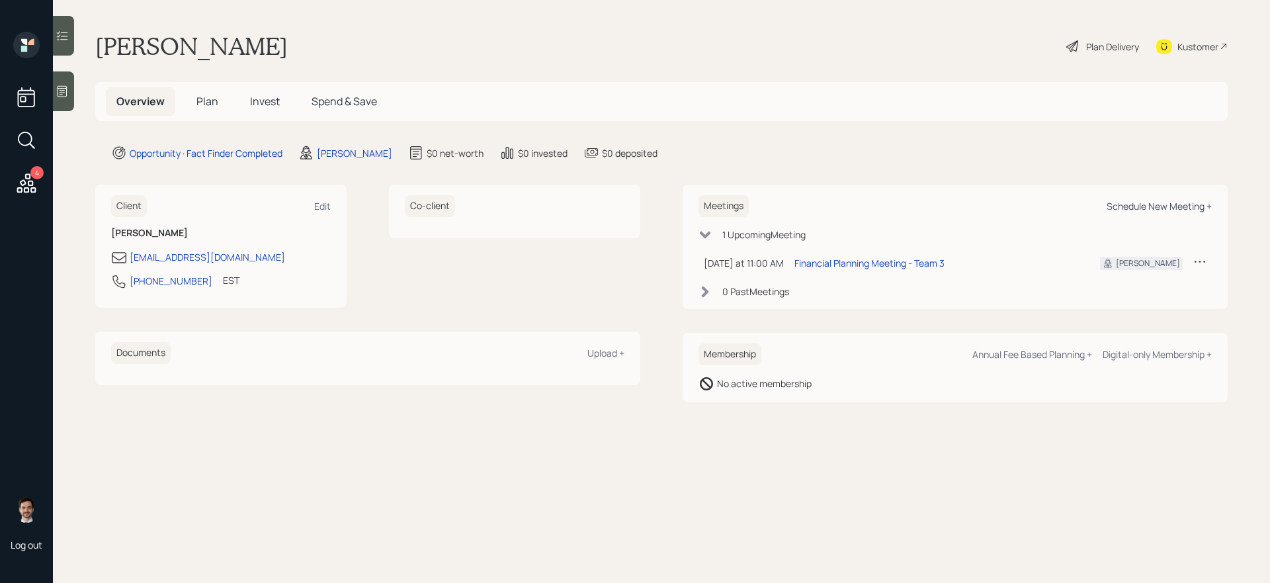
click at [1158, 204] on div "Schedule New Meeting +" at bounding box center [1158, 206] width 105 height 13
select select "ef6b64e1-8f62-4a74-b865-a7df4b35b836"
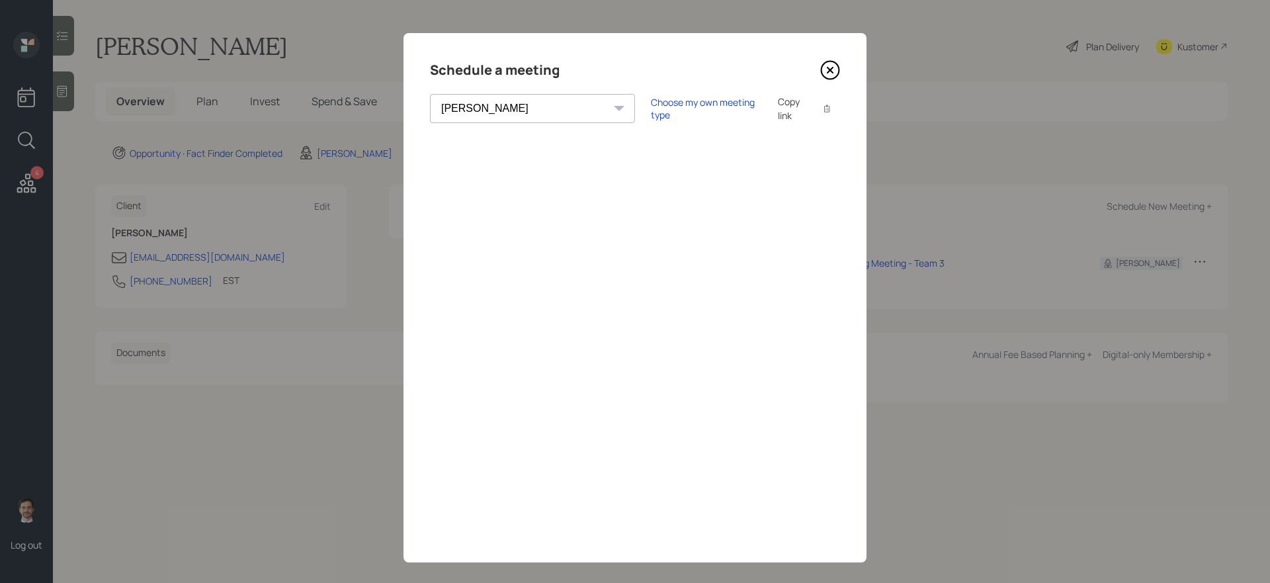
click at [831, 75] on icon at bounding box center [830, 70] width 20 height 20
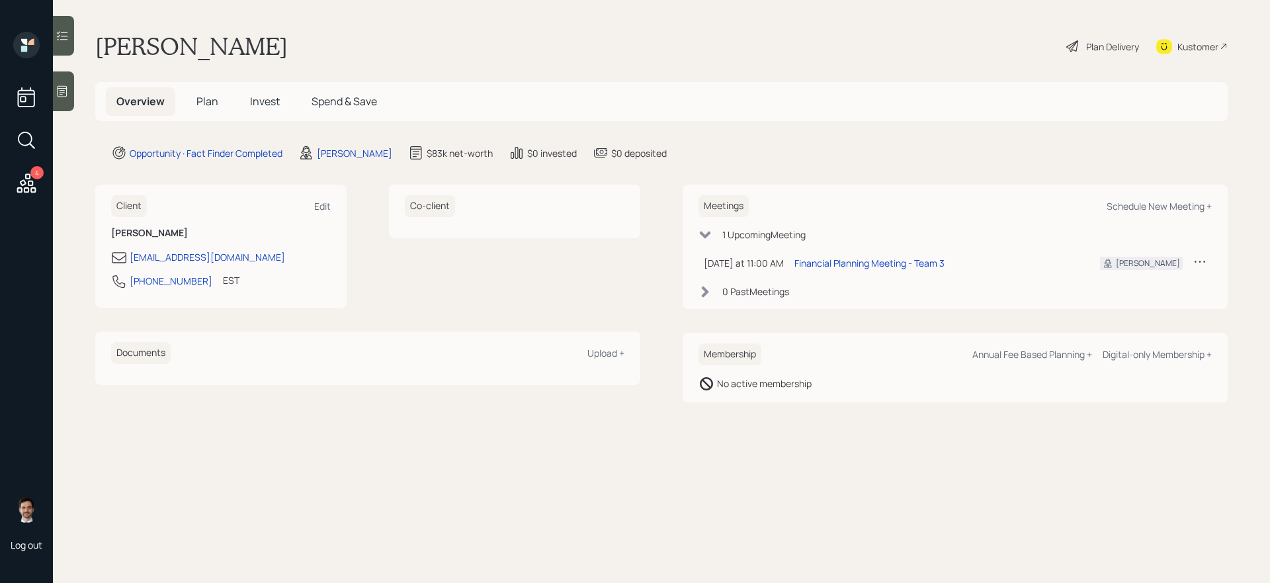
click at [212, 102] on span "Plan" at bounding box center [207, 101] width 22 height 15
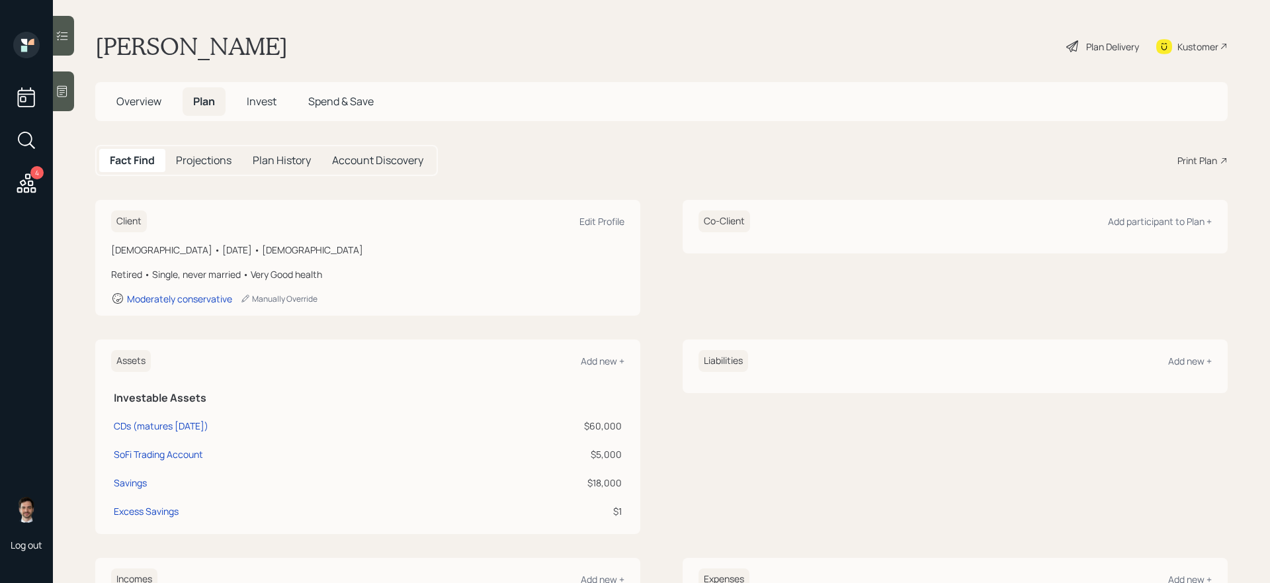
click at [1200, 159] on div "Print Plan" at bounding box center [1197, 160] width 40 height 14
click at [124, 102] on span "Overview" at bounding box center [138, 101] width 45 height 15
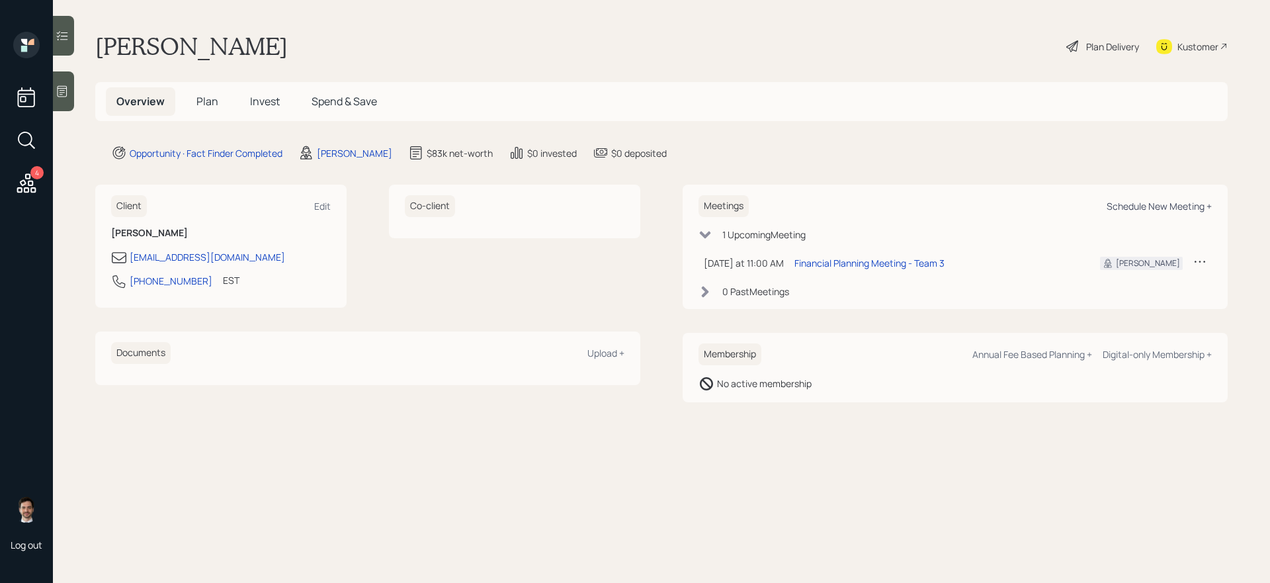
click at [1157, 201] on div "Schedule New Meeting +" at bounding box center [1158, 206] width 105 height 13
select select "ef6b64e1-8f62-4a74-b865-a7df4b35b836"
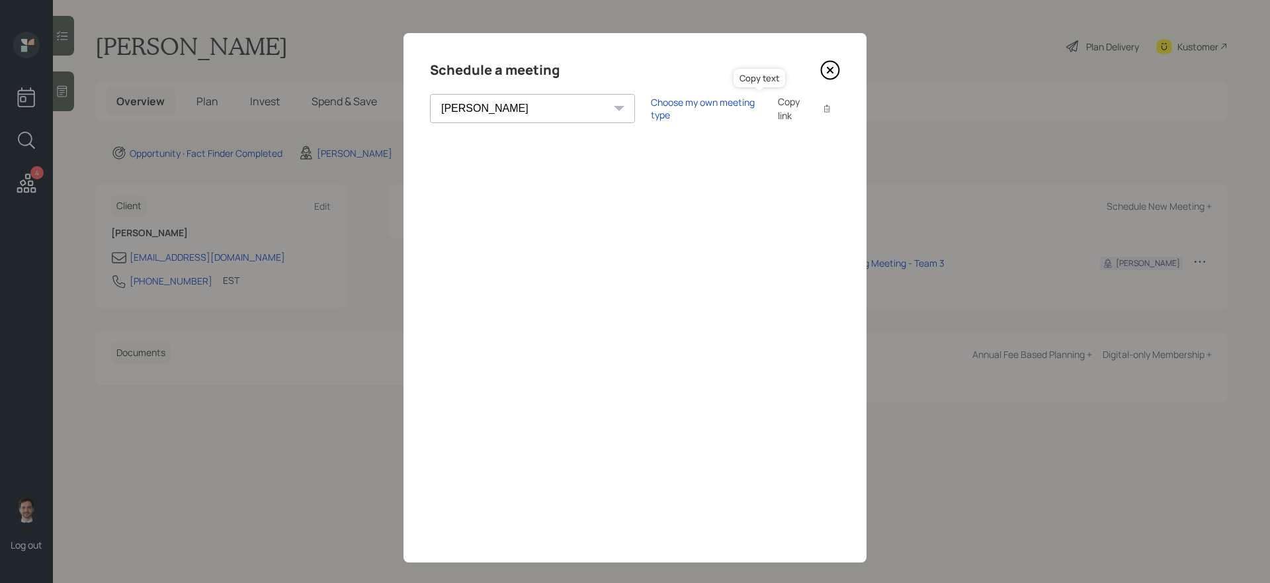
click at [823, 108] on icon at bounding box center [827, 108] width 8 height 8
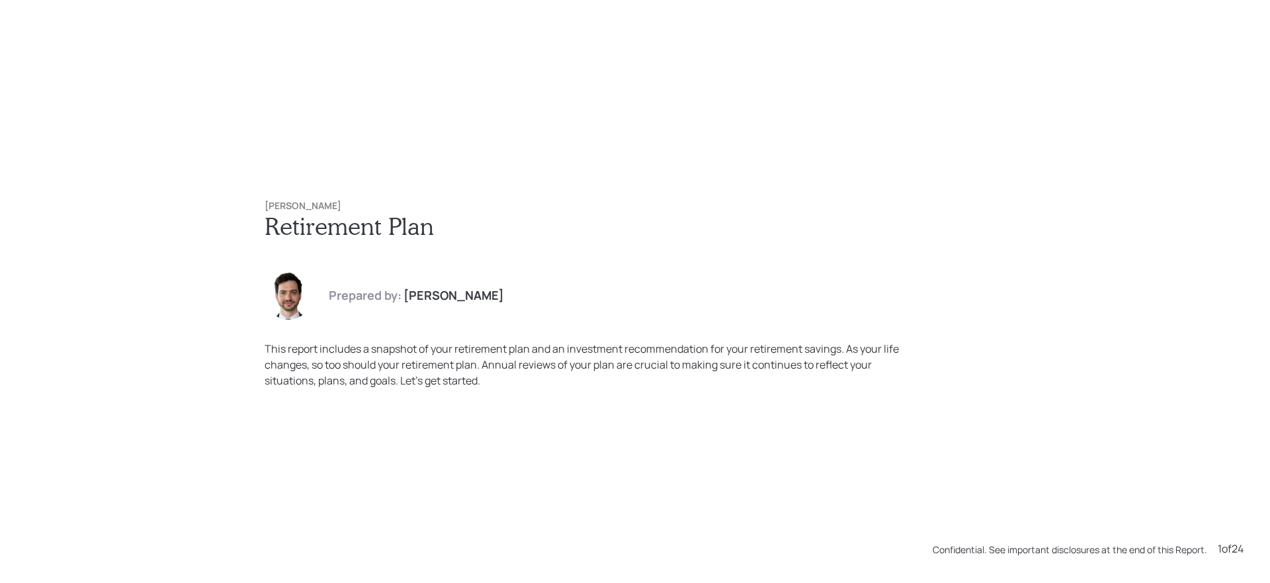
click at [932, 231] on h1 "Retirement Plan" at bounding box center [635, 226] width 741 height 28
